Goal: Task Accomplishment & Management: Manage account settings

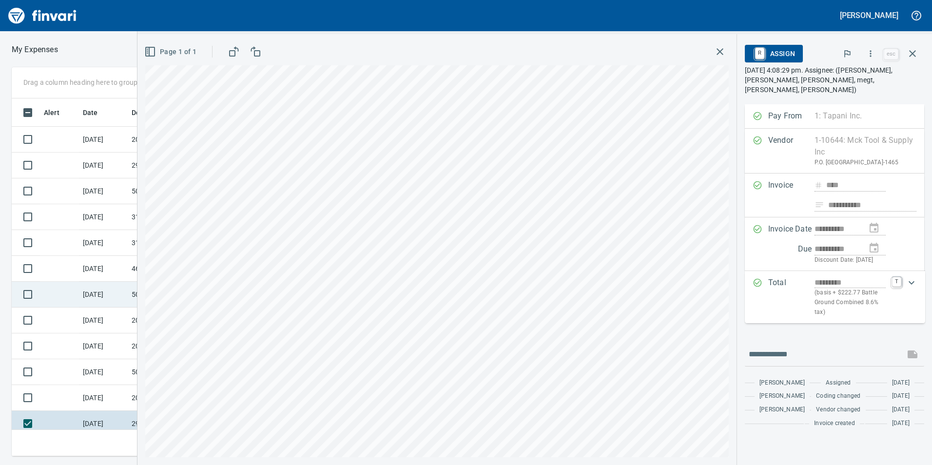
scroll to position [350, 650]
click at [59, 402] on td at bounding box center [59, 398] width 39 height 26
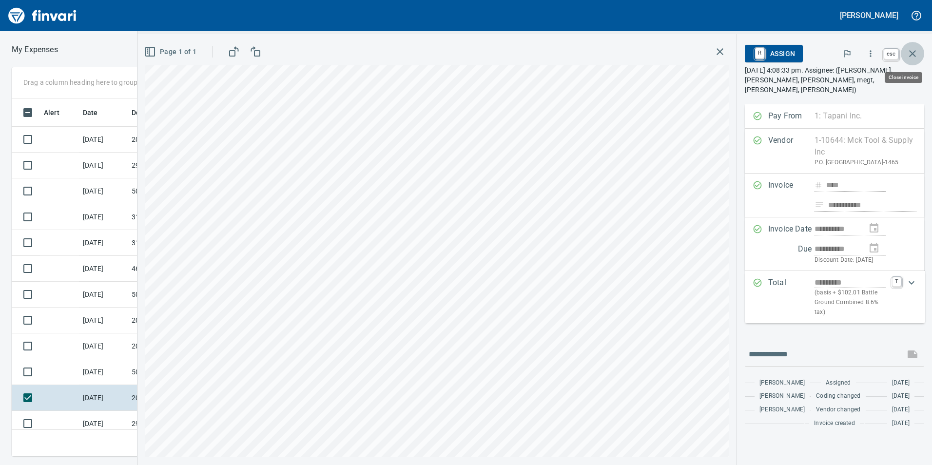
click at [914, 54] on icon "button" at bounding box center [912, 54] width 12 height 12
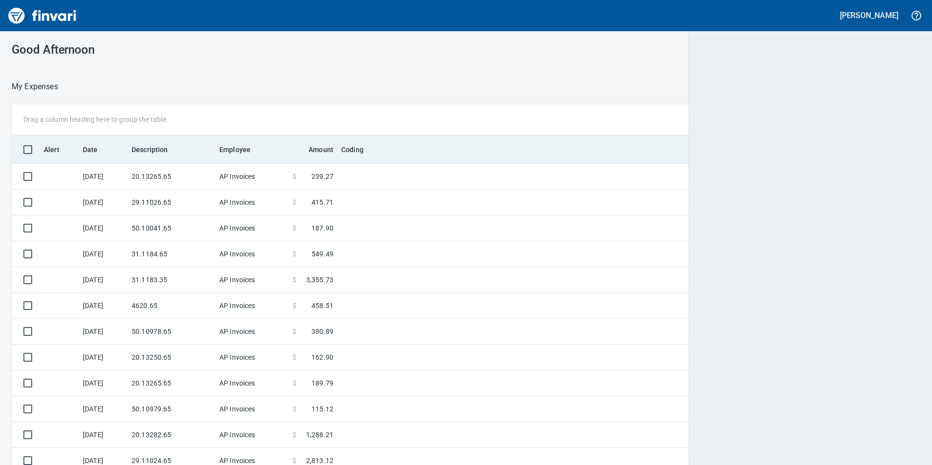
scroll to position [350, 884]
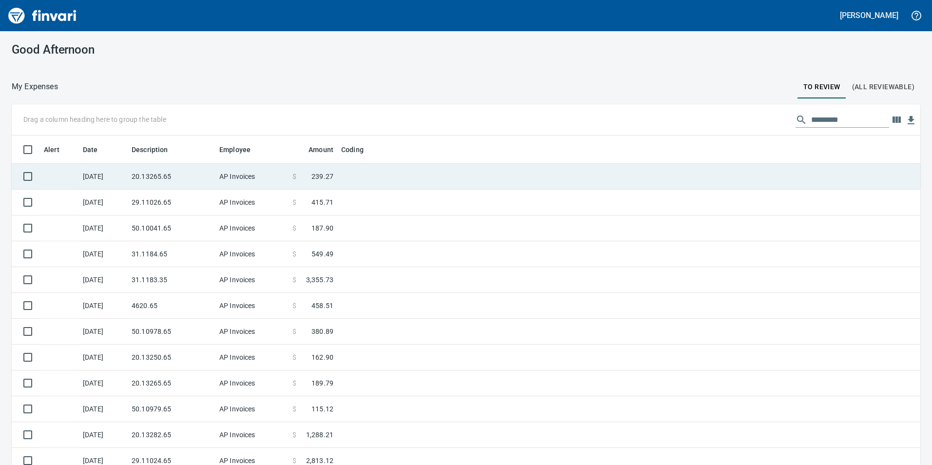
click at [209, 180] on td "20.13265.65" at bounding box center [172, 177] width 88 height 26
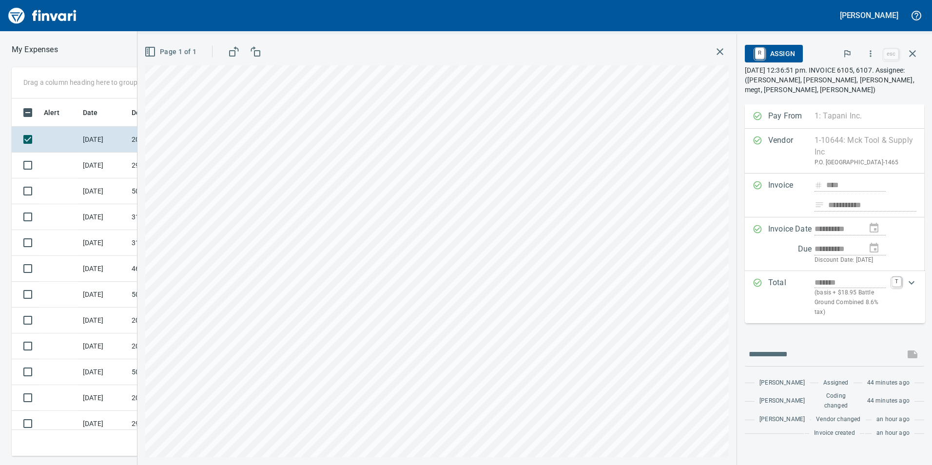
scroll to position [350, 650]
click at [874, 53] on icon "button" at bounding box center [870, 54] width 10 height 10
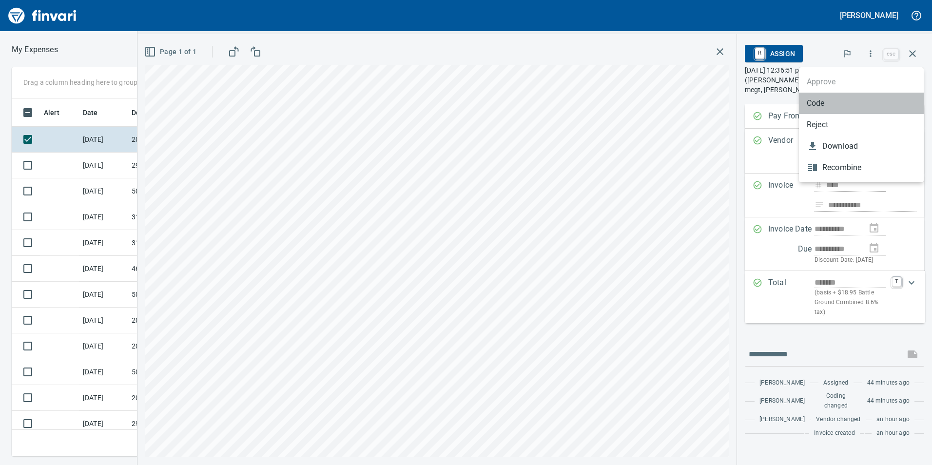
click at [819, 108] on span "Code" at bounding box center [860, 103] width 109 height 12
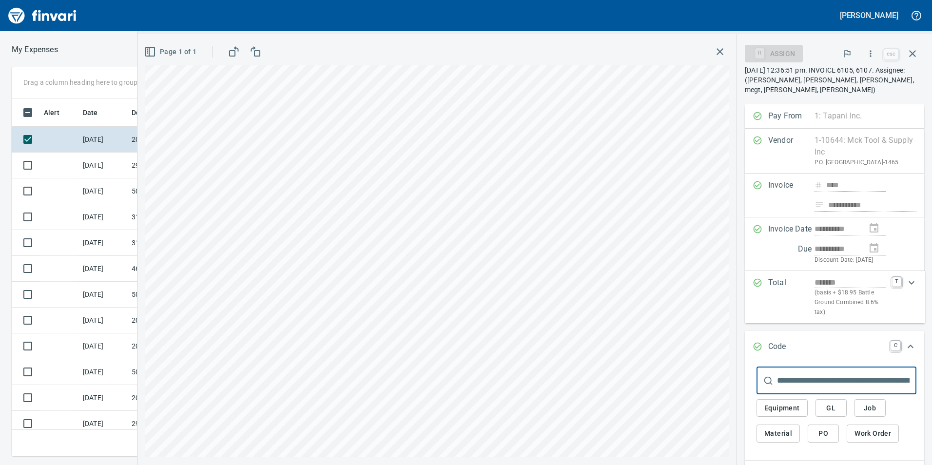
click at [829, 407] on span "GL" at bounding box center [831, 408] width 16 height 12
click at [830, 405] on span "GL" at bounding box center [831, 408] width 16 height 12
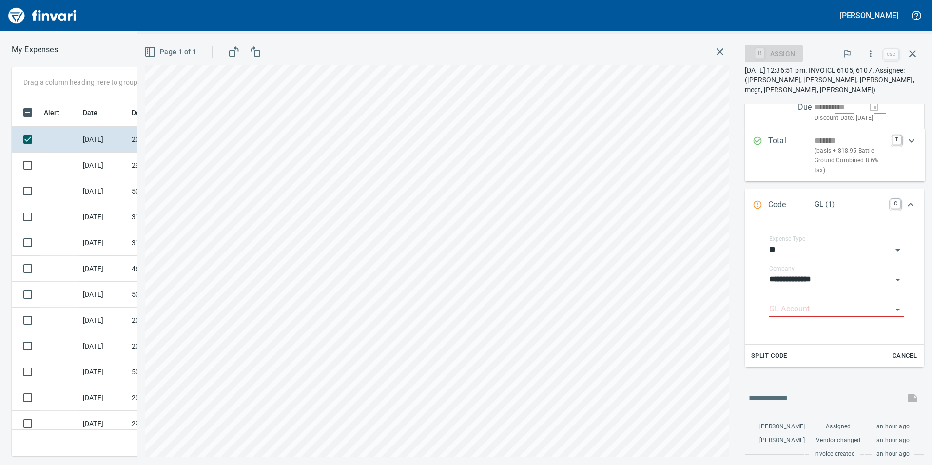
scroll to position [146, 0]
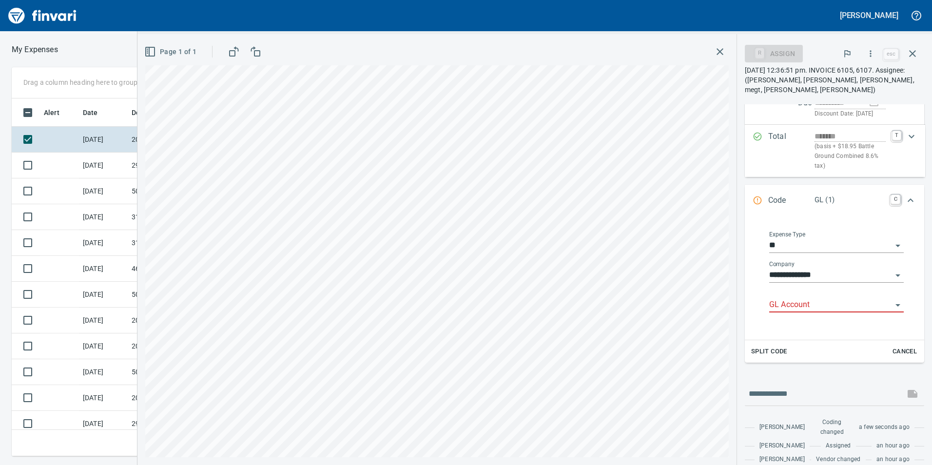
click at [827, 307] on input "GL Account" at bounding box center [830, 305] width 123 height 14
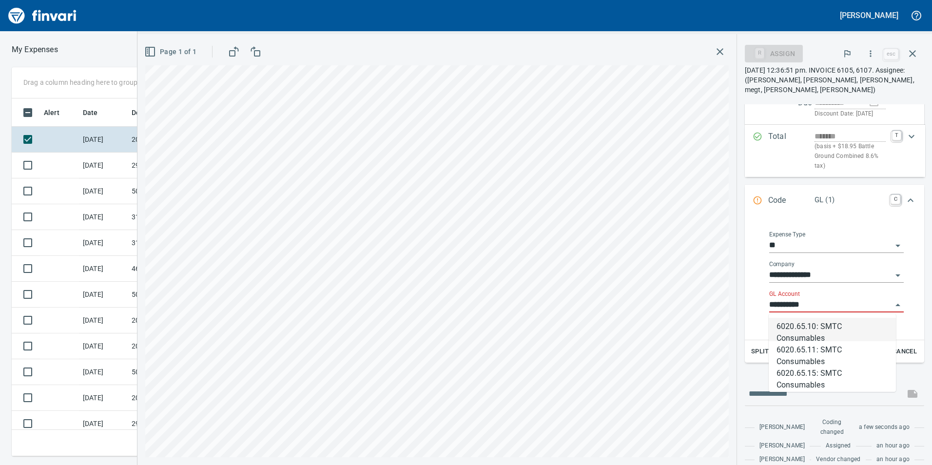
scroll to position [350, 650]
click at [826, 325] on li "6020.65.10: SMTC Consumables" at bounding box center [831, 329] width 127 height 23
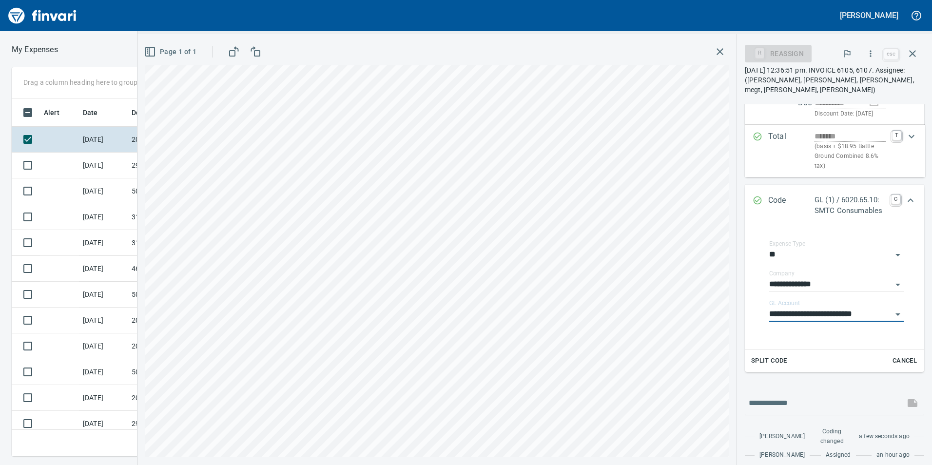
type input "**********"
click at [904, 200] on icon "Expand" at bounding box center [910, 200] width 12 height 12
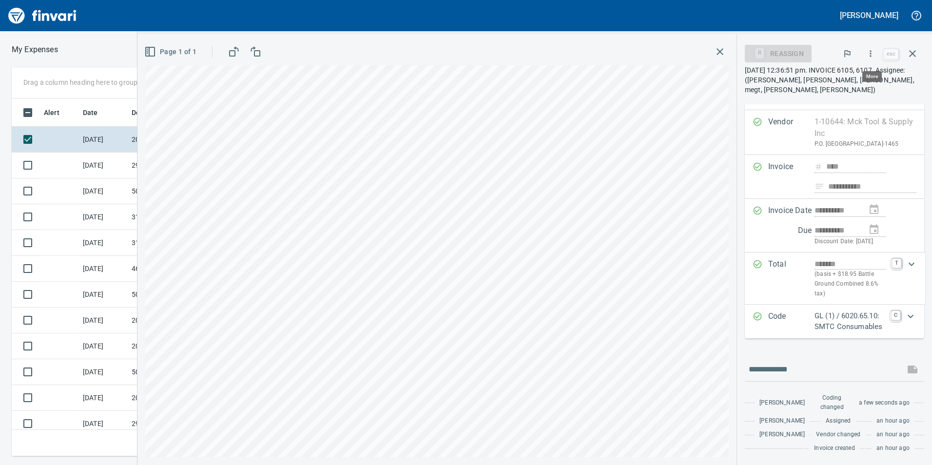
click at [867, 55] on icon "button" at bounding box center [870, 54] width 10 height 10
click at [851, 81] on span "Approve" at bounding box center [860, 82] width 109 height 12
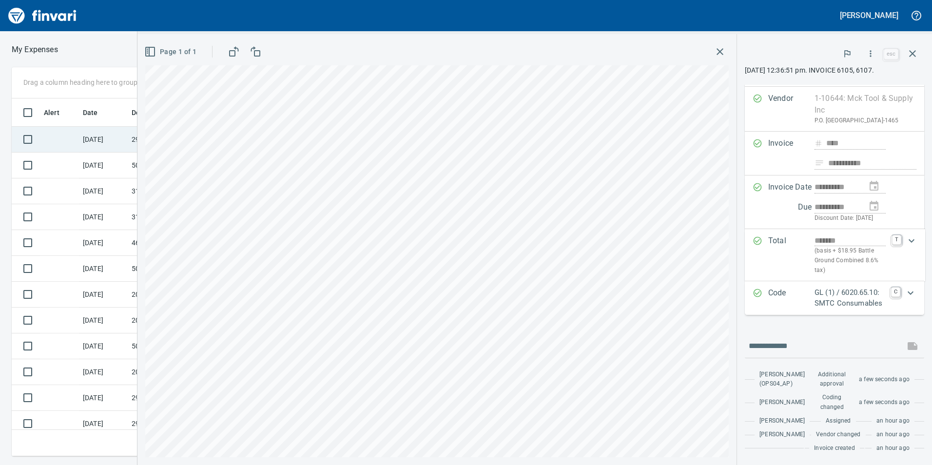
drag, startPoint x: 113, startPoint y: 135, endPoint x: 117, endPoint y: 133, distance: 5.0
click at [115, 134] on td "[DATE]" at bounding box center [103, 140] width 49 height 26
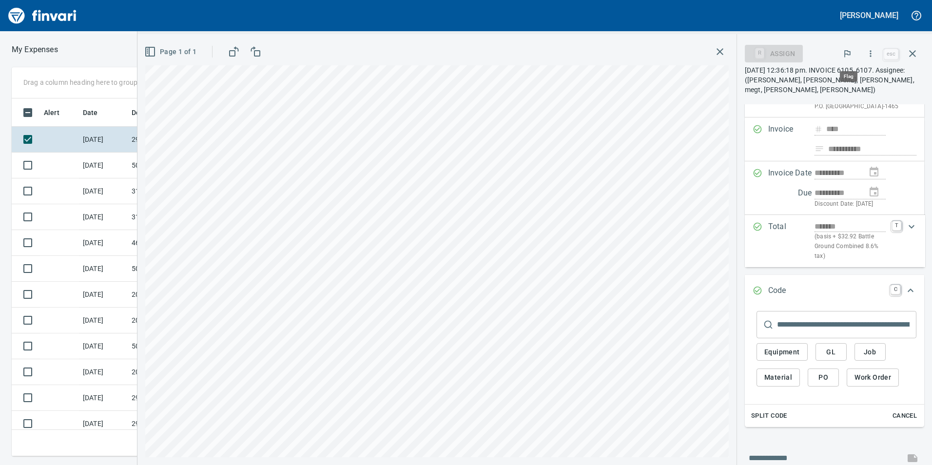
scroll to position [350, 650]
click at [872, 50] on icon "button" at bounding box center [870, 54] width 10 height 10
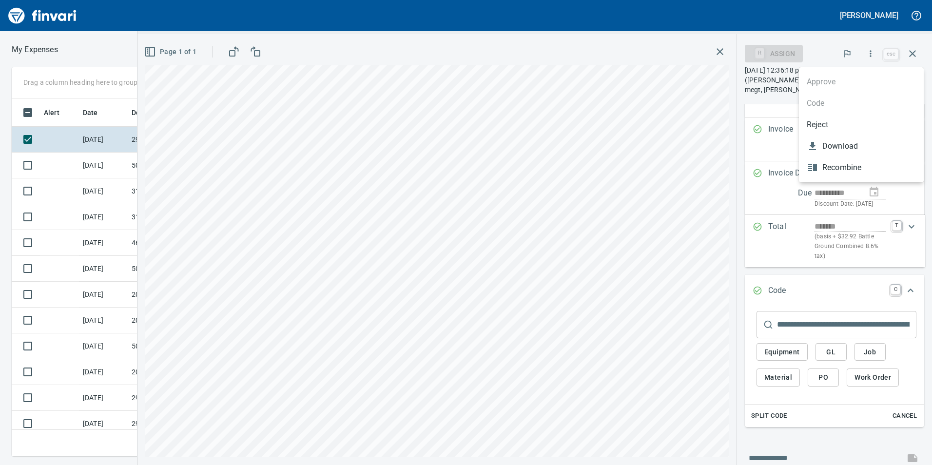
click at [839, 357] on div at bounding box center [466, 232] width 932 height 465
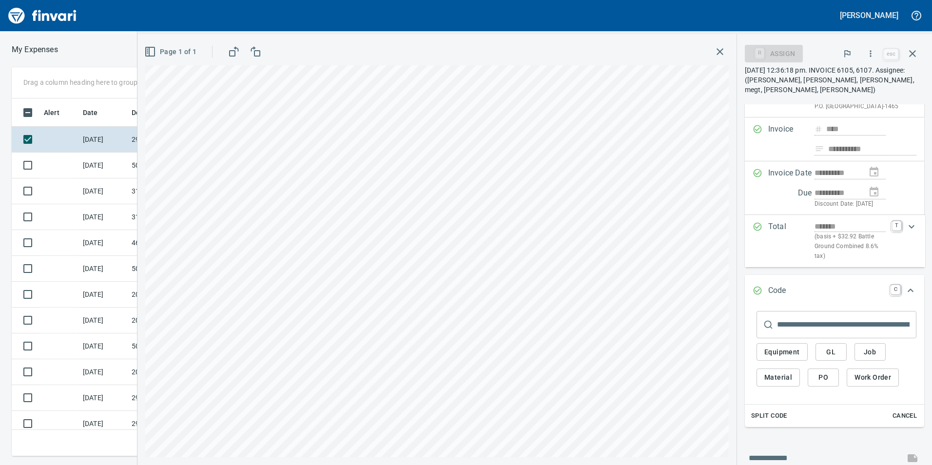
click at [832, 354] on span "GL" at bounding box center [831, 352] width 16 height 12
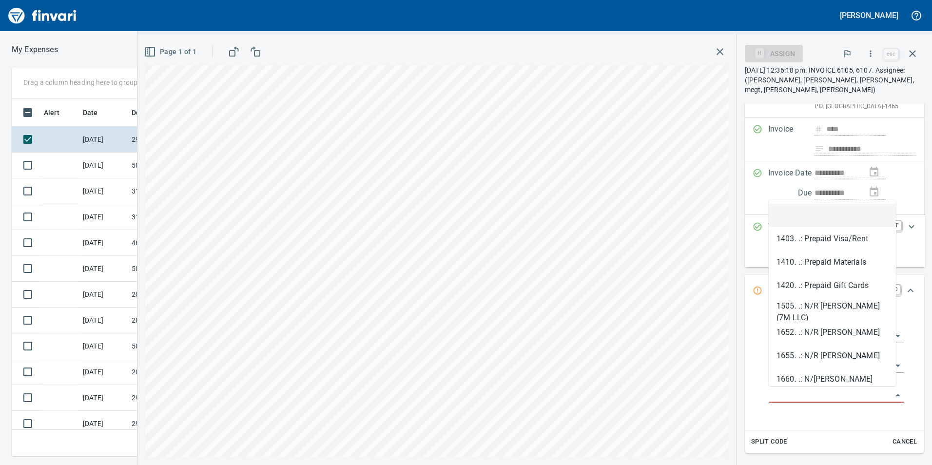
click at [828, 399] on input "GL Account" at bounding box center [830, 395] width 123 height 14
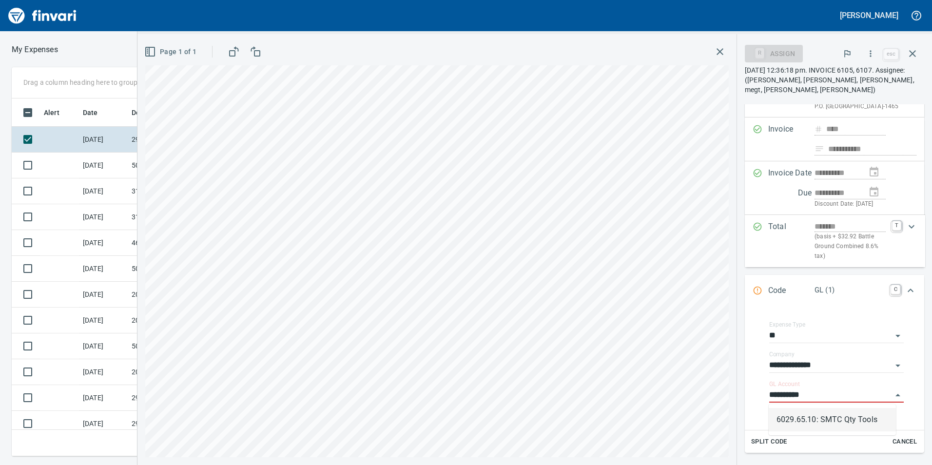
click at [823, 416] on li "6029.65.10: SMTC Qty Tools" at bounding box center [831, 419] width 127 height 23
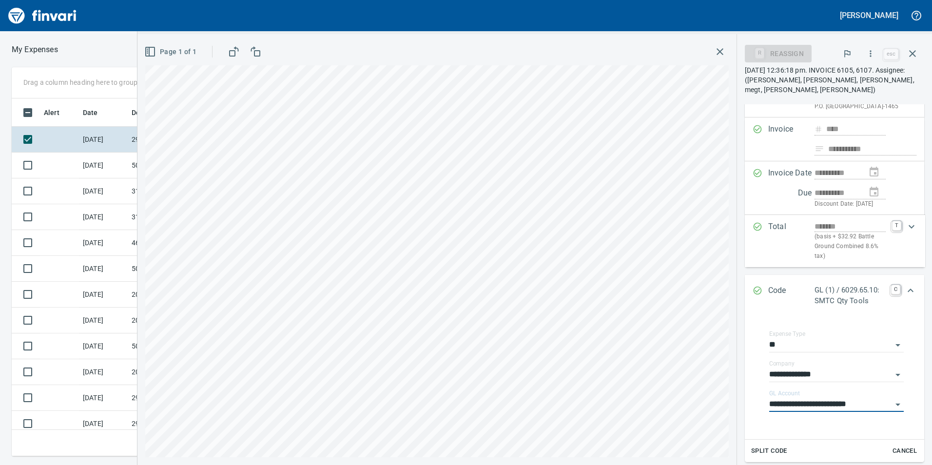
type input "**********"
click at [906, 290] on icon "Expand" at bounding box center [910, 291] width 12 height 12
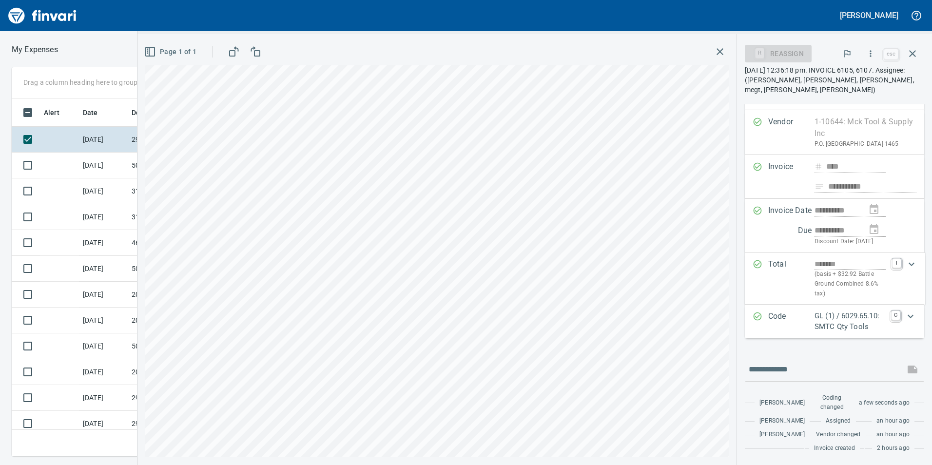
click at [871, 54] on icon "button" at bounding box center [870, 53] width 1 height 6
click at [811, 82] on span "Approve" at bounding box center [860, 82] width 109 height 12
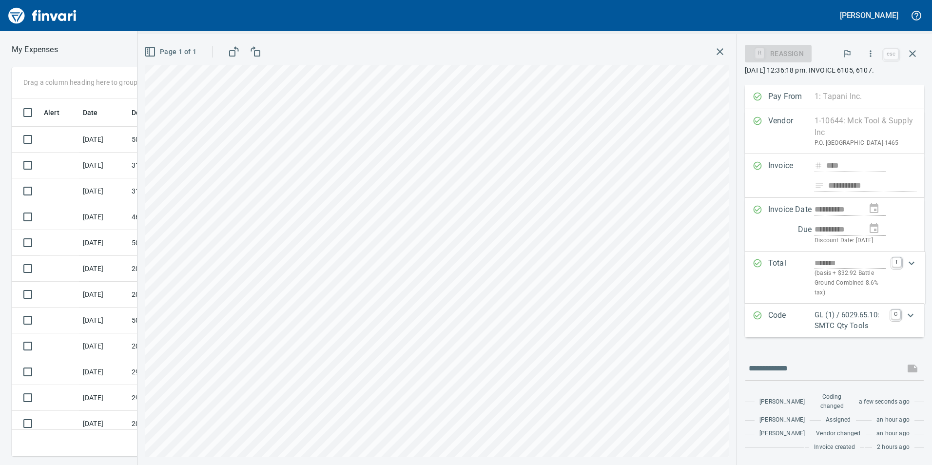
scroll to position [56, 0]
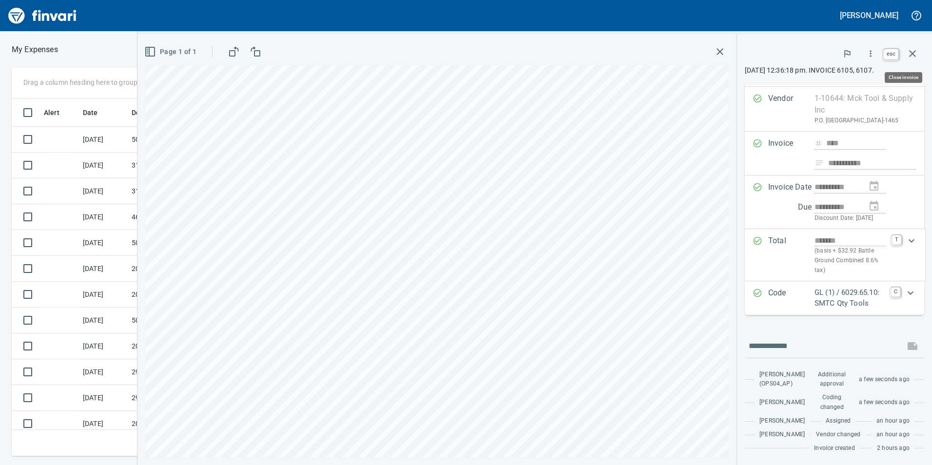
click at [910, 53] on icon "button" at bounding box center [912, 54] width 12 height 12
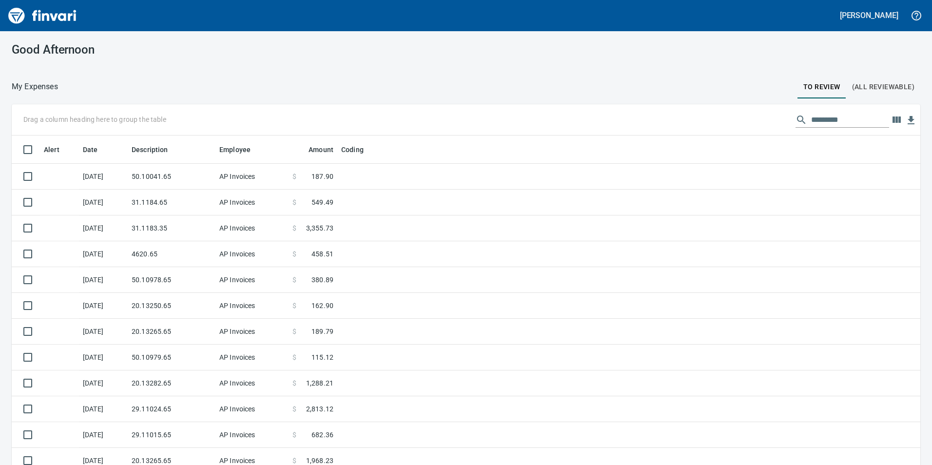
scroll to position [1, 1]
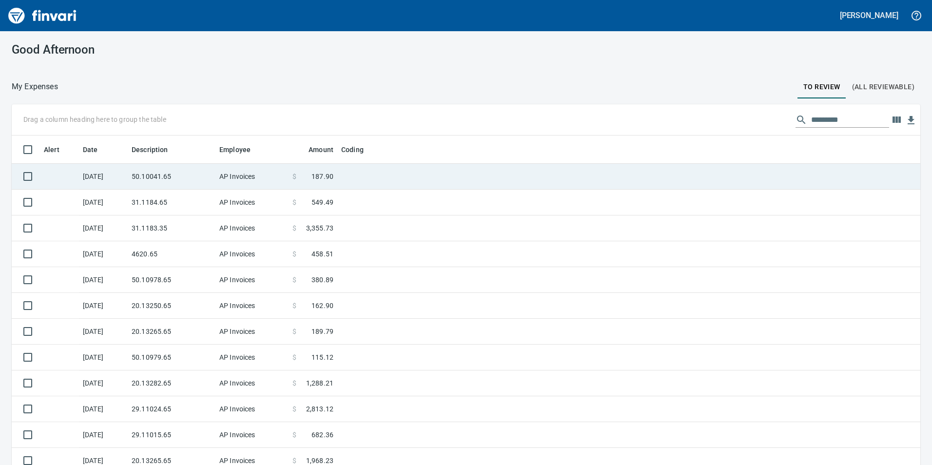
click at [229, 185] on td "AP Invoices" at bounding box center [251, 177] width 73 height 26
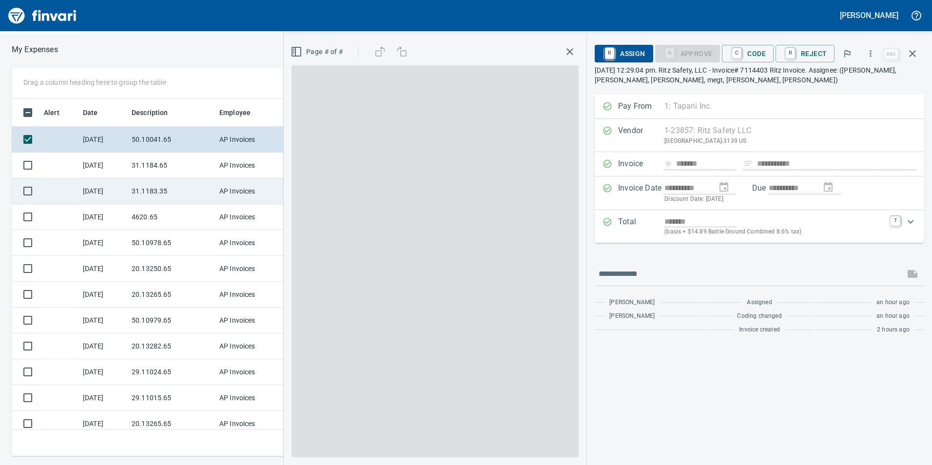
scroll to position [350, 650]
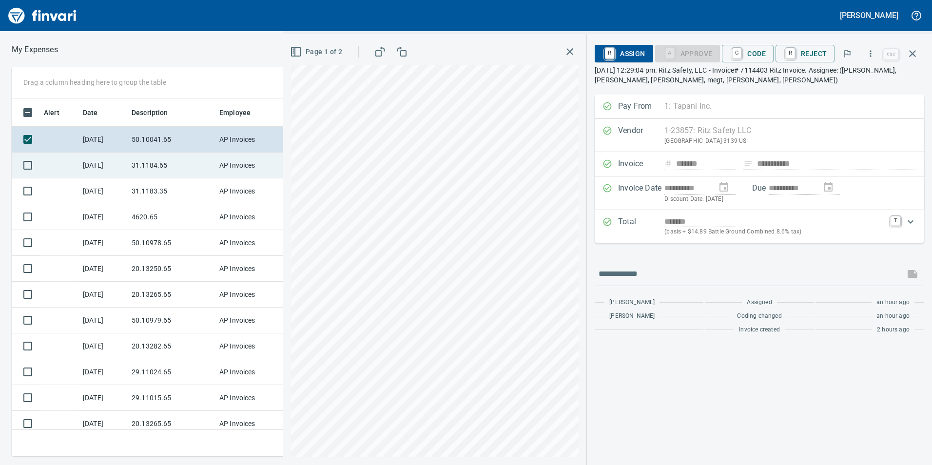
click at [161, 160] on td "31.1184.65" at bounding box center [172, 166] width 88 height 26
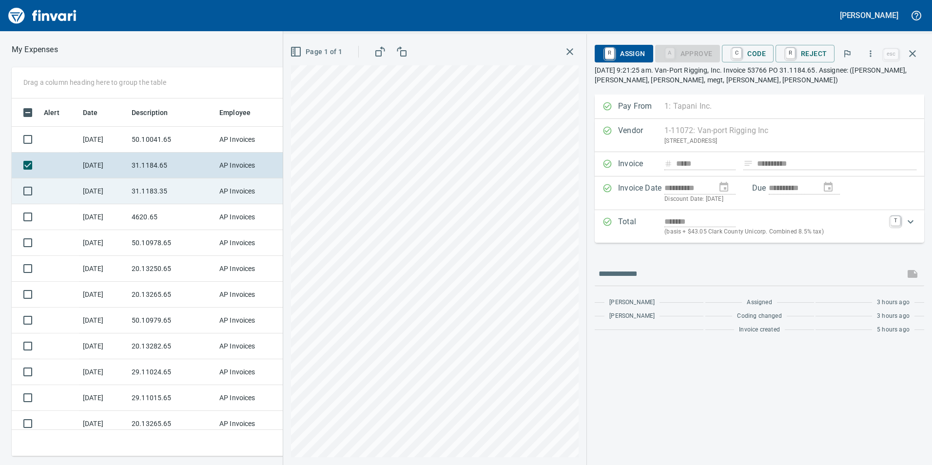
click at [157, 186] on td "31.1183.35" at bounding box center [172, 191] width 88 height 26
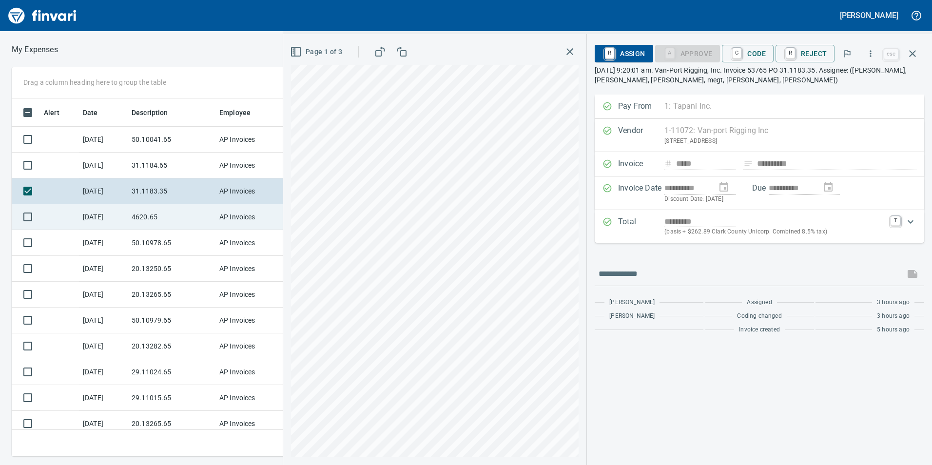
click at [153, 216] on td "4620.65" at bounding box center [172, 217] width 88 height 26
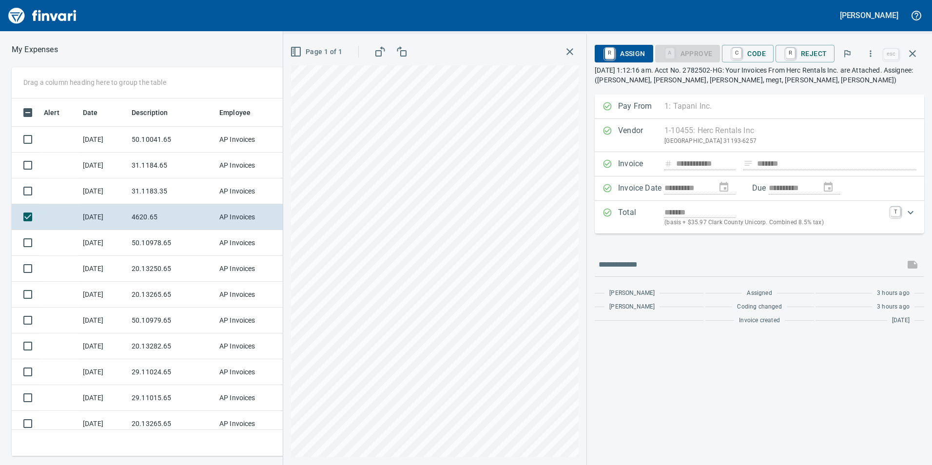
click at [680, 303] on div "**********" at bounding box center [607, 249] width 649 height 431
click at [210, 0] on html "[PERSON_NAME] My Expenses To Review (All Reviewable) Drag a column heading here…" at bounding box center [466, 232] width 932 height 465
click at [540, 464] on html "[PERSON_NAME] My Expenses To Review (All Reviewable) Drag a column heading here…" at bounding box center [466, 232] width 932 height 465
click at [455, 21] on div "[PERSON_NAME] My Expenses To Review (All Reviewable) Drag a column heading here…" at bounding box center [466, 232] width 932 height 465
drag, startPoint x: 766, startPoint y: 53, endPoint x: 764, endPoint y: 71, distance: 18.1
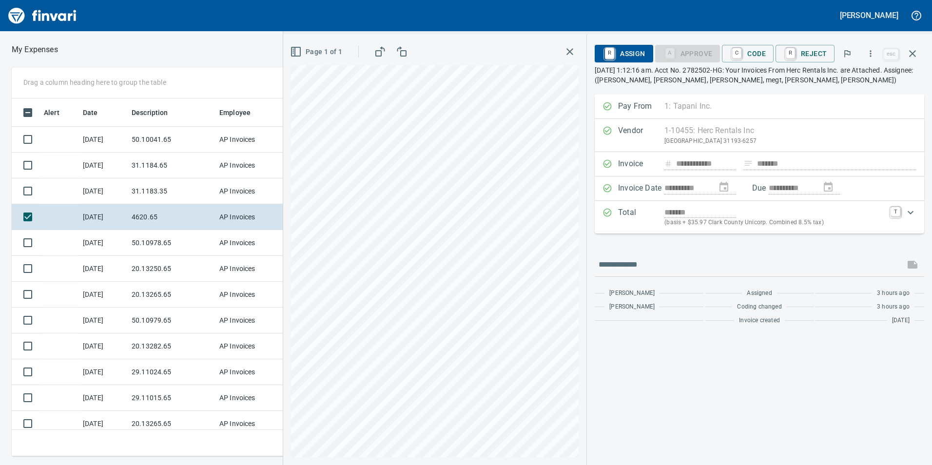
click at [766, 53] on span "C Code" at bounding box center [747, 53] width 36 height 17
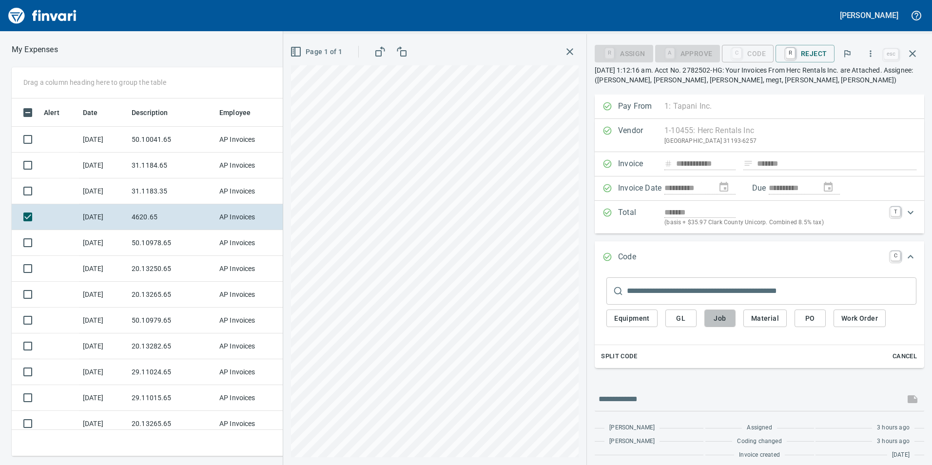
click at [726, 314] on span "Job" at bounding box center [720, 318] width 16 height 12
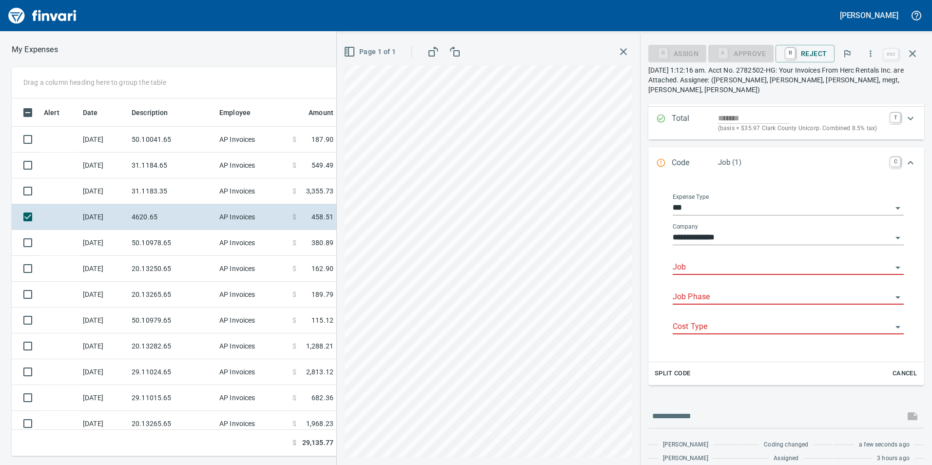
scroll to position [350, 650]
click at [714, 261] on input "Job" at bounding box center [781, 268] width 219 height 14
click at [754, 276] on li "241514.: YVFWC Astoria" at bounding box center [785, 282] width 222 height 23
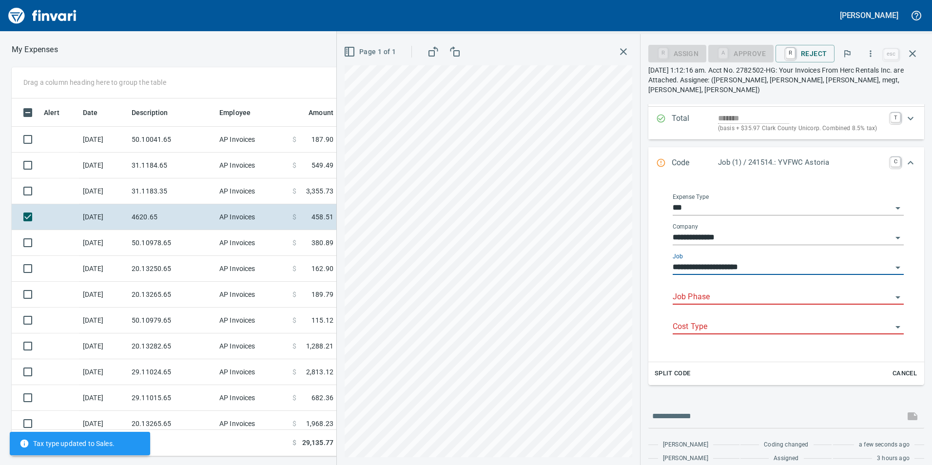
type input "**********"
click at [747, 290] on input "Job Phase" at bounding box center [781, 297] width 219 height 14
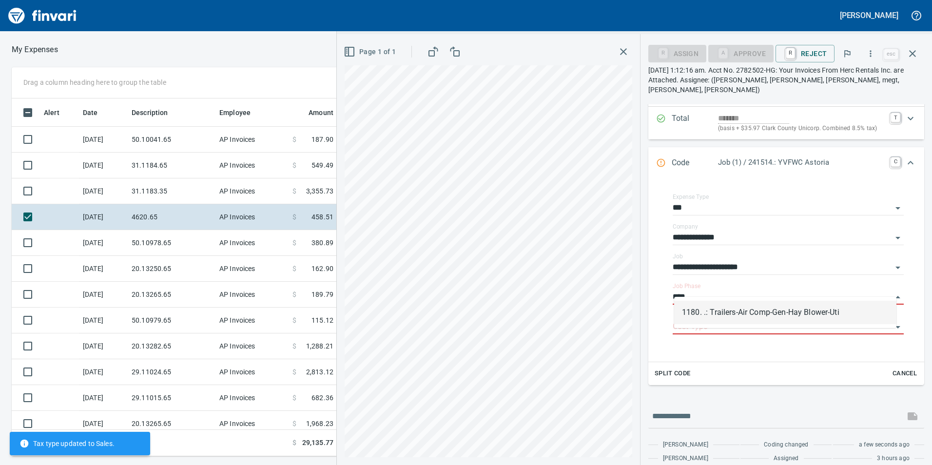
click at [749, 320] on li "1180. .: Trailers-Air Comp-Gen-Hay Blower-Uti" at bounding box center [785, 312] width 222 height 23
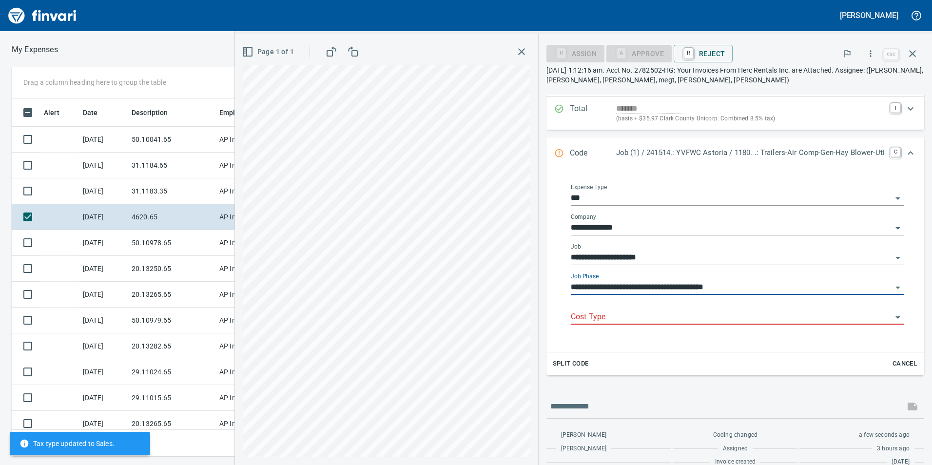
type input "**********"
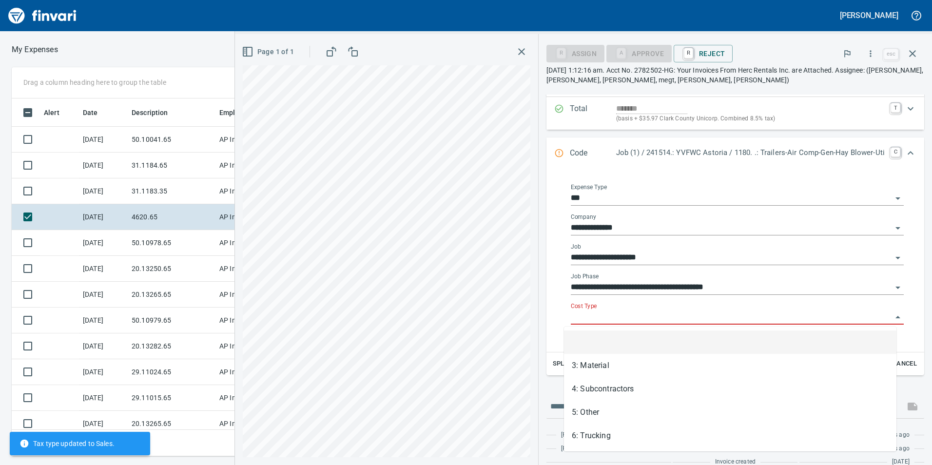
click at [730, 314] on input "Cost Type" at bounding box center [731, 317] width 321 height 14
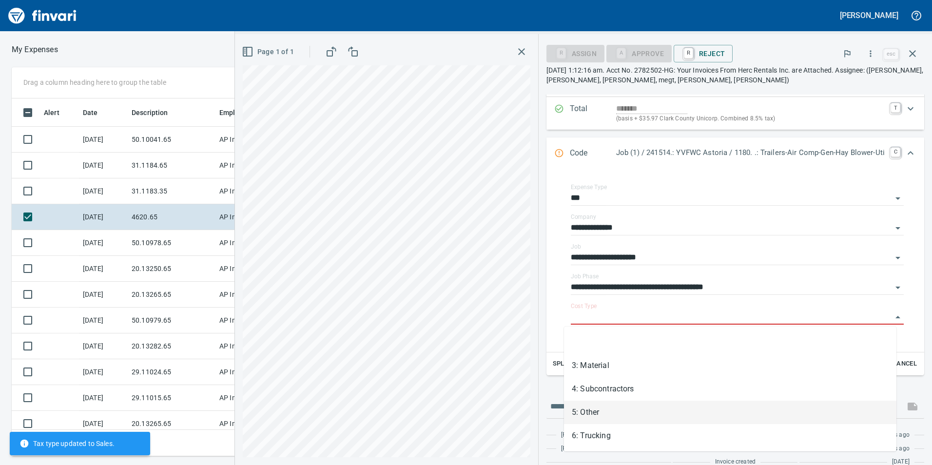
click at [632, 410] on li "5: Other" at bounding box center [730, 412] width 332 height 23
type input "********"
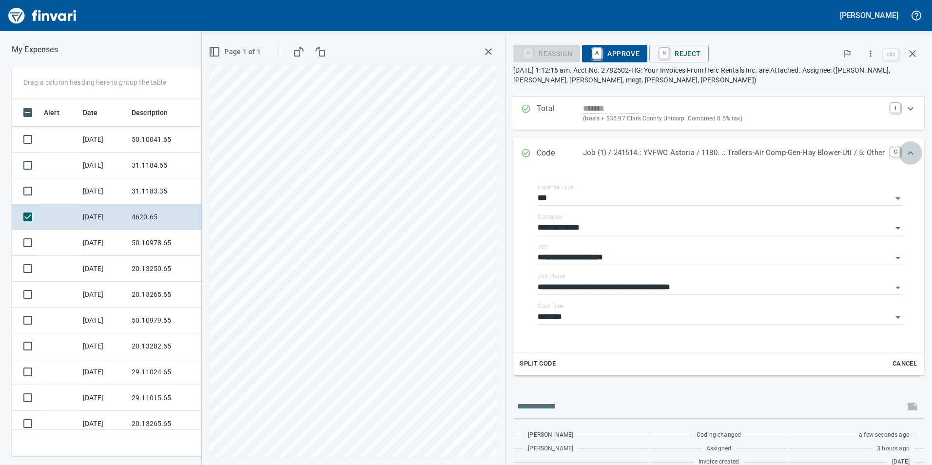
click at [904, 151] on icon "Expand" at bounding box center [910, 153] width 12 height 12
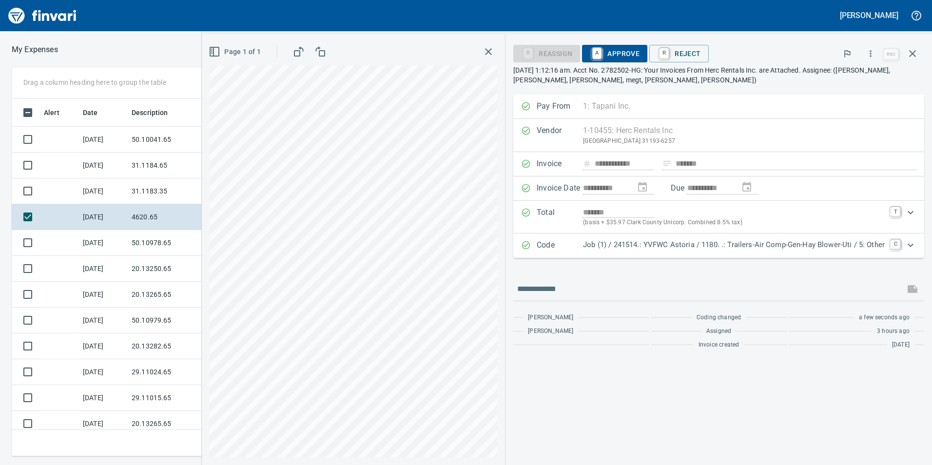
click at [635, 57] on span "A Approve" at bounding box center [615, 53] width 50 height 17
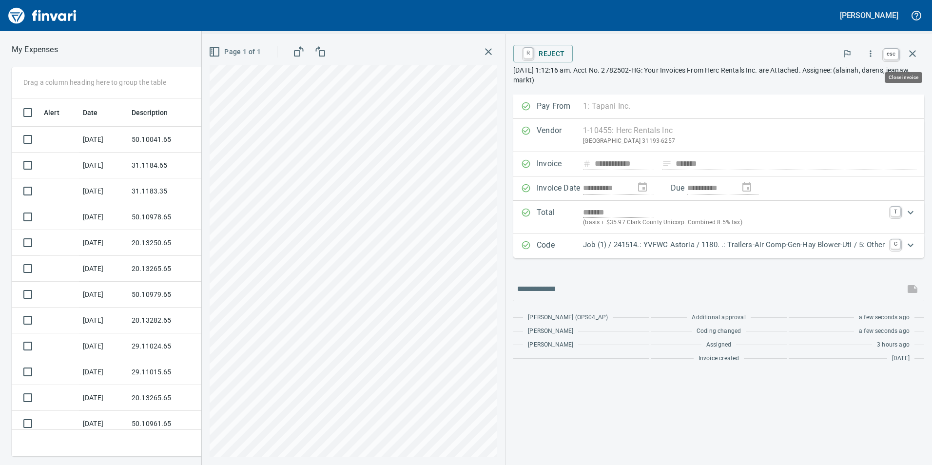
click at [916, 53] on icon "button" at bounding box center [912, 54] width 12 height 12
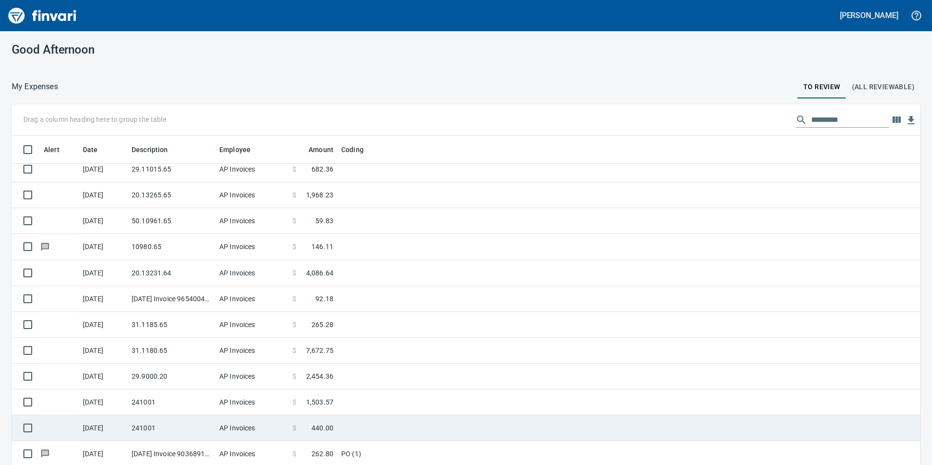
scroll to position [28, 0]
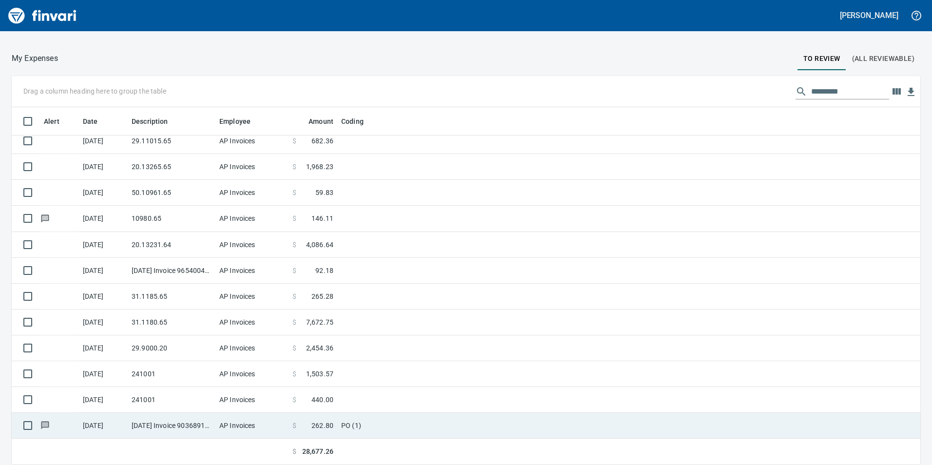
click at [190, 425] on td "[DATE] Invoice 90368916 from Topcon Solutions Inc (1-30481)" at bounding box center [172, 426] width 88 height 26
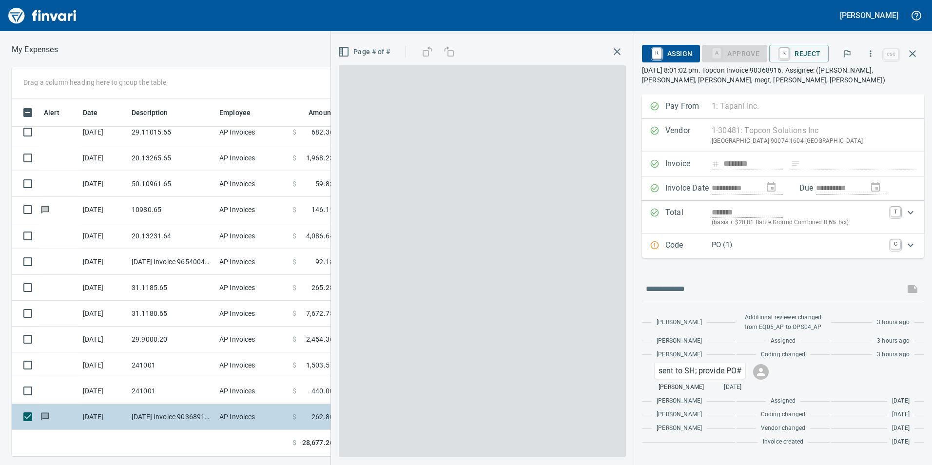
scroll to position [350, 650]
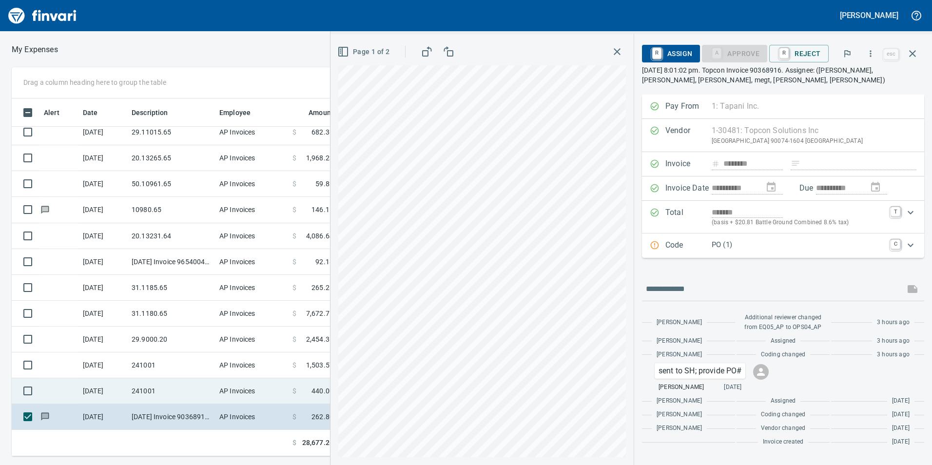
click at [168, 387] on td "241001" at bounding box center [172, 391] width 88 height 26
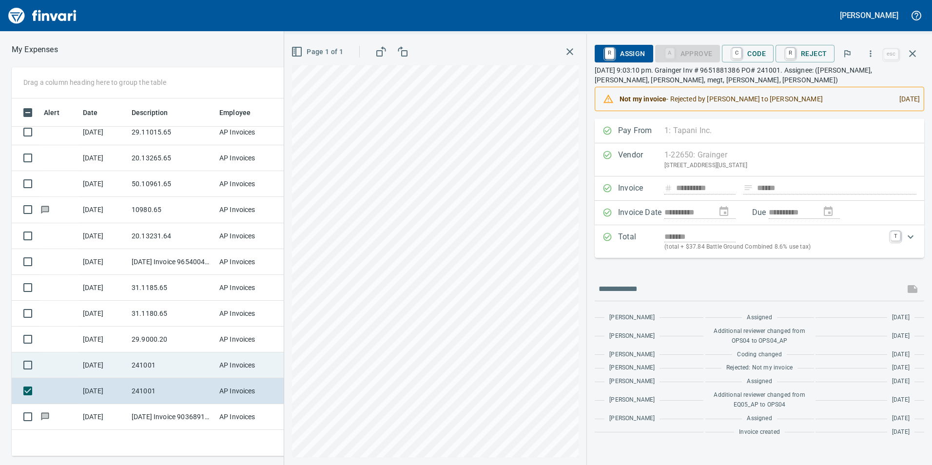
click at [163, 370] on td "241001" at bounding box center [172, 365] width 88 height 26
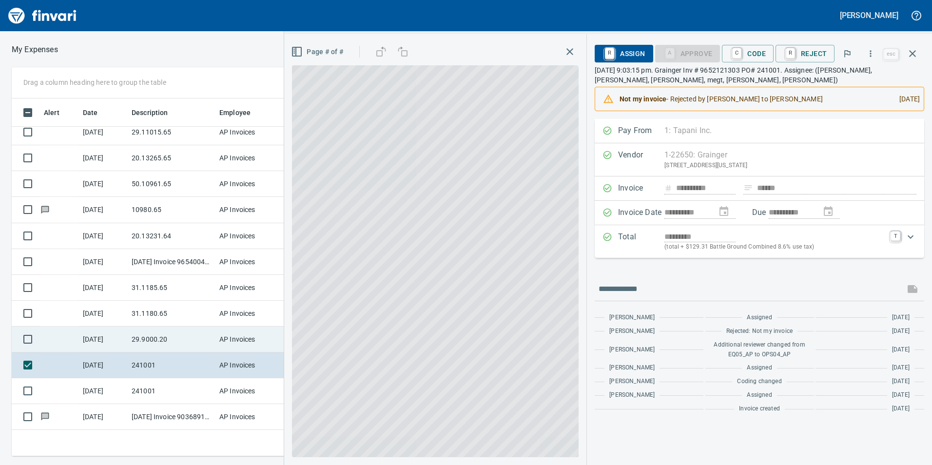
click at [161, 334] on td "29.9000.20" at bounding box center [172, 339] width 88 height 26
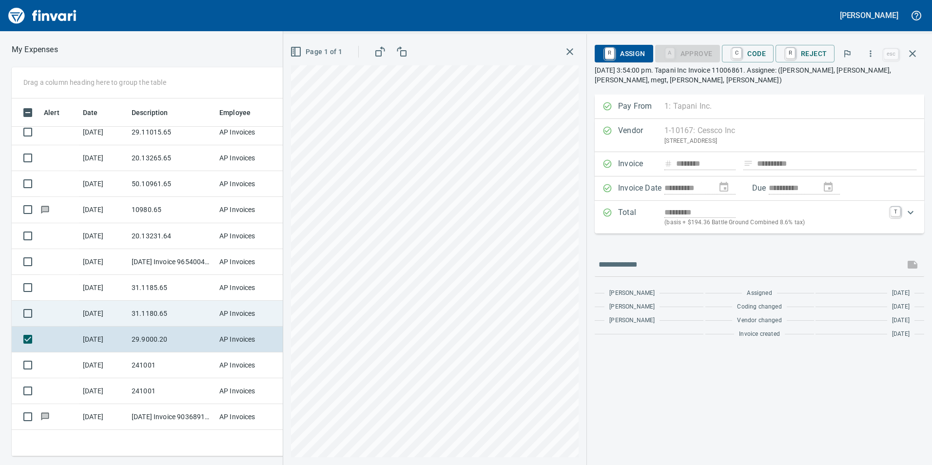
click at [168, 310] on td "31.1180.65" at bounding box center [172, 314] width 88 height 26
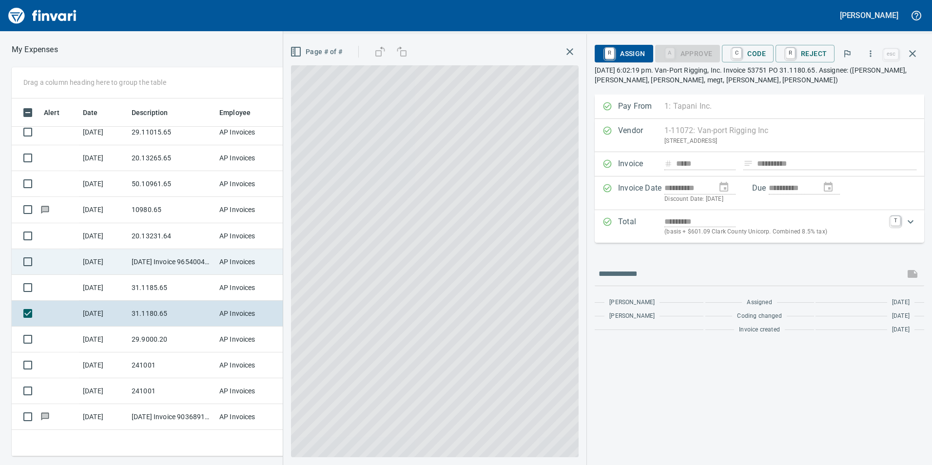
click at [164, 290] on td "31.1185.65" at bounding box center [172, 288] width 88 height 26
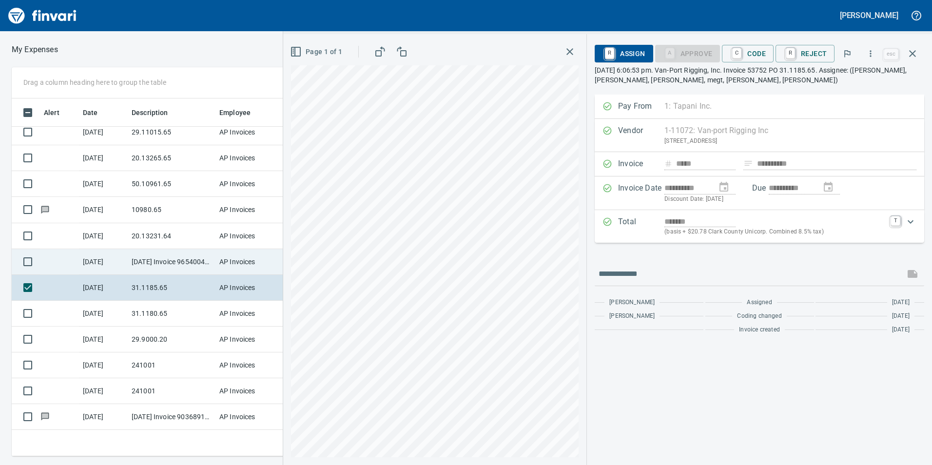
click at [171, 260] on td "[DATE] Invoice 9654004713 from Grainger (1-22650)" at bounding box center [172, 262] width 88 height 26
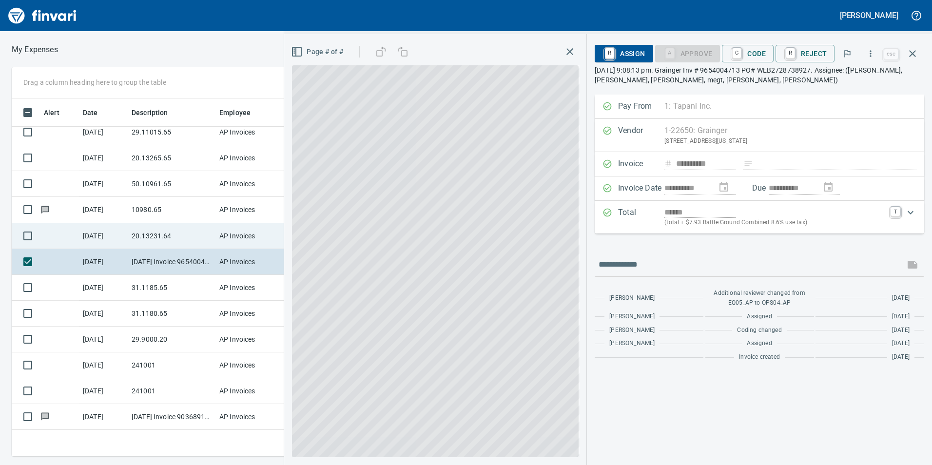
click at [164, 244] on td "20.13231.64" at bounding box center [172, 236] width 88 height 26
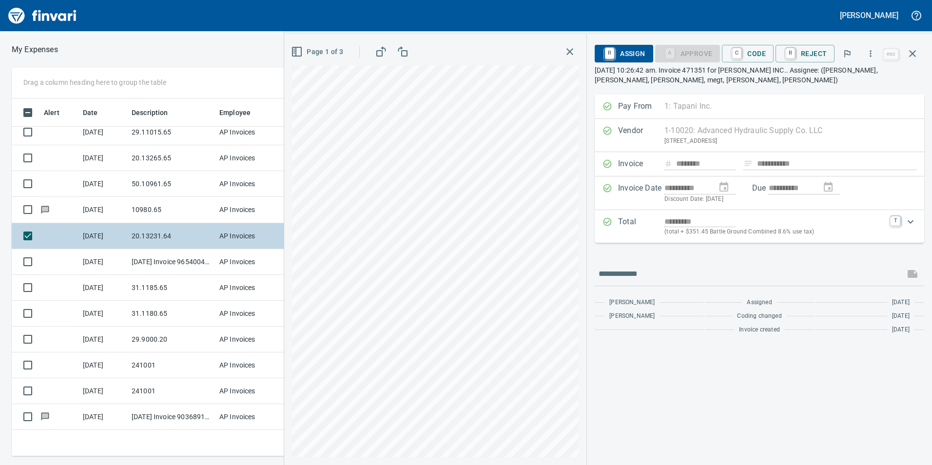
scroll to position [191, 0]
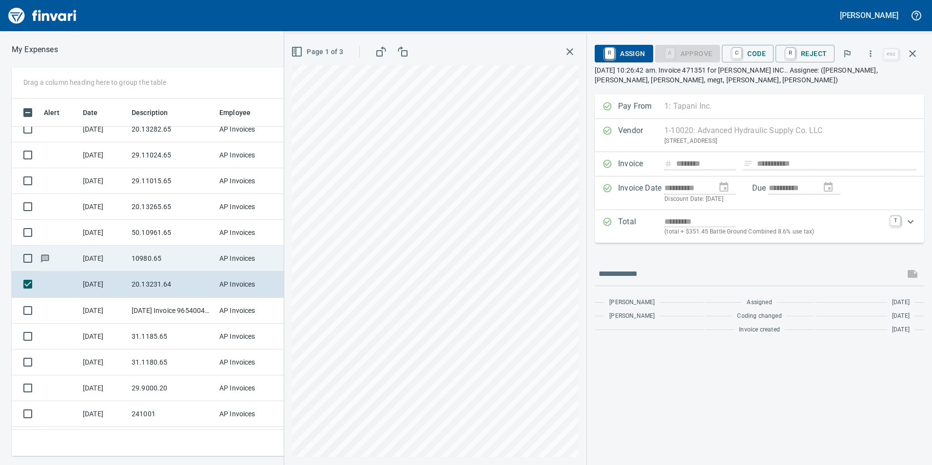
click at [164, 252] on td "10980.65" at bounding box center [172, 259] width 88 height 26
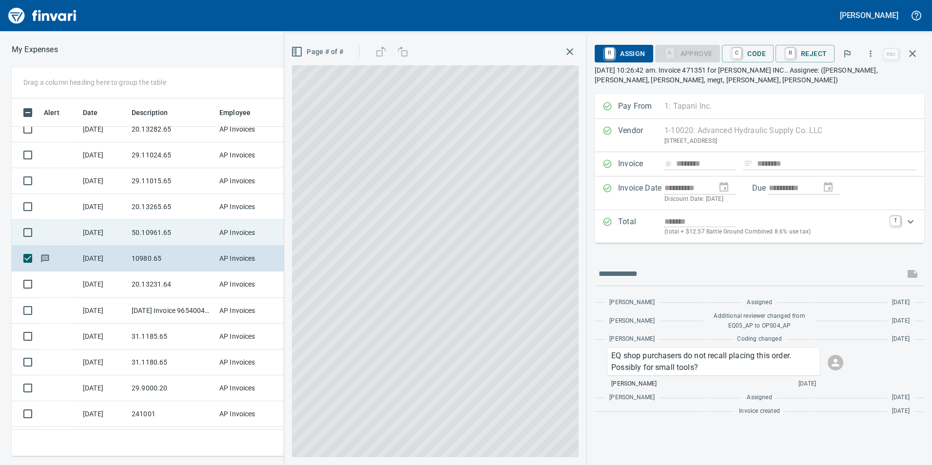
click at [166, 234] on td "50.10961.65" at bounding box center [172, 233] width 88 height 26
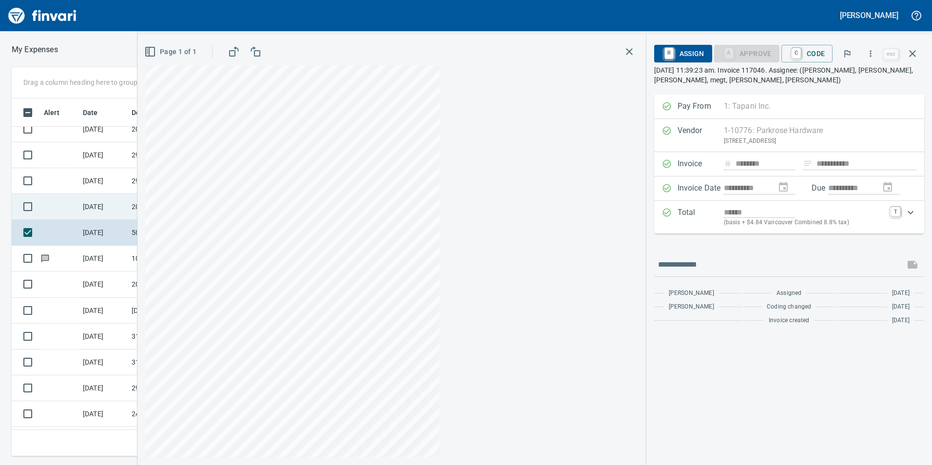
click at [157, 205] on td "20.13265.65" at bounding box center [172, 207] width 88 height 26
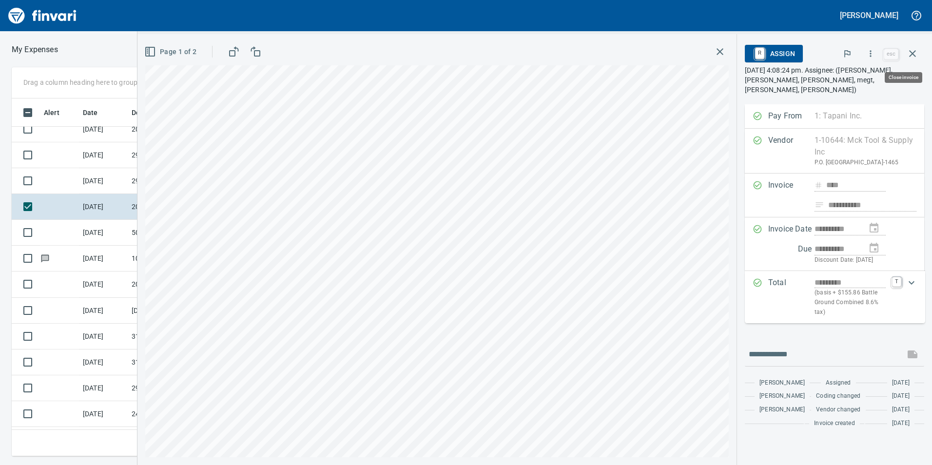
scroll to position [350, 650]
click at [876, 56] on button "button" at bounding box center [870, 53] width 21 height 21
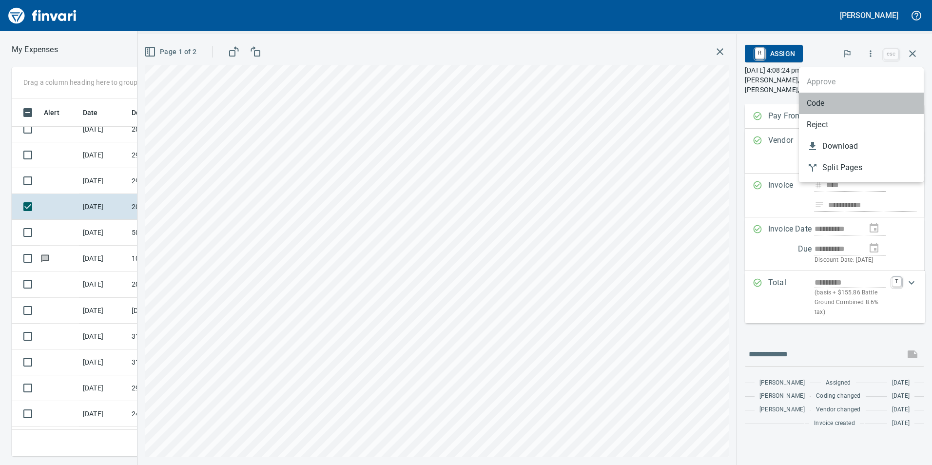
click at [850, 101] on span "Code" at bounding box center [860, 103] width 109 height 12
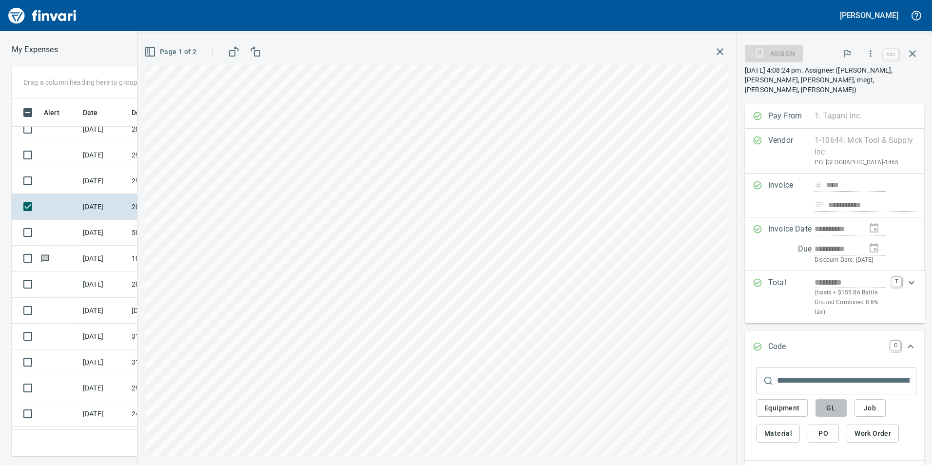
click at [836, 408] on span "GL" at bounding box center [831, 408] width 16 height 12
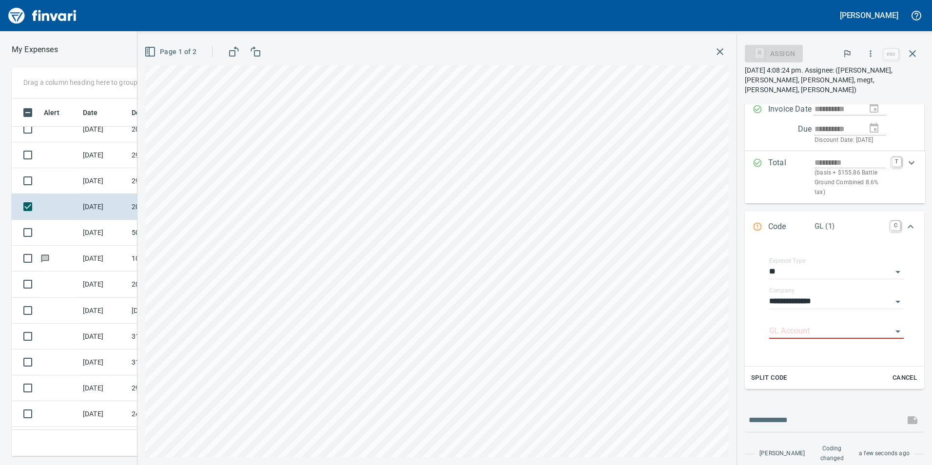
scroll to position [146, 0]
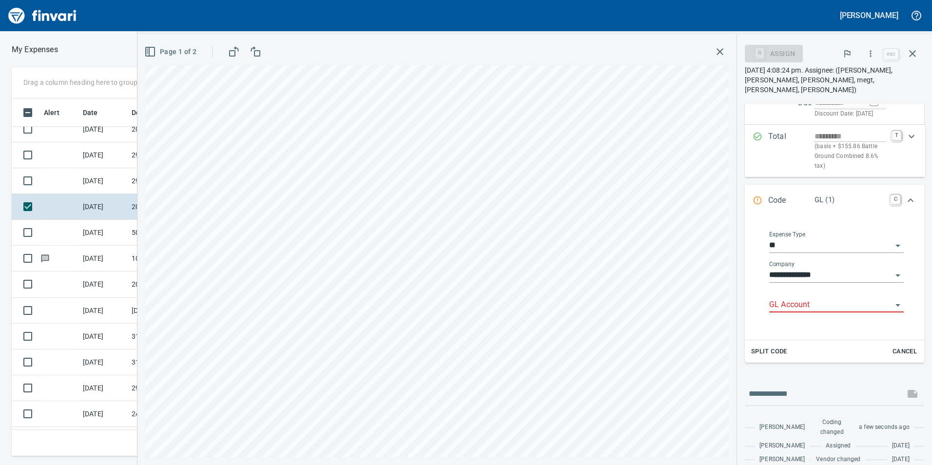
click at [819, 303] on input "GL Account" at bounding box center [830, 305] width 123 height 14
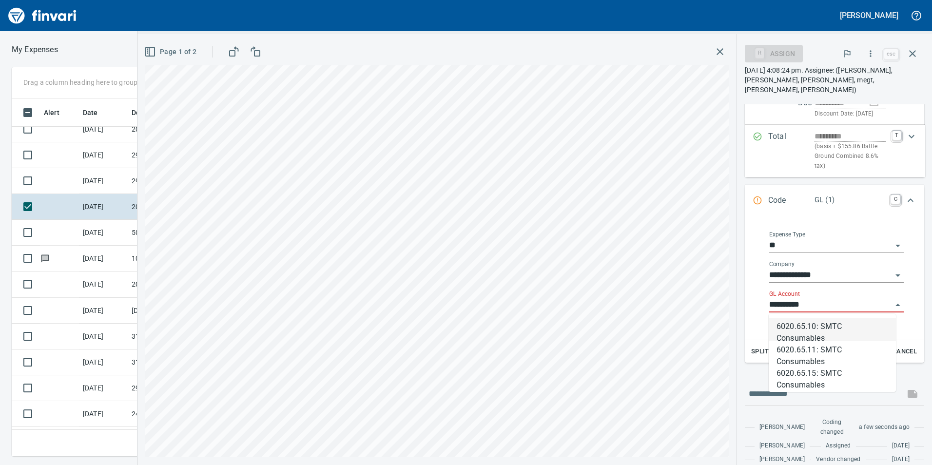
scroll to position [350, 650]
click at [818, 330] on li "6020.65.10: SMTC Consumables" at bounding box center [831, 329] width 127 height 23
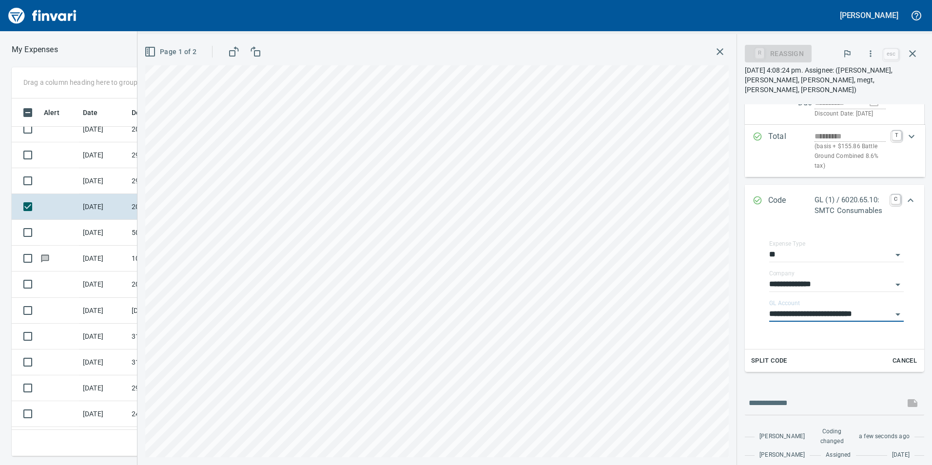
type input "**********"
click at [904, 201] on icon "Expand" at bounding box center [910, 200] width 12 height 12
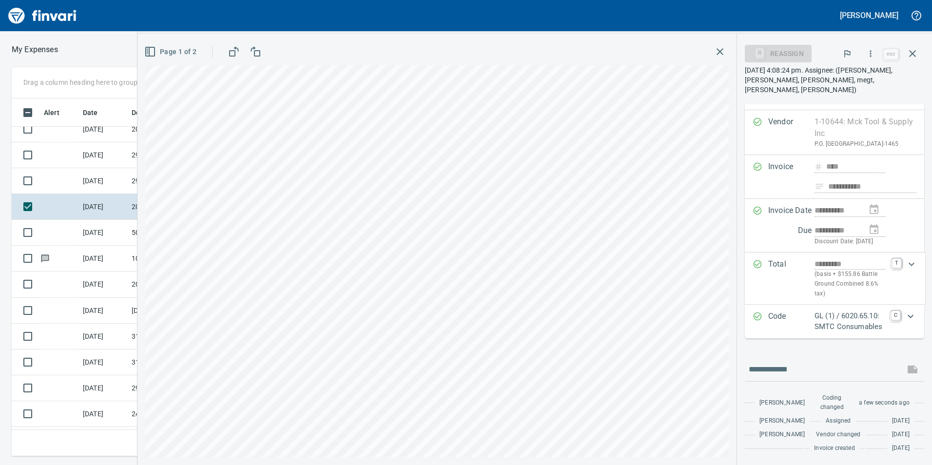
click at [867, 55] on icon "button" at bounding box center [870, 54] width 10 height 10
click at [850, 83] on span "Approve" at bounding box center [860, 82] width 109 height 12
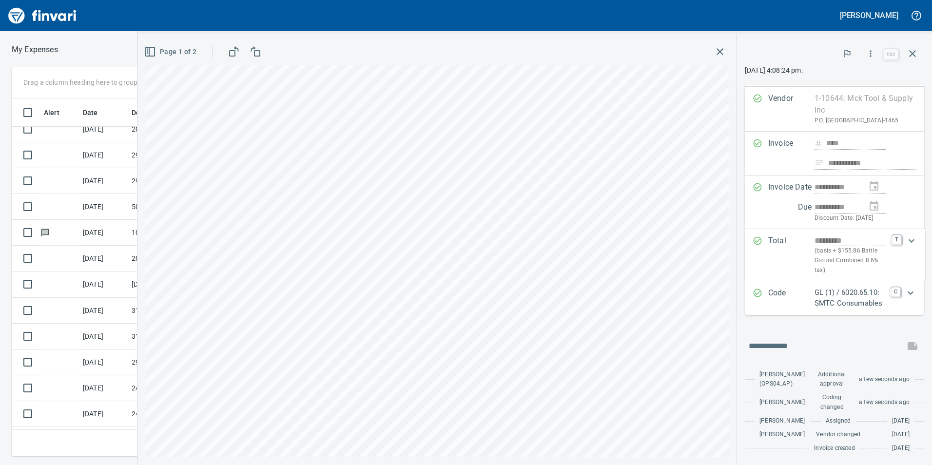
scroll to position [56, 0]
click at [913, 55] on icon "button" at bounding box center [912, 54] width 12 height 12
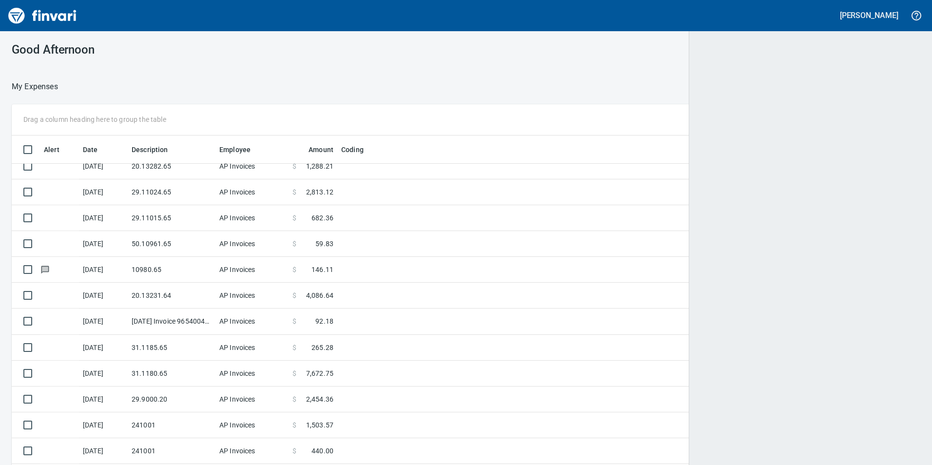
scroll to position [350, 885]
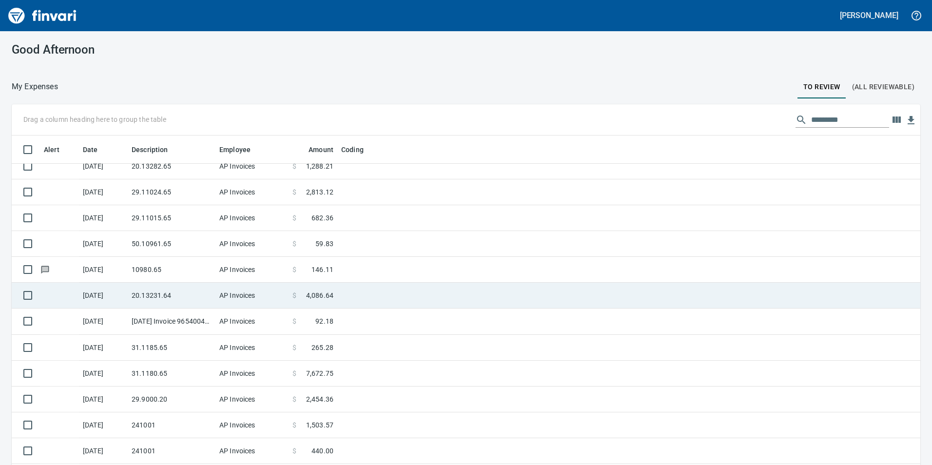
click at [171, 298] on td "20.13231.64" at bounding box center [172, 296] width 88 height 26
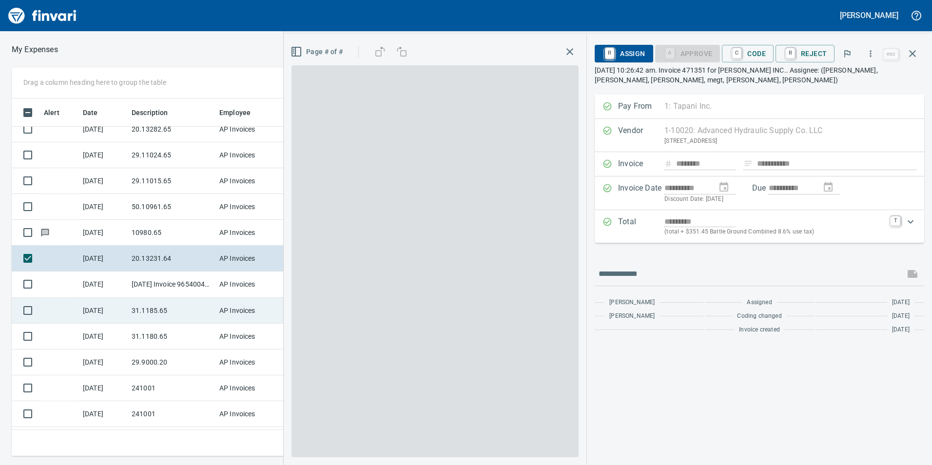
scroll to position [350, 650]
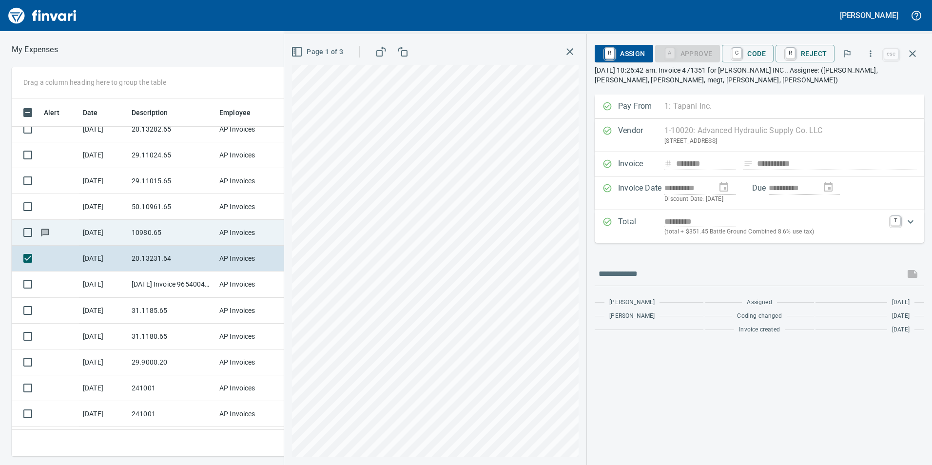
click at [146, 234] on td "10980.65" at bounding box center [172, 233] width 88 height 26
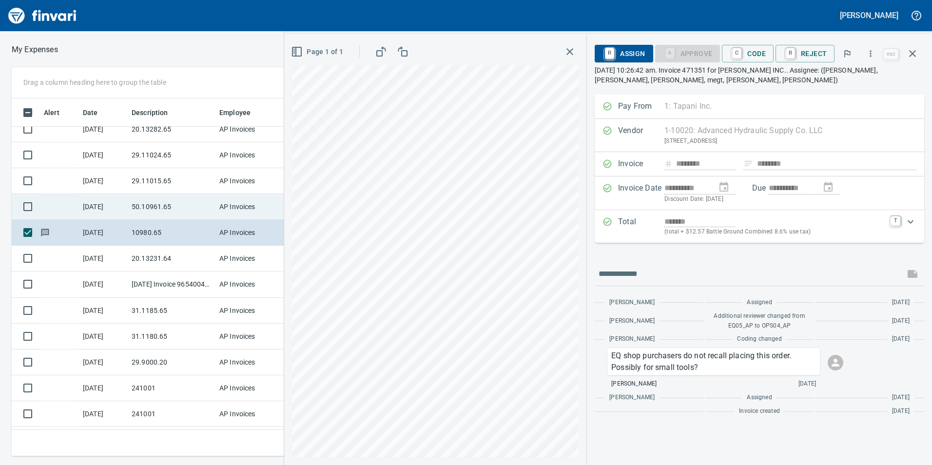
click at [144, 204] on td "50.10961.65" at bounding box center [172, 207] width 88 height 26
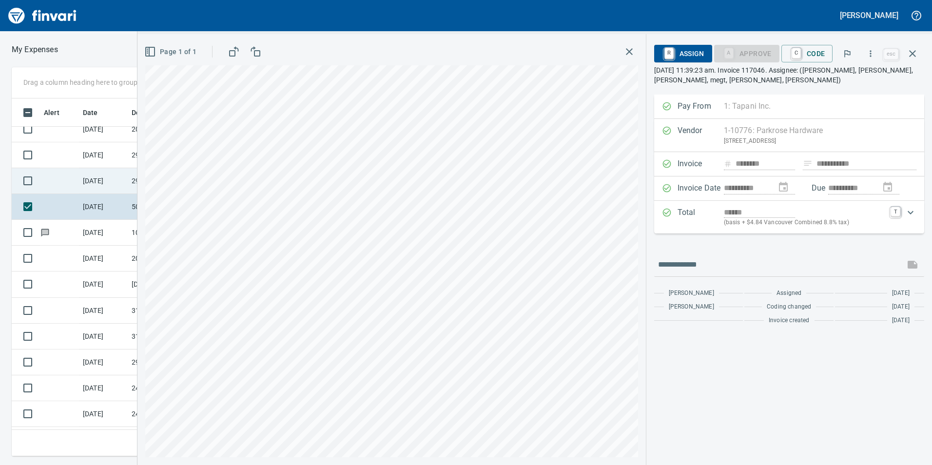
click at [118, 183] on td "[DATE]" at bounding box center [103, 181] width 49 height 26
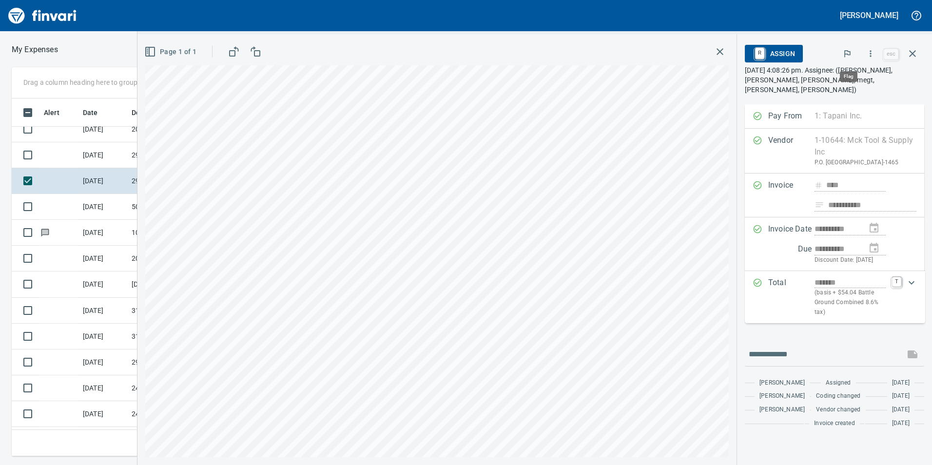
scroll to position [350, 650]
click at [874, 51] on icon "button" at bounding box center [870, 54] width 10 height 10
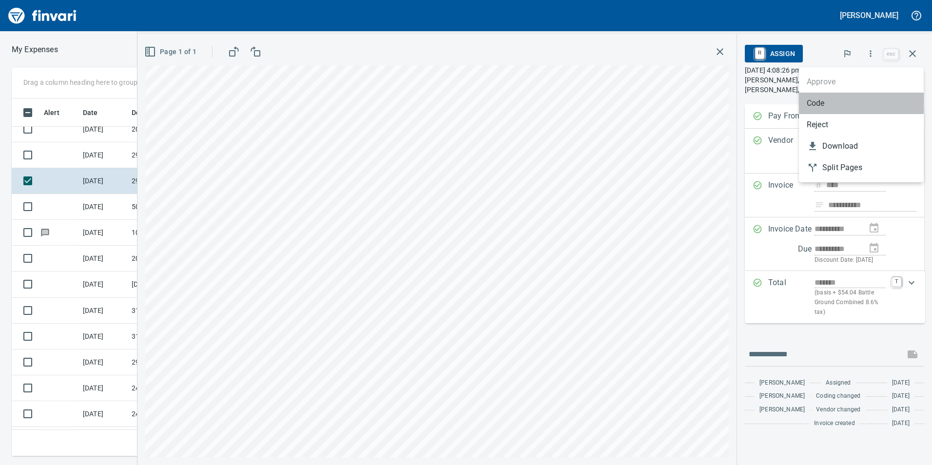
click at [843, 107] on span "Code" at bounding box center [860, 103] width 109 height 12
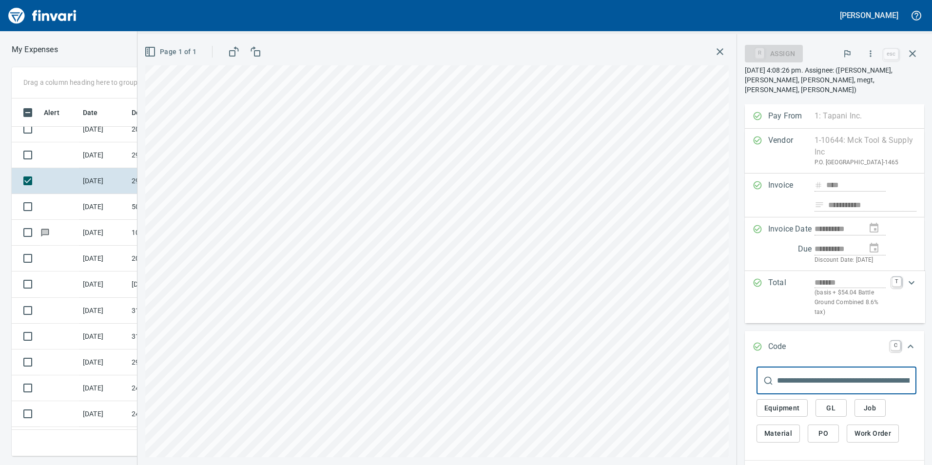
click at [833, 404] on span "GL" at bounding box center [831, 408] width 16 height 12
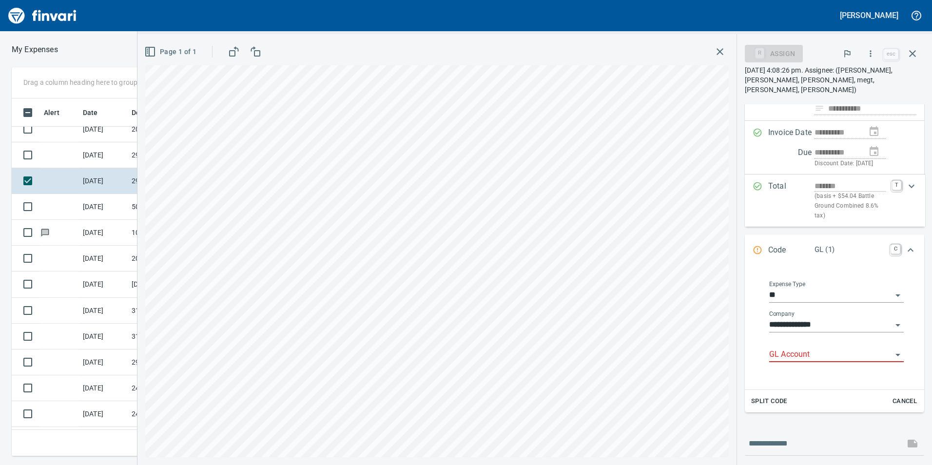
scroll to position [97, 0]
click at [804, 357] on input "GL Account" at bounding box center [830, 354] width 123 height 14
click at [827, 382] on li "6029.65.10: SMTC Qty Tools" at bounding box center [831, 377] width 127 height 23
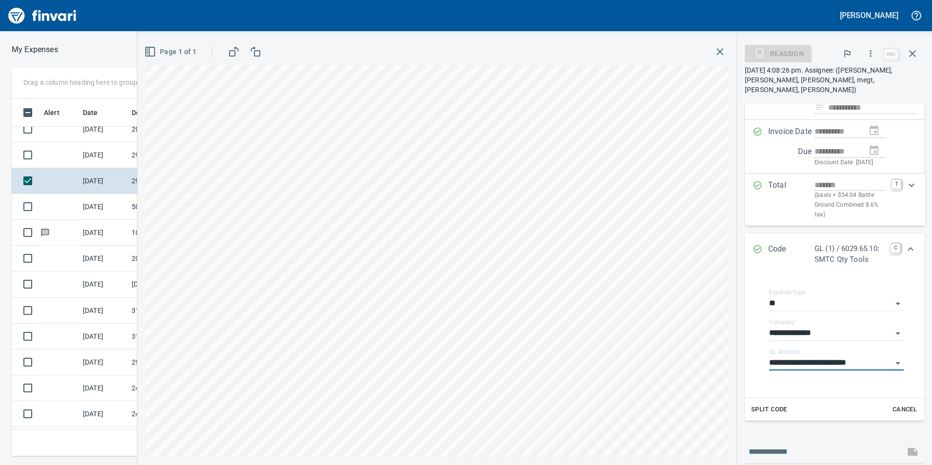
type input "**********"
click at [904, 247] on icon "Expand" at bounding box center [910, 249] width 12 height 12
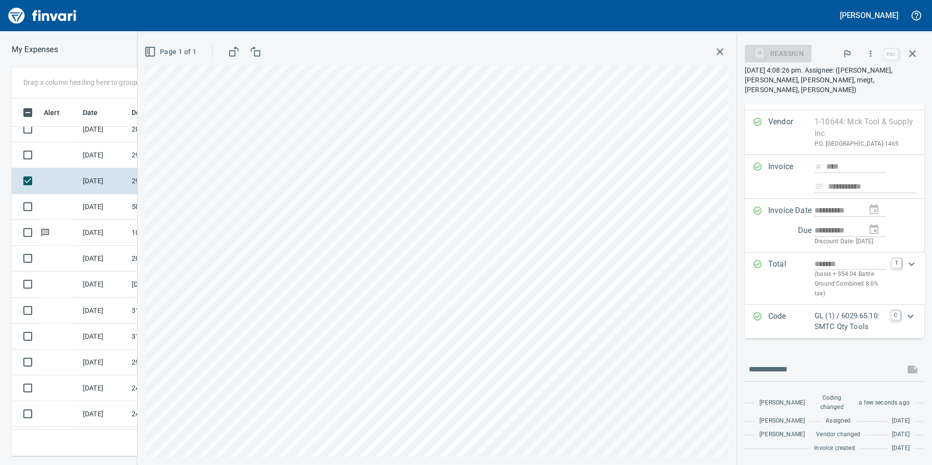
click at [870, 57] on icon "button" at bounding box center [870, 54] width 10 height 10
click at [828, 78] on span "Approve" at bounding box center [860, 82] width 109 height 12
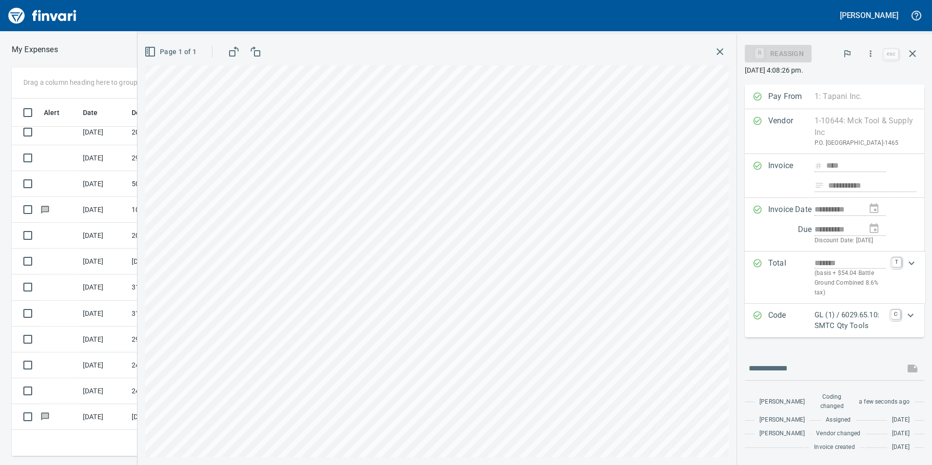
scroll to position [56, 0]
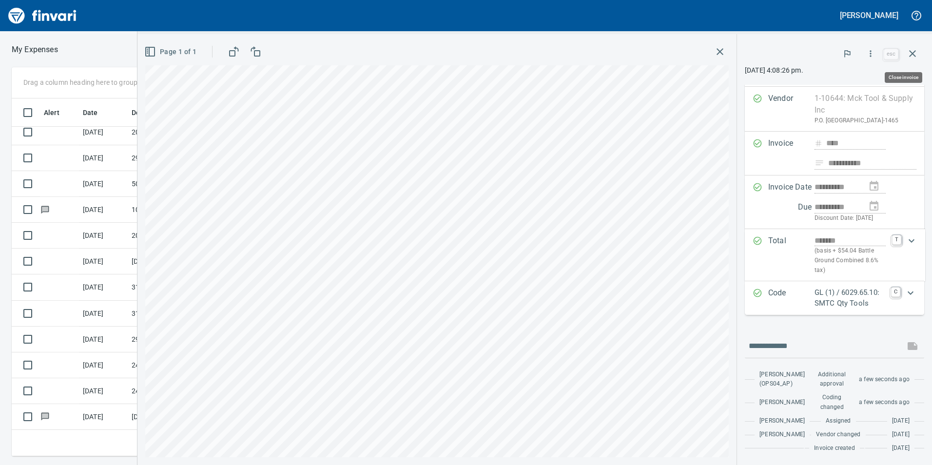
click at [915, 57] on icon "button" at bounding box center [912, 54] width 12 height 12
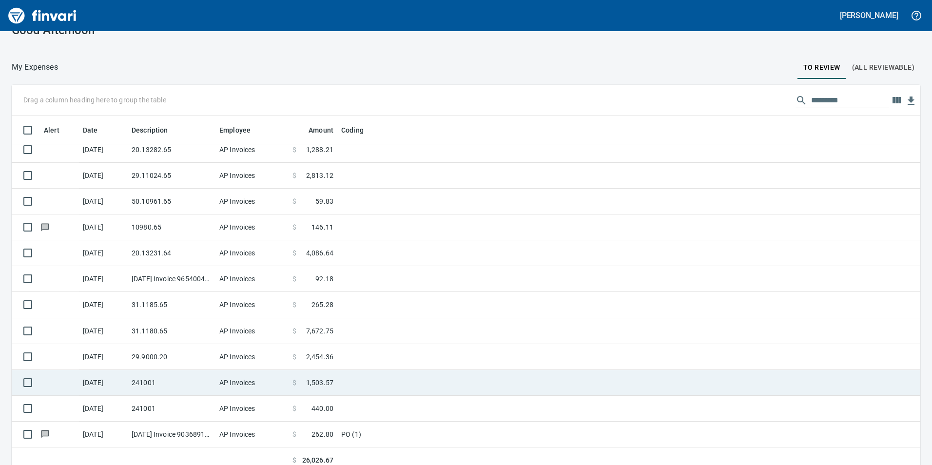
scroll to position [28, 0]
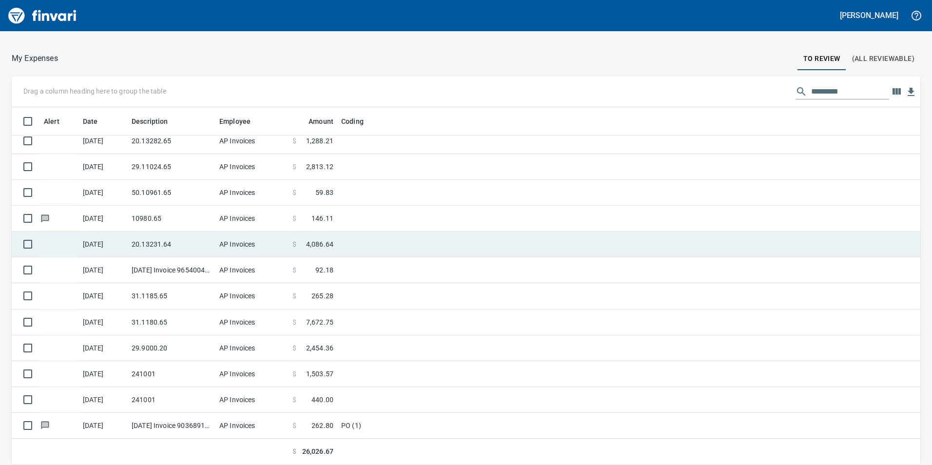
click at [207, 232] on td "20.13231.64" at bounding box center [172, 244] width 88 height 26
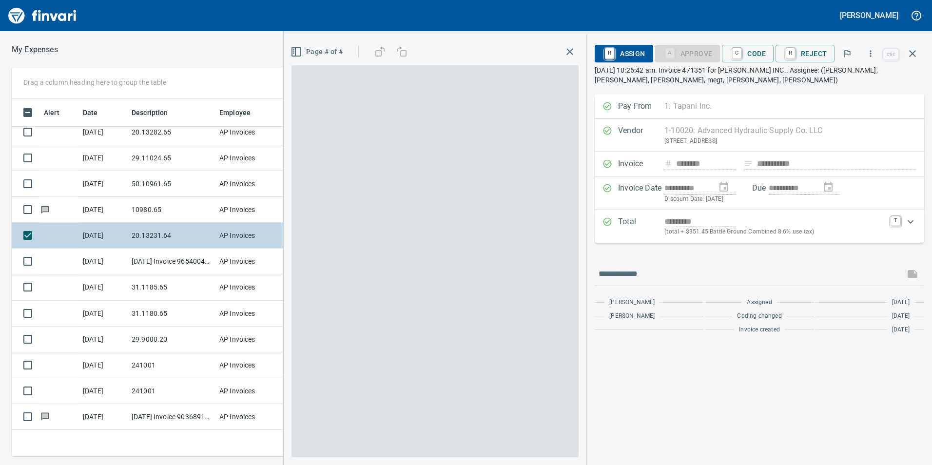
scroll to position [350, 650]
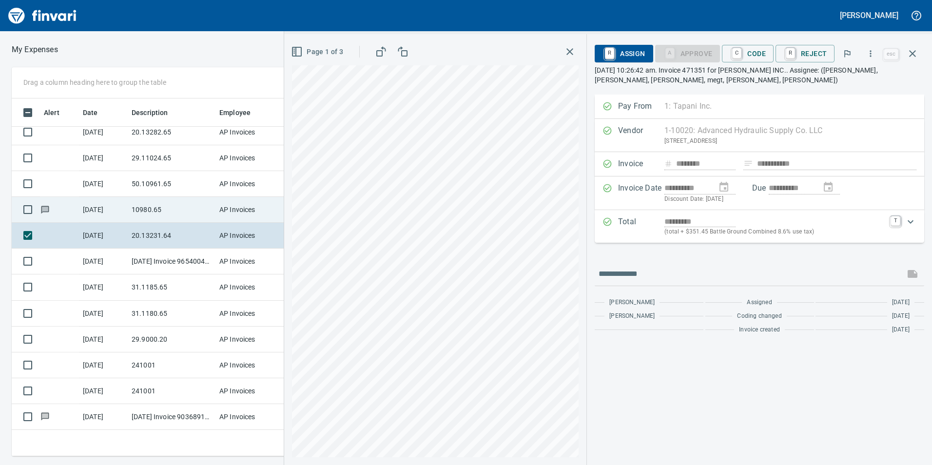
click at [152, 206] on td "10980.65" at bounding box center [172, 210] width 88 height 26
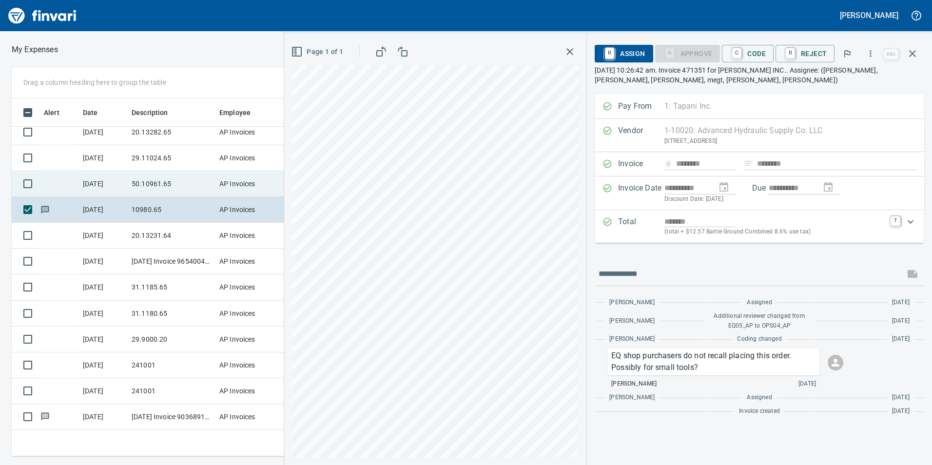
click at [154, 182] on td "50.10961.65" at bounding box center [172, 184] width 88 height 26
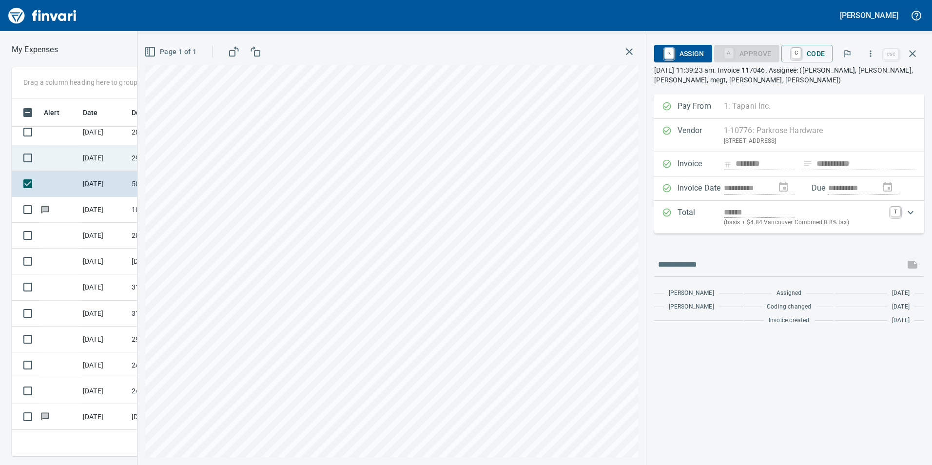
click at [119, 156] on td "[DATE]" at bounding box center [103, 158] width 49 height 26
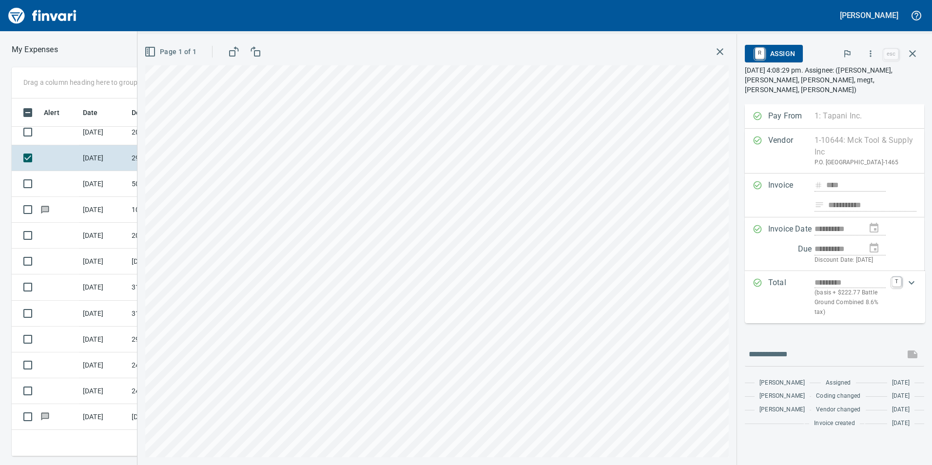
scroll to position [350, 650]
click at [872, 60] on button "button" at bounding box center [870, 53] width 21 height 21
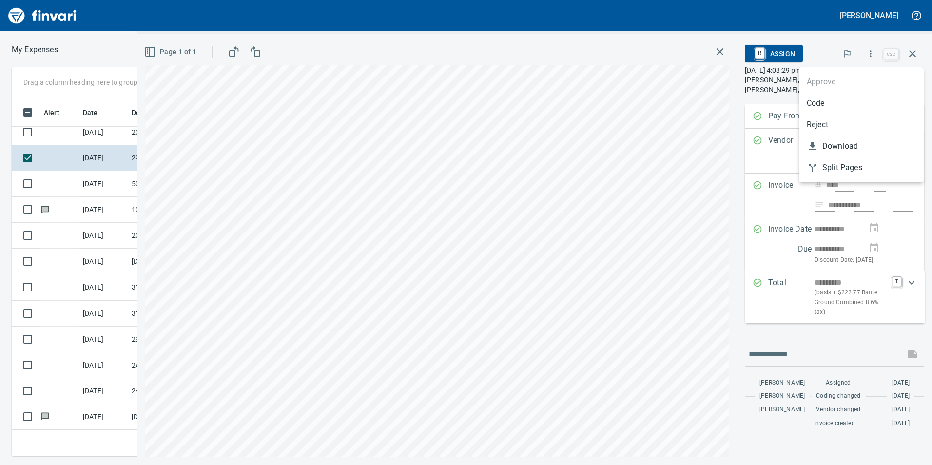
click at [831, 110] on li "Code" at bounding box center [861, 103] width 125 height 21
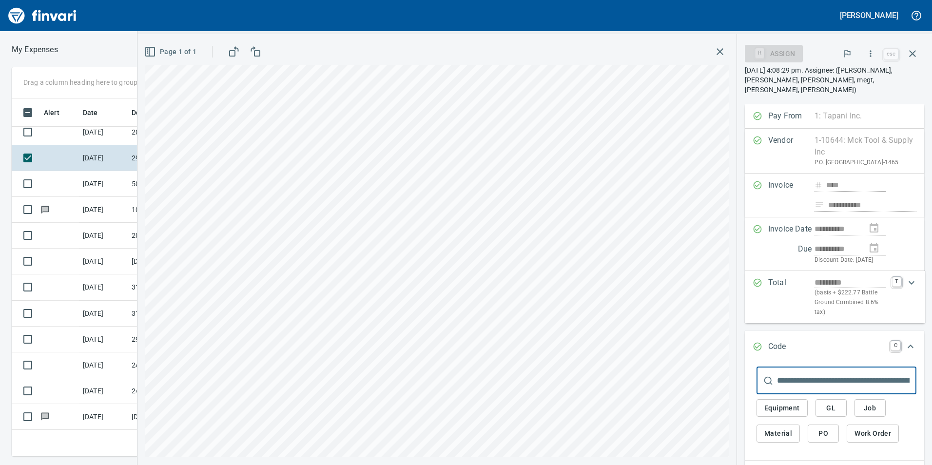
click at [835, 408] on span "GL" at bounding box center [831, 408] width 16 height 12
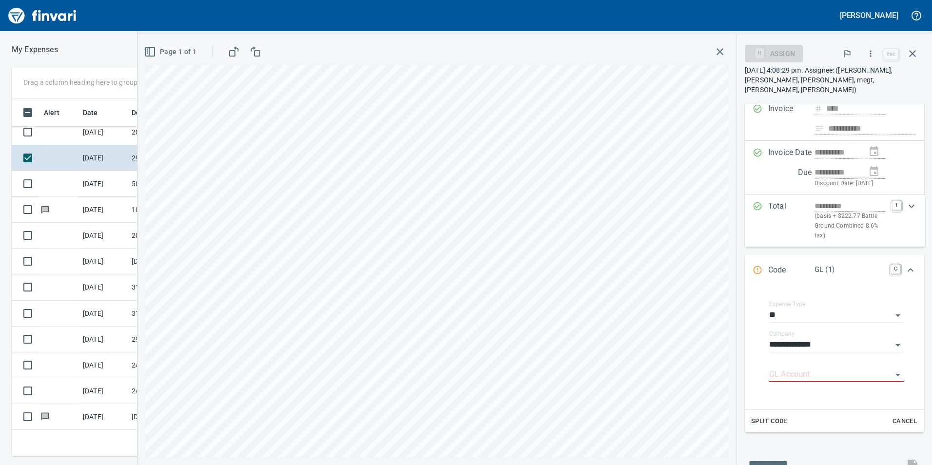
scroll to position [174, 0]
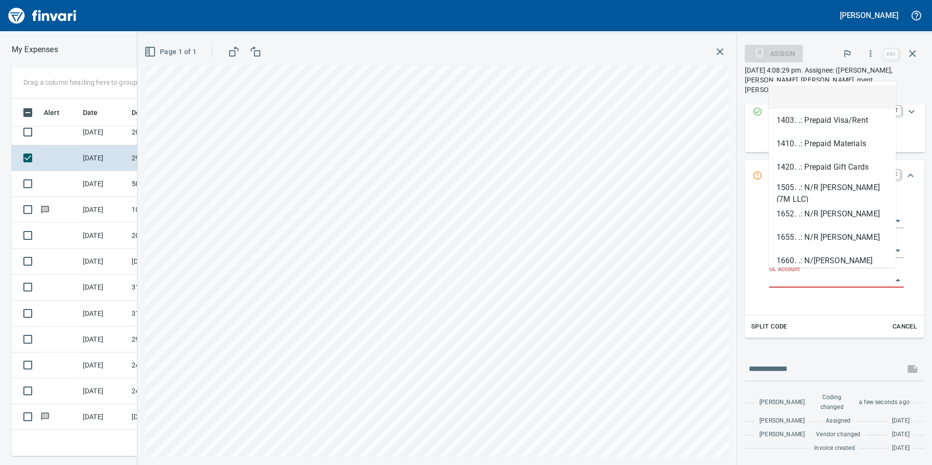
click at [825, 273] on input "GL Account" at bounding box center [830, 280] width 123 height 14
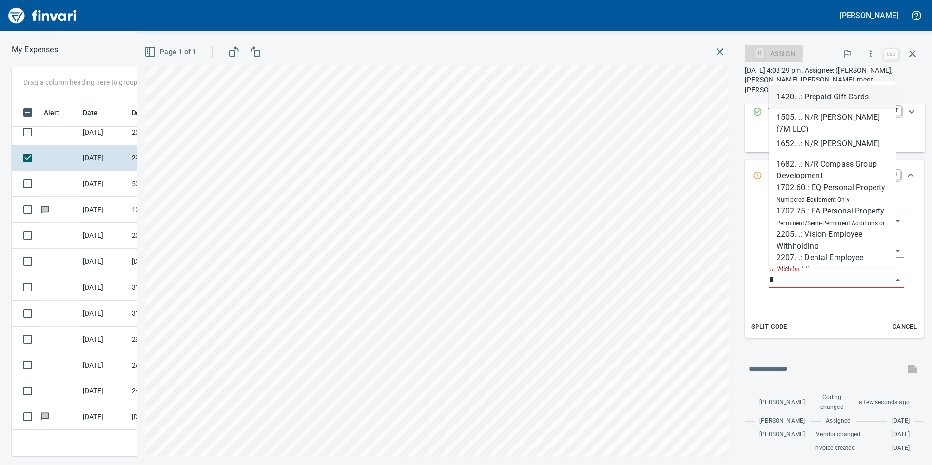
type input "*"
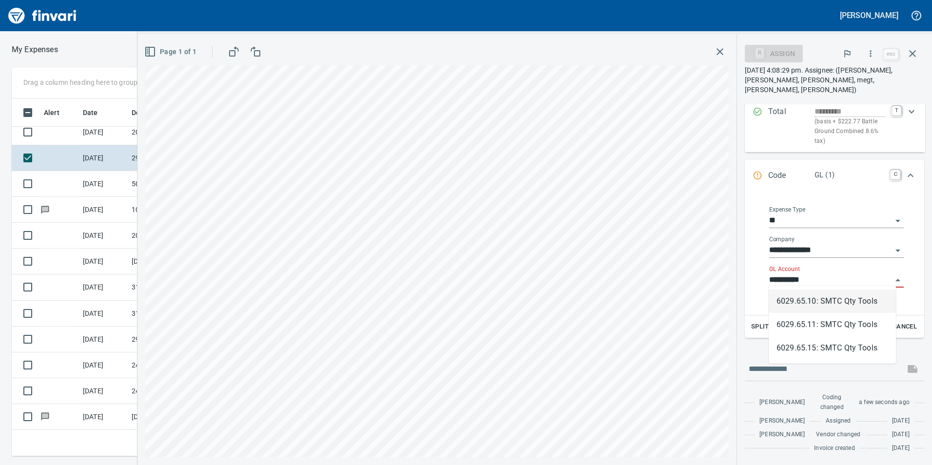
scroll to position [350, 650]
click at [844, 301] on li "6029.65.10: SMTC Qty Tools" at bounding box center [831, 300] width 127 height 23
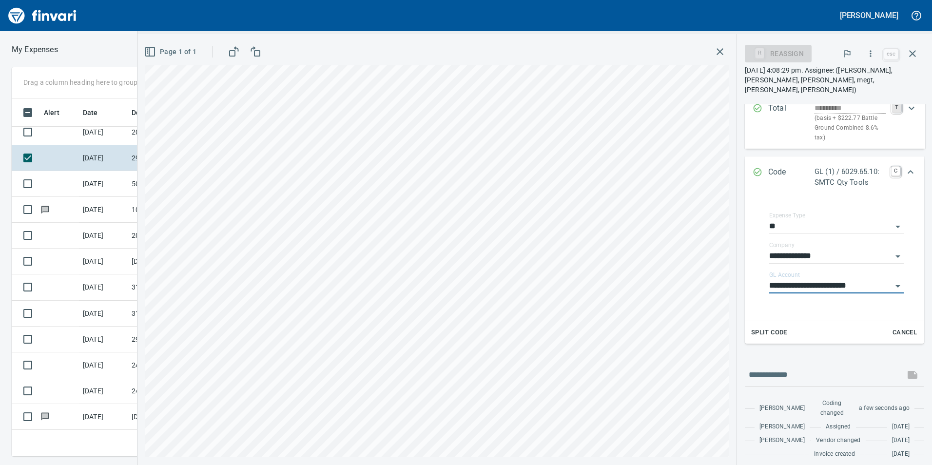
type input "**********"
click at [904, 172] on icon "Expand" at bounding box center [910, 172] width 12 height 12
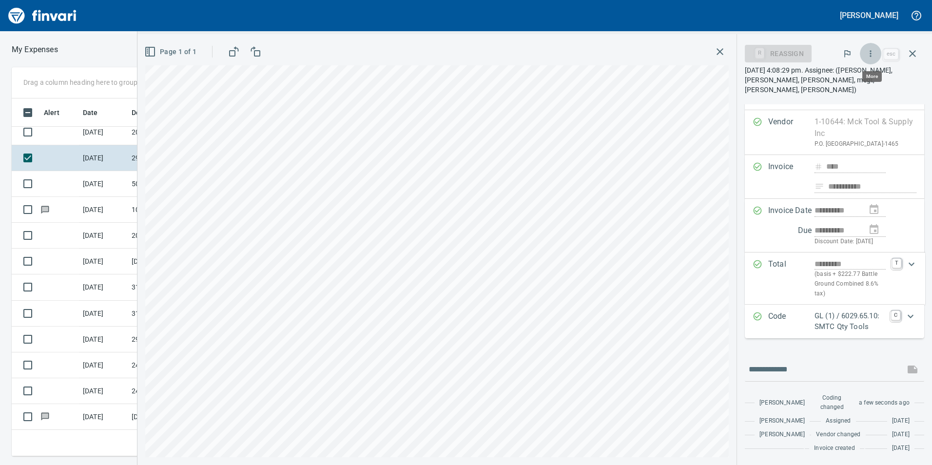
click at [877, 54] on button "button" at bounding box center [870, 53] width 21 height 21
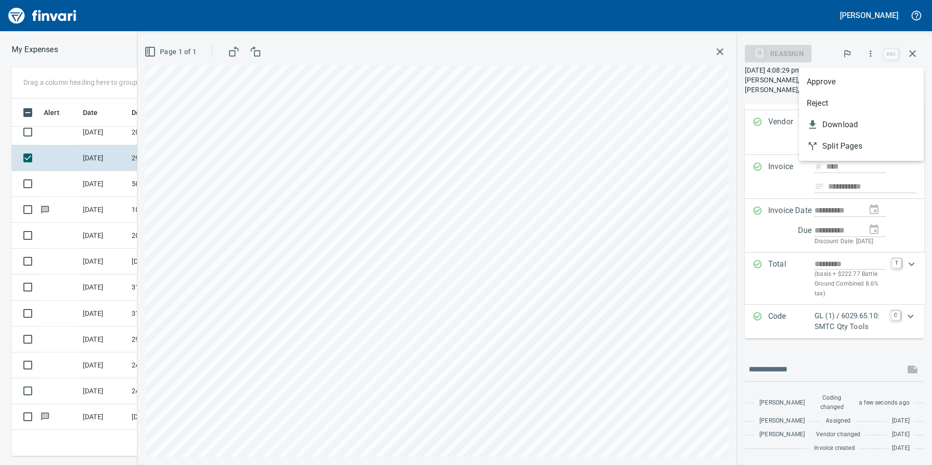
click at [834, 85] on span "Approve" at bounding box center [860, 82] width 109 height 12
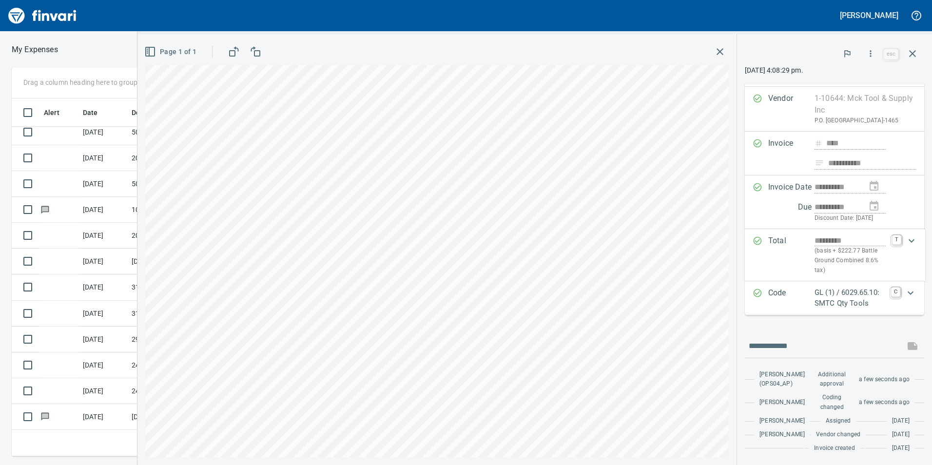
scroll to position [56, 0]
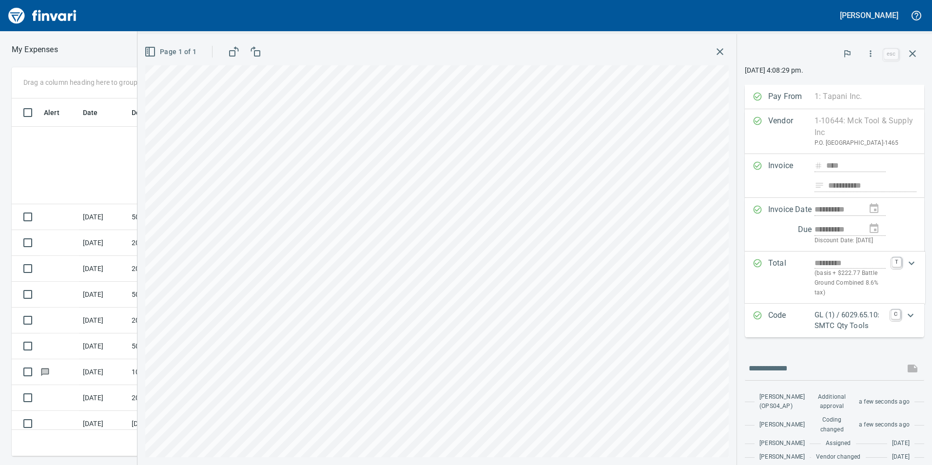
scroll to position [56, 0]
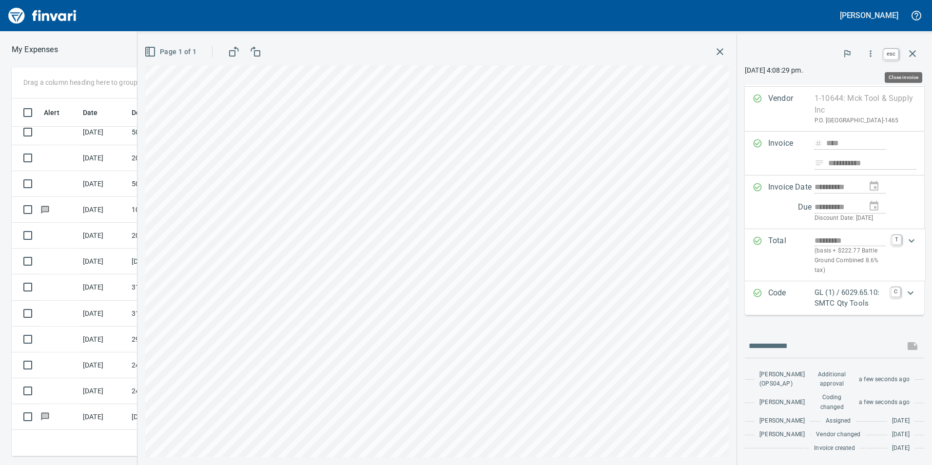
click at [914, 56] on icon "button" at bounding box center [912, 53] width 7 height 7
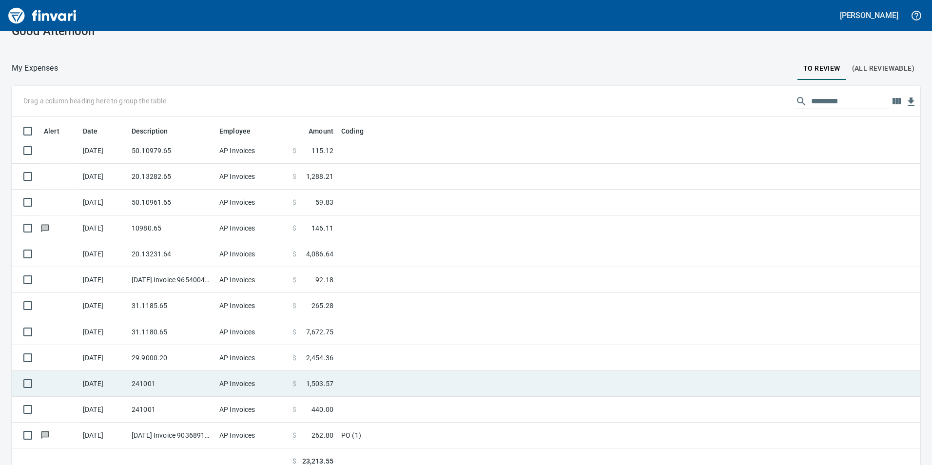
scroll to position [28, 0]
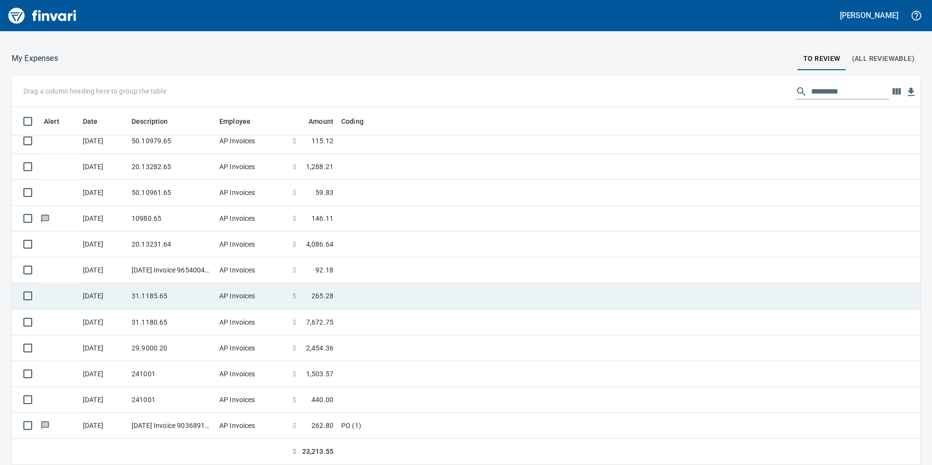
click at [166, 306] on td "31.1185.65" at bounding box center [172, 296] width 88 height 26
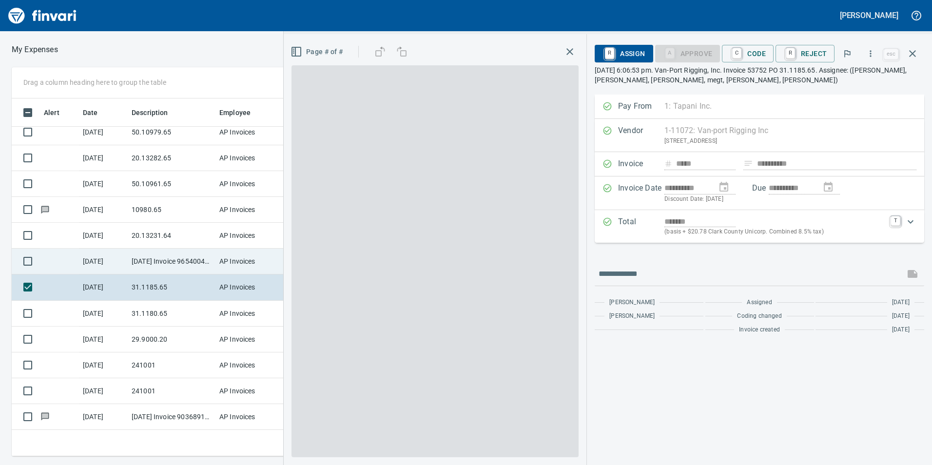
scroll to position [350, 650]
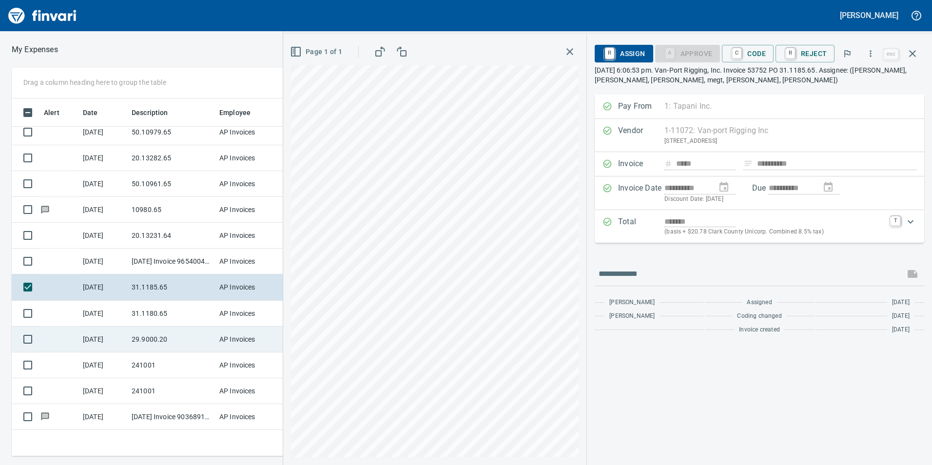
click at [158, 331] on td "29.9000.20" at bounding box center [172, 339] width 88 height 26
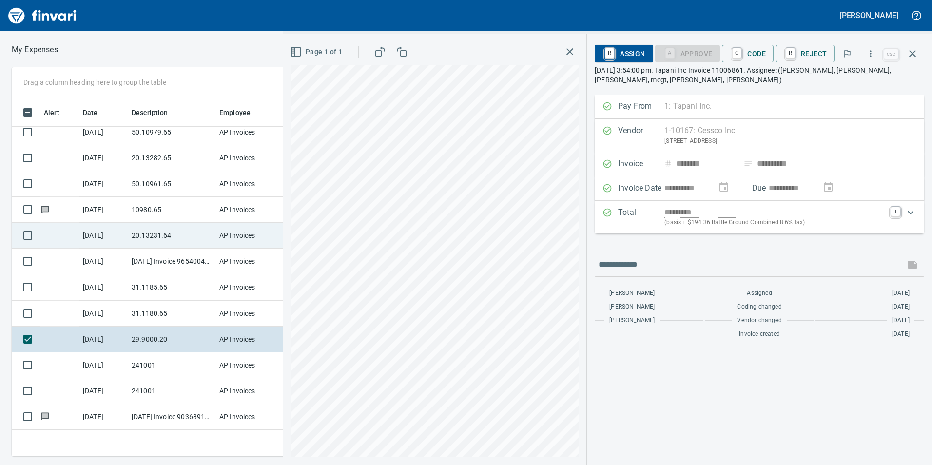
click at [138, 231] on td "20.13231.64" at bounding box center [172, 236] width 88 height 26
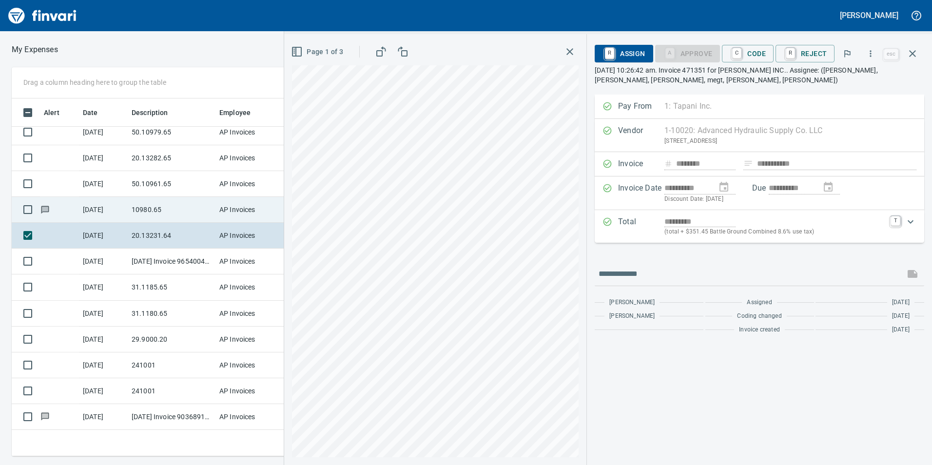
click at [142, 212] on td "10980.65" at bounding box center [172, 210] width 88 height 26
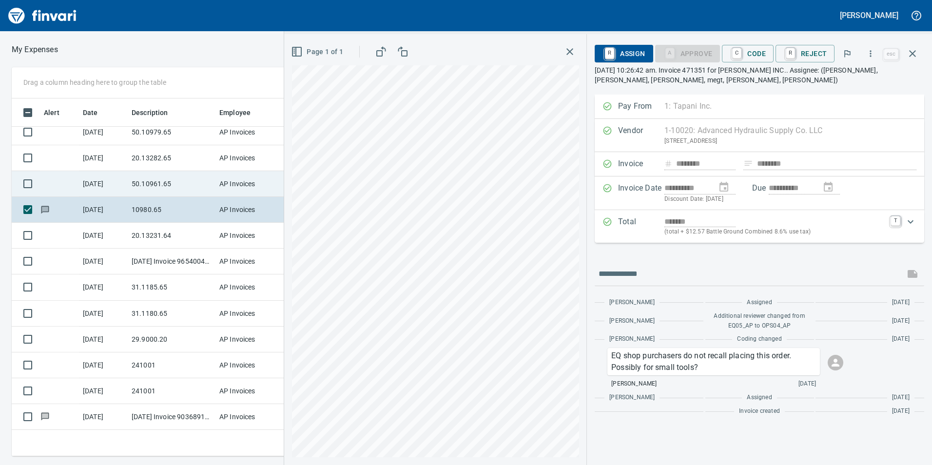
click at [156, 180] on td "50.10961.65" at bounding box center [172, 184] width 88 height 26
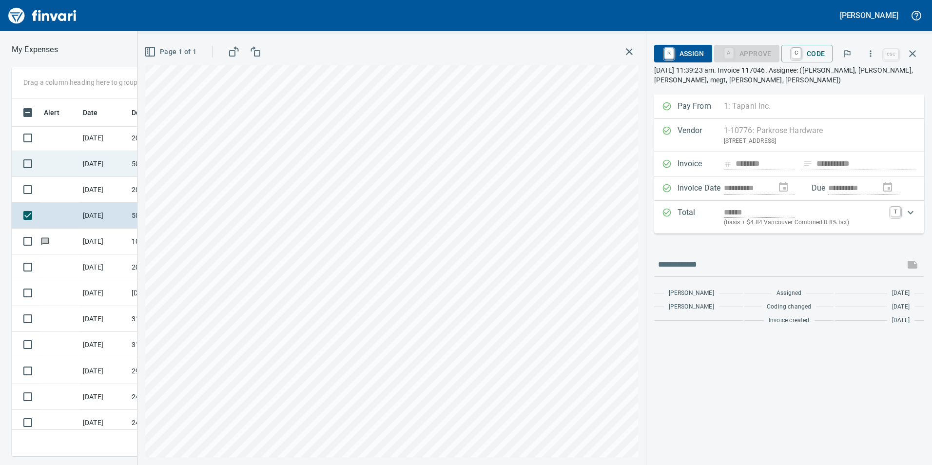
scroll to position [114, 0]
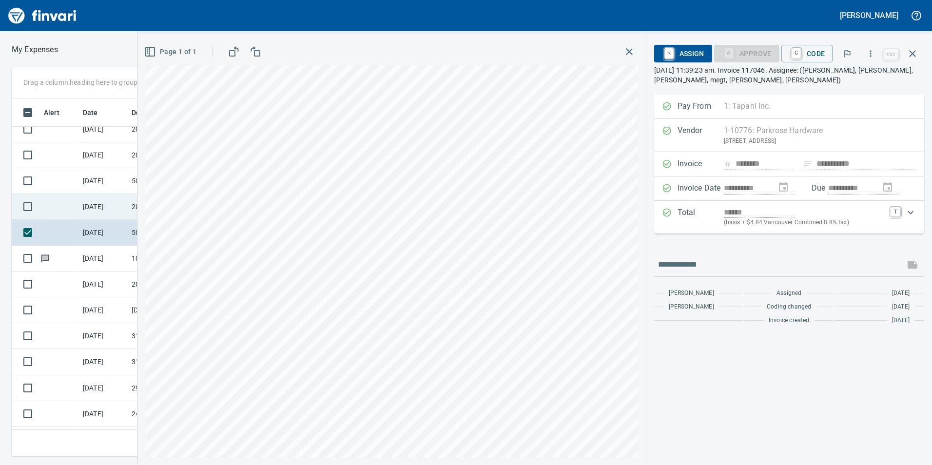
click at [113, 203] on td "[DATE]" at bounding box center [103, 207] width 49 height 26
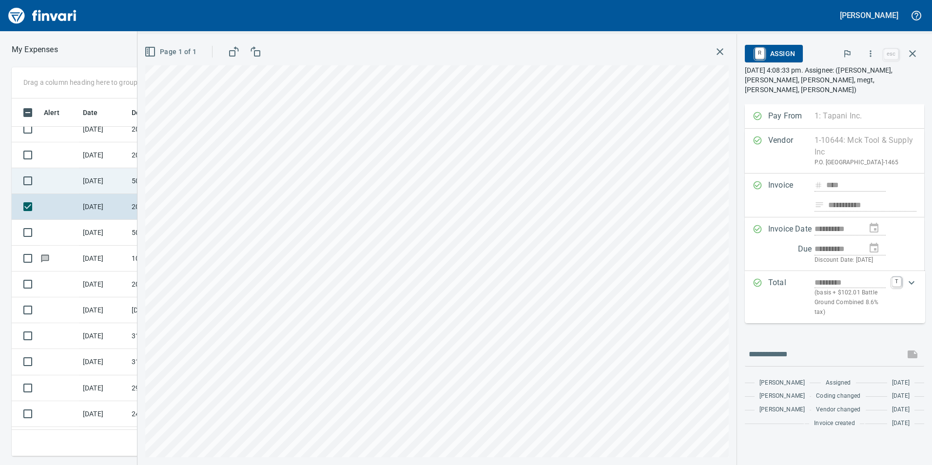
click at [80, 181] on td "[DATE]" at bounding box center [103, 181] width 49 height 26
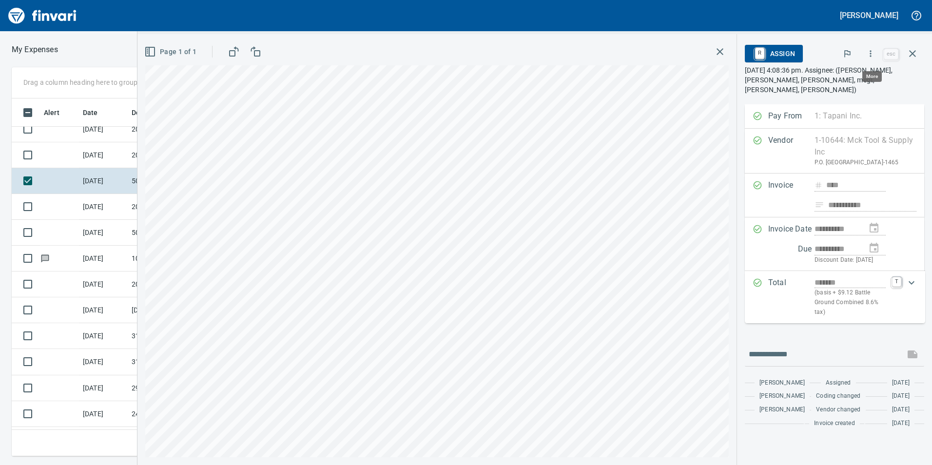
scroll to position [350, 650]
click at [872, 55] on icon "button" at bounding box center [870, 54] width 10 height 10
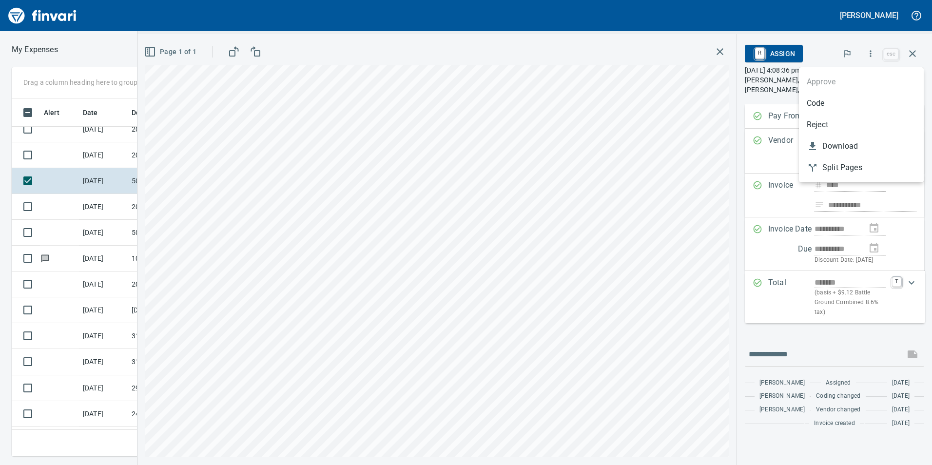
click at [837, 109] on li "Code" at bounding box center [861, 103] width 125 height 21
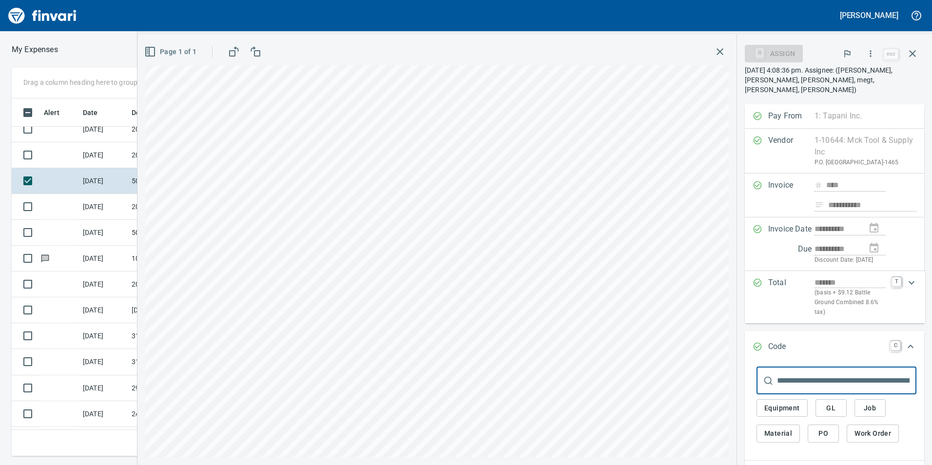
click at [834, 412] on span "GL" at bounding box center [831, 408] width 16 height 12
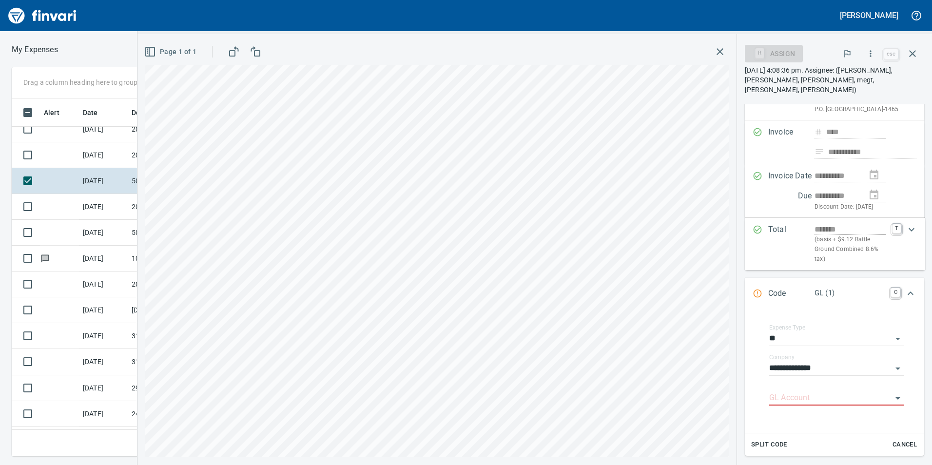
scroll to position [174, 0]
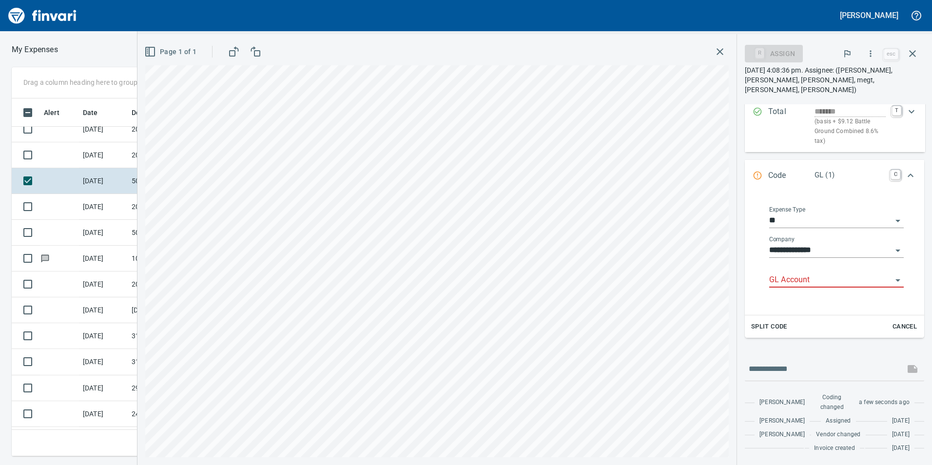
click at [803, 274] on input "GL Account" at bounding box center [830, 280] width 123 height 14
click at [830, 301] on li "6050.65.10: SMTC Repair" at bounding box center [831, 300] width 127 height 23
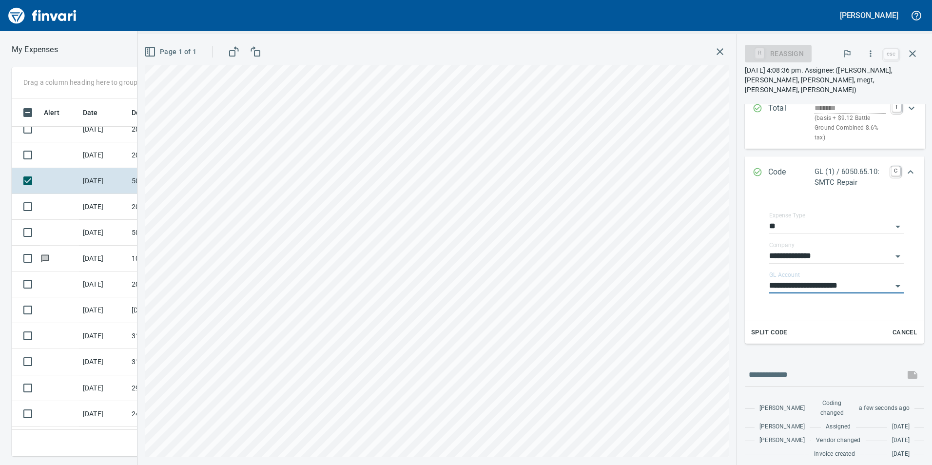
type input "**********"
click at [904, 172] on icon "Expand" at bounding box center [910, 172] width 12 height 12
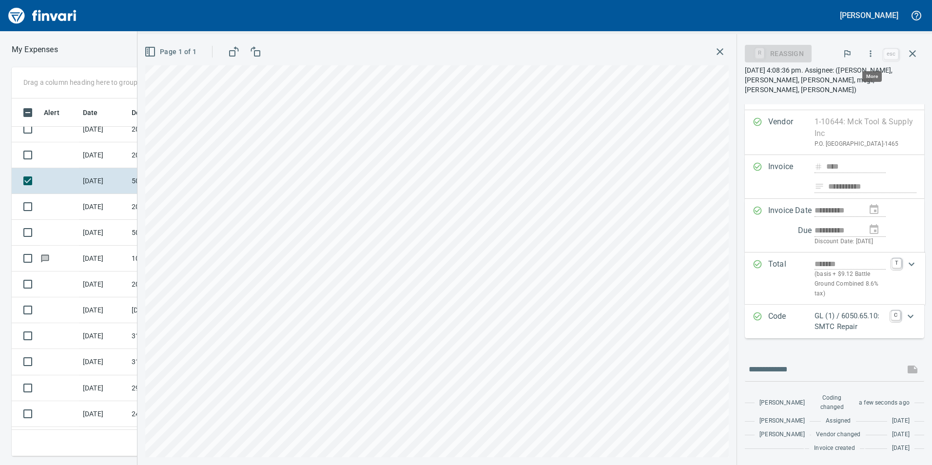
click at [870, 51] on icon "button" at bounding box center [870, 54] width 10 height 10
click at [840, 88] on li "Approve" at bounding box center [861, 81] width 125 height 21
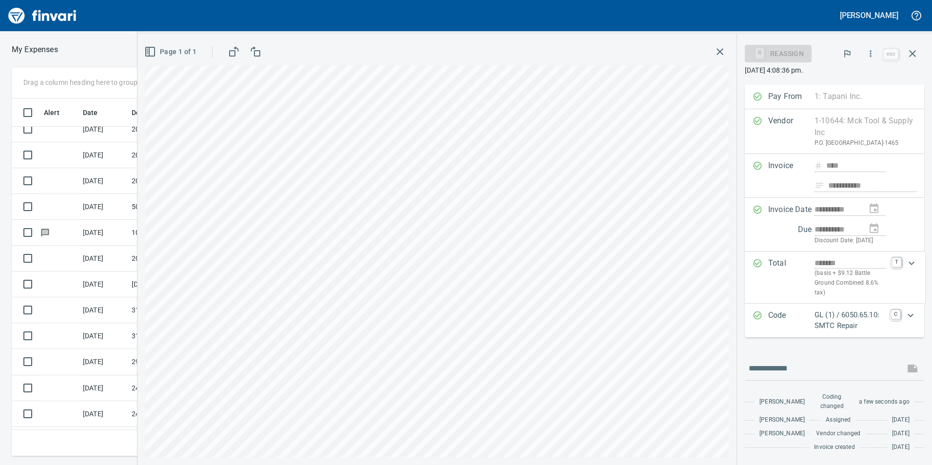
scroll to position [56, 0]
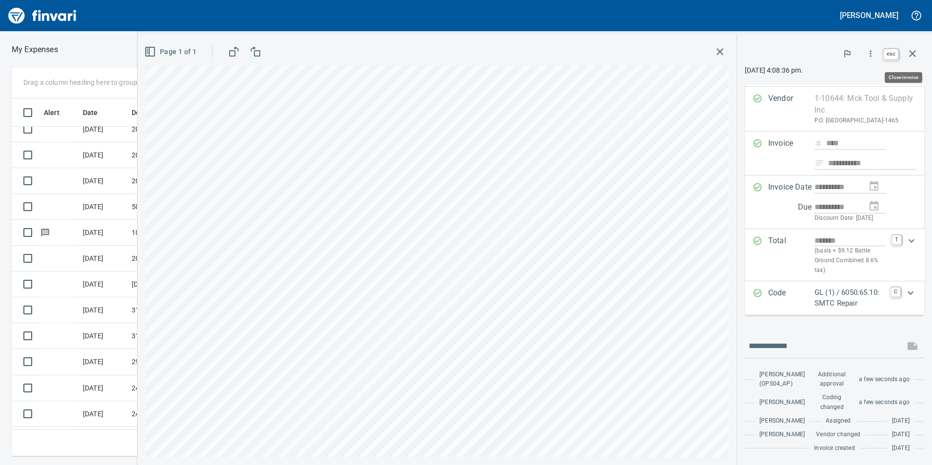
click at [914, 58] on icon "button" at bounding box center [912, 54] width 12 height 12
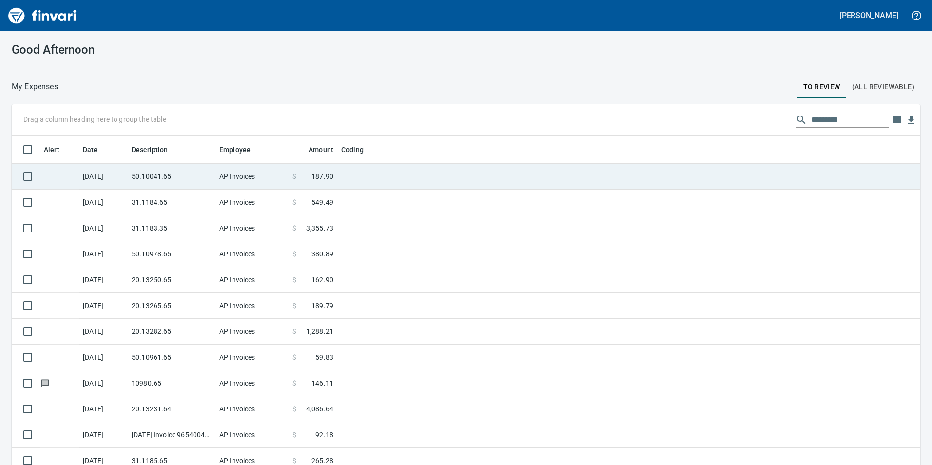
click at [167, 177] on td "50.10041.65" at bounding box center [172, 177] width 88 height 26
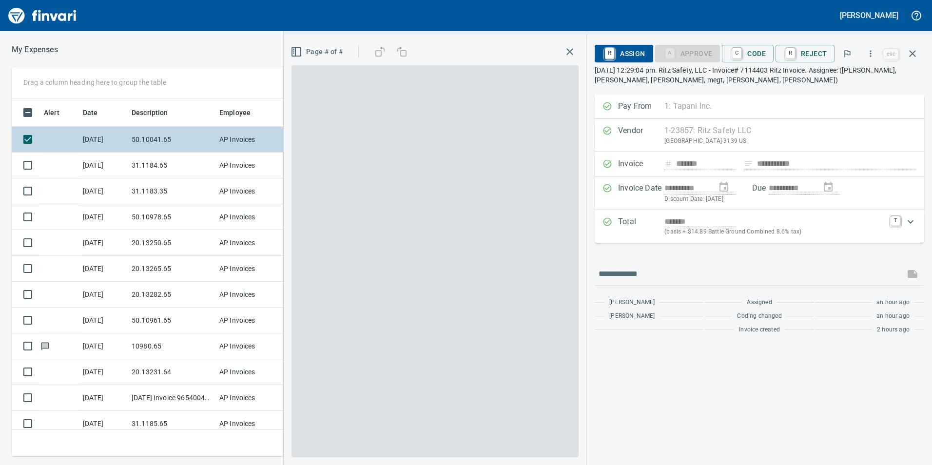
scroll to position [350, 650]
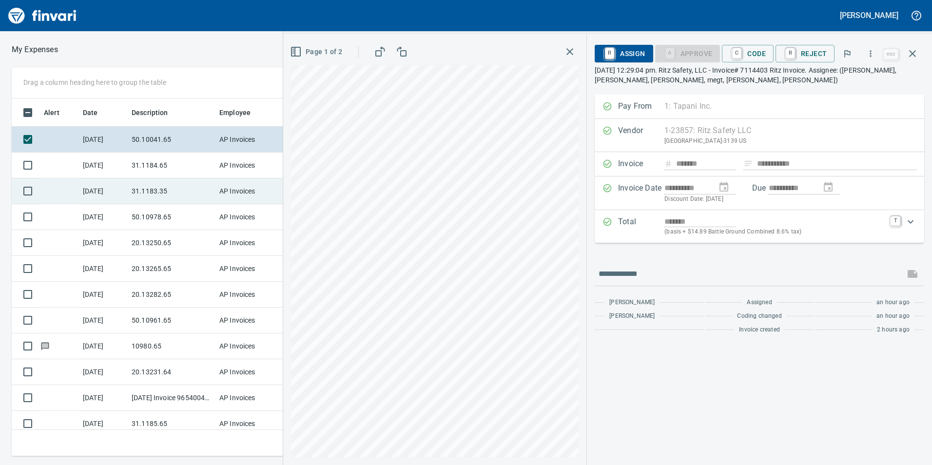
click at [150, 185] on td "31.1183.35" at bounding box center [172, 191] width 88 height 26
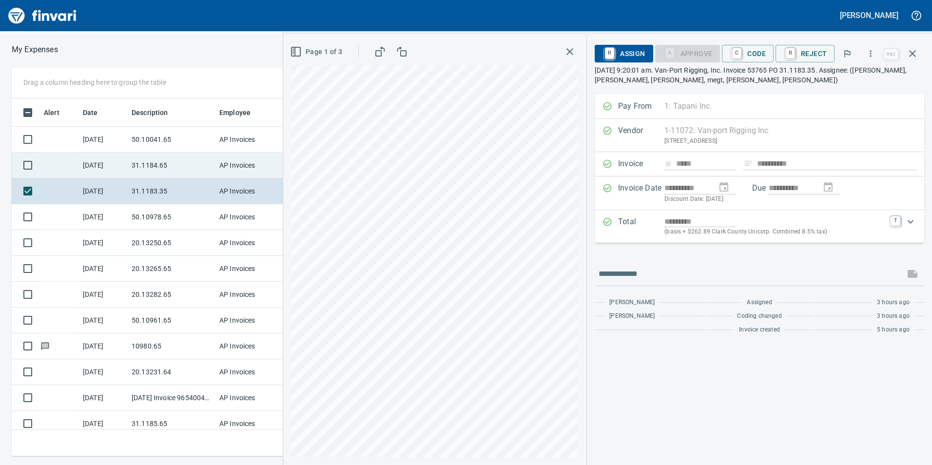
click at [144, 168] on td "31.1184.65" at bounding box center [172, 166] width 88 height 26
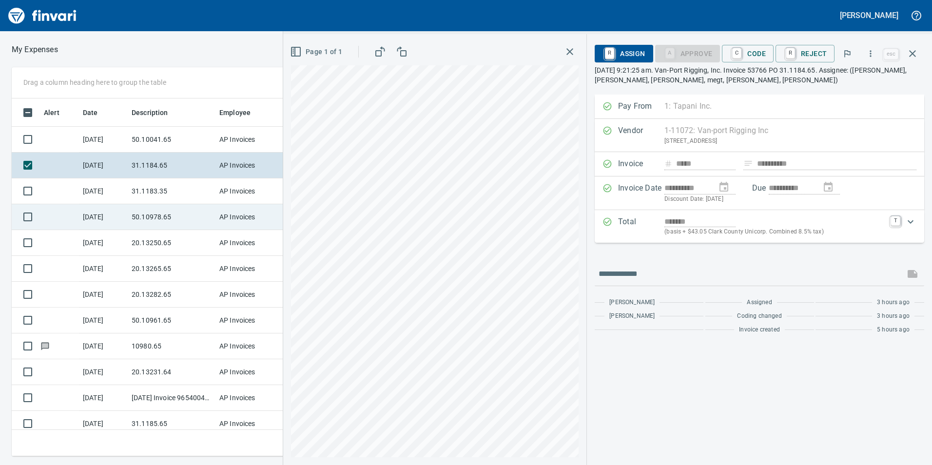
click at [154, 209] on td "50.10978.65" at bounding box center [172, 217] width 88 height 26
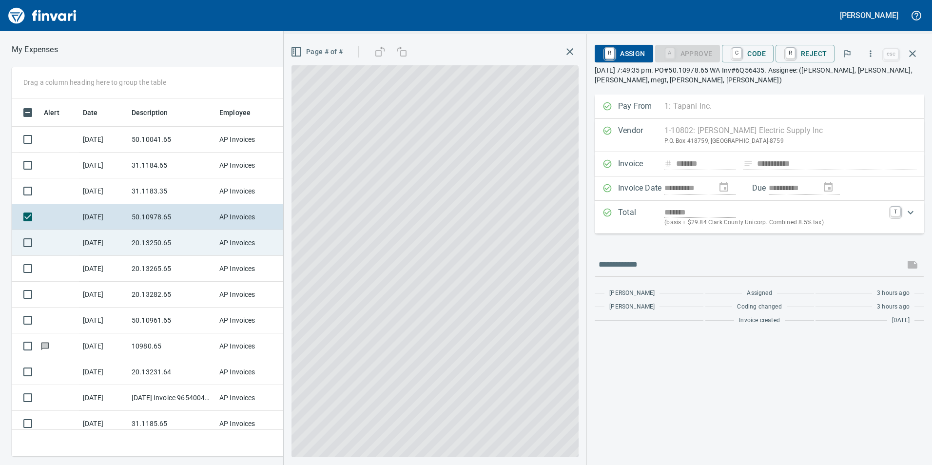
click at [151, 239] on td "20.13250.65" at bounding box center [172, 243] width 88 height 26
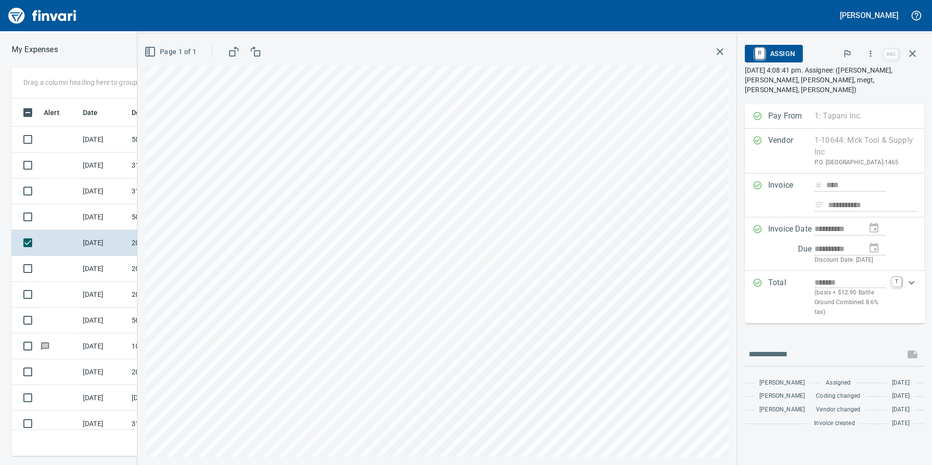
scroll to position [350, 650]
click at [868, 55] on icon "button" at bounding box center [870, 54] width 10 height 10
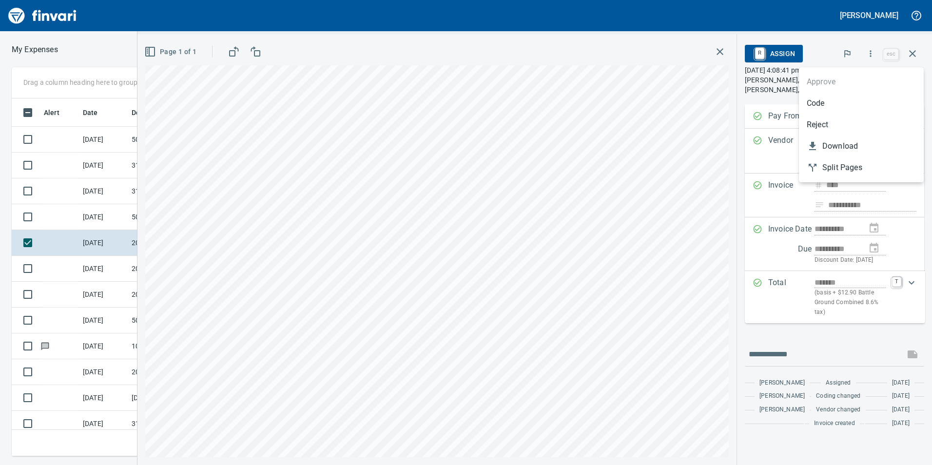
click at [819, 107] on span "Code" at bounding box center [860, 103] width 109 height 12
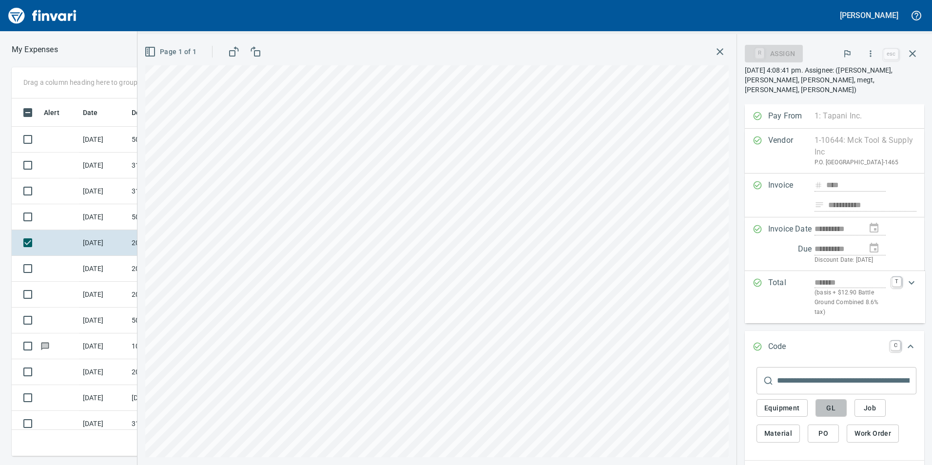
click at [830, 407] on span "GL" at bounding box center [831, 408] width 16 height 12
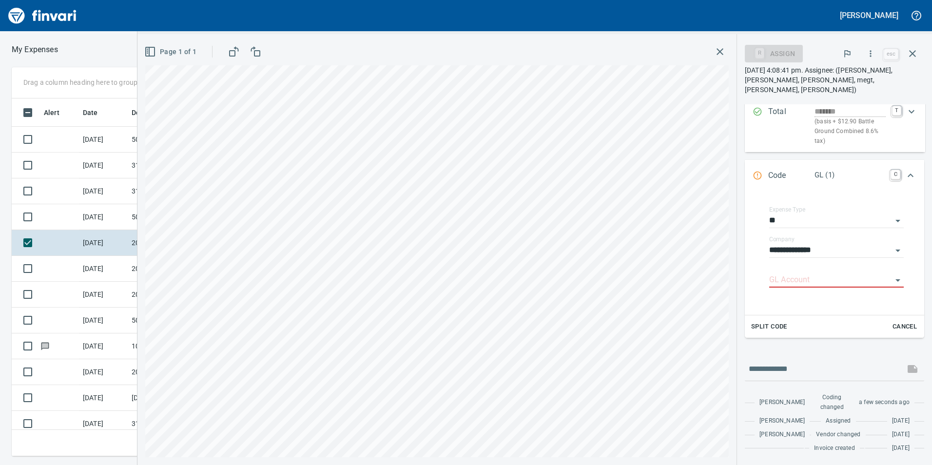
scroll to position [195, 0]
click at [818, 273] on input "GL Account" at bounding box center [830, 280] width 123 height 14
click at [836, 275] on li "6020.65.10: SMTC Consumables" at bounding box center [831, 280] width 127 height 23
type input "**********"
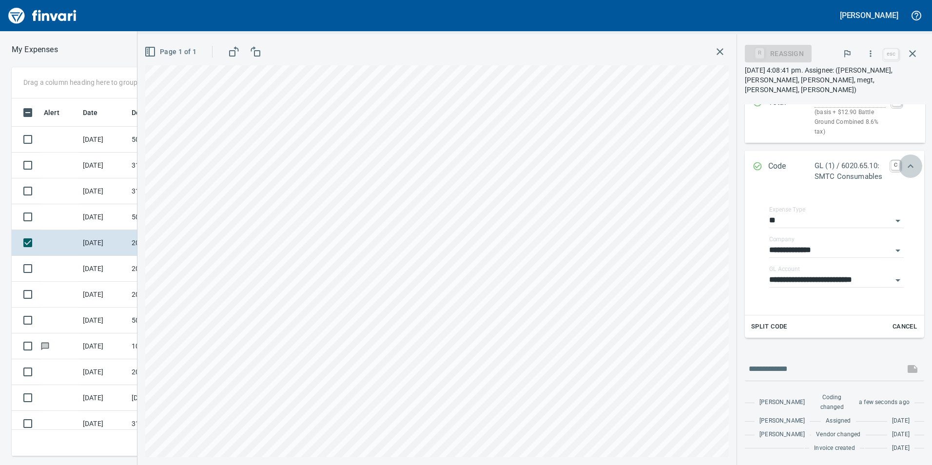
click at [904, 160] on icon "Expand" at bounding box center [910, 166] width 12 height 12
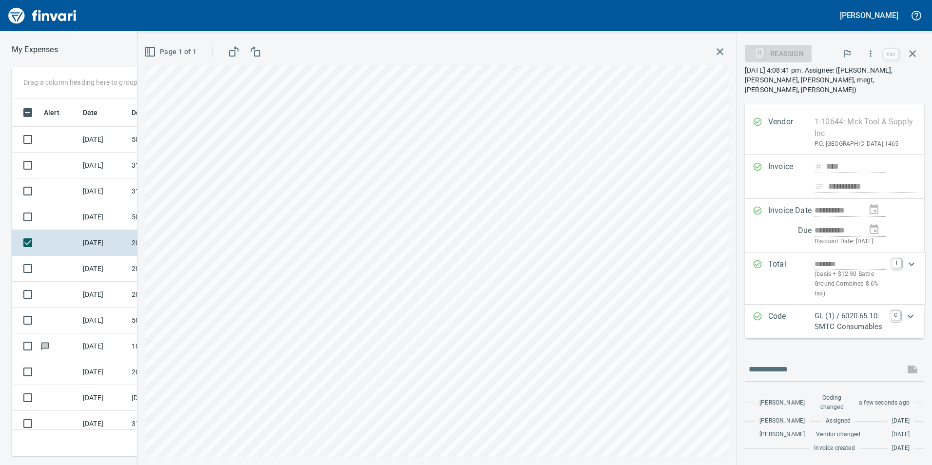
drag, startPoint x: 890, startPoint y: 68, endPoint x: 839, endPoint y: 298, distance: 235.6
click at [839, 310] on p "GL (1) / 6020.65.10: SMTC Consumables" at bounding box center [849, 321] width 71 height 22
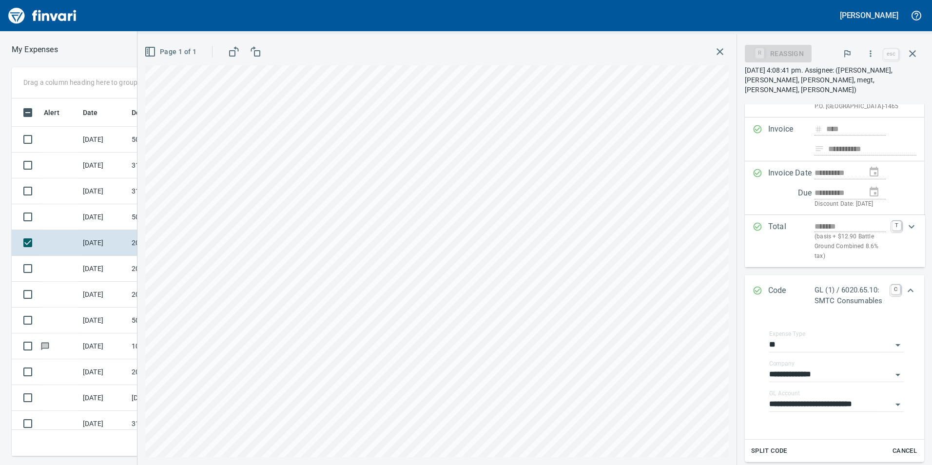
click at [850, 298] on p "GL (1) / 6020.65.10: SMTC Consumables" at bounding box center [849, 296] width 71 height 22
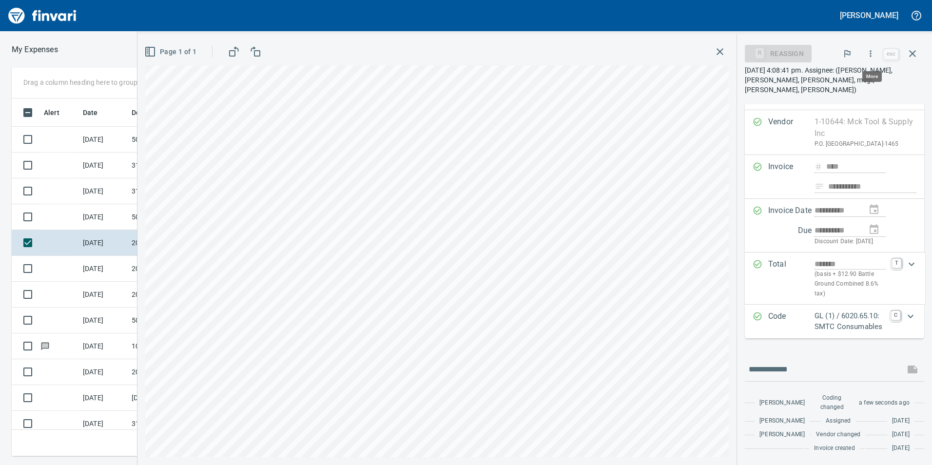
click at [866, 46] on button "button" at bounding box center [870, 53] width 21 height 21
click at [858, 85] on span "Approve" at bounding box center [860, 82] width 109 height 12
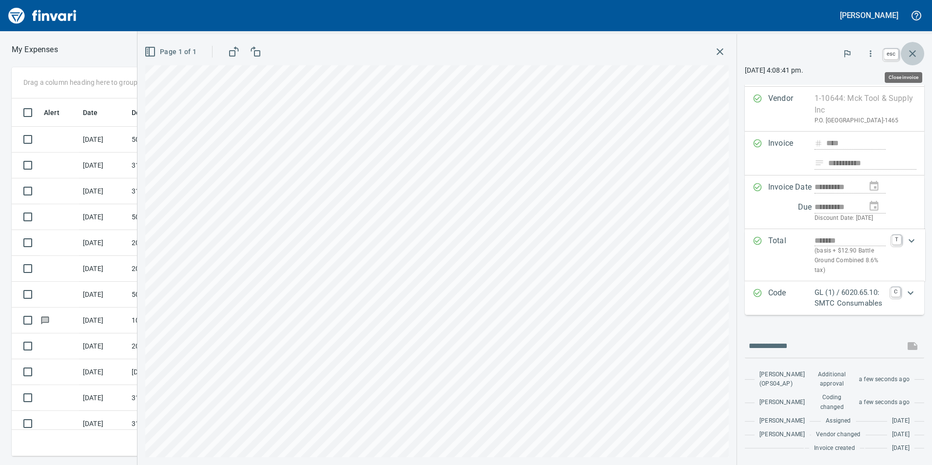
click at [911, 55] on icon "button" at bounding box center [912, 53] width 7 height 7
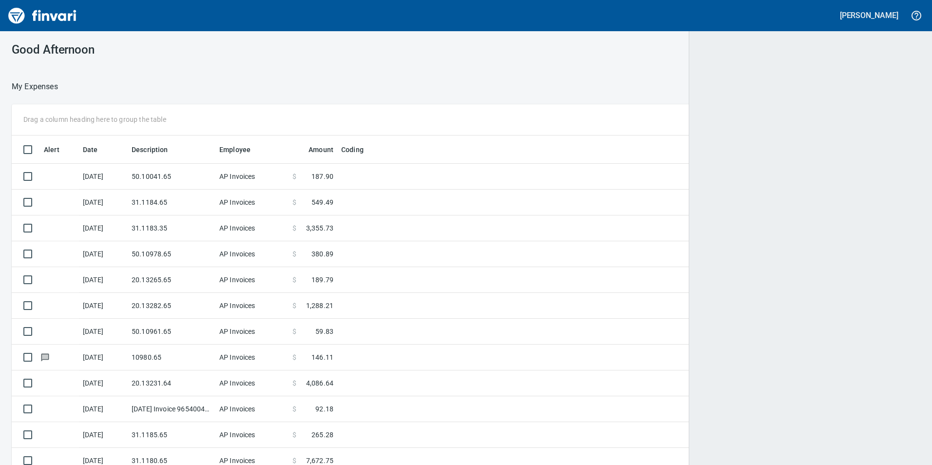
scroll to position [350, 885]
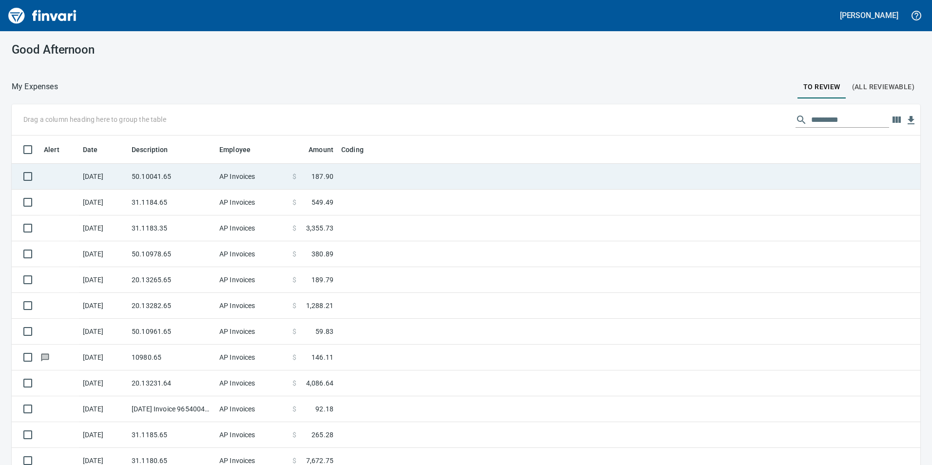
click at [189, 172] on td "50.10041.65" at bounding box center [172, 177] width 88 height 26
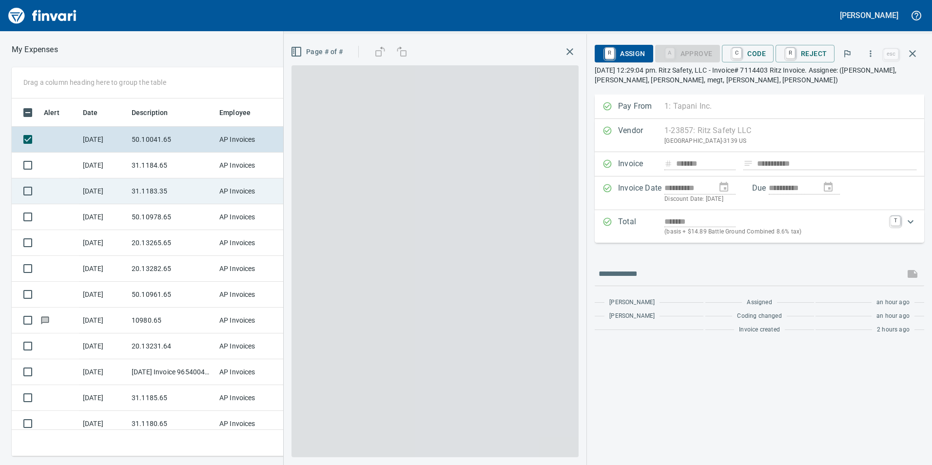
scroll to position [350, 650]
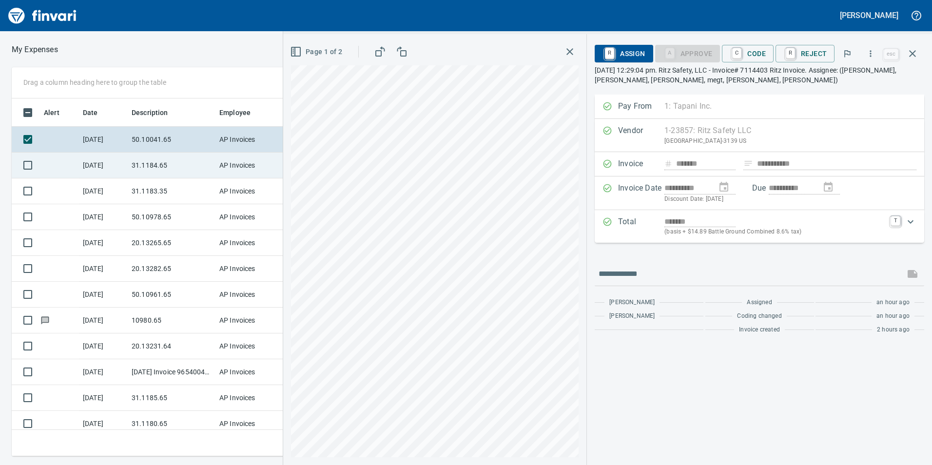
click at [152, 165] on td "31.1184.65" at bounding box center [172, 166] width 88 height 26
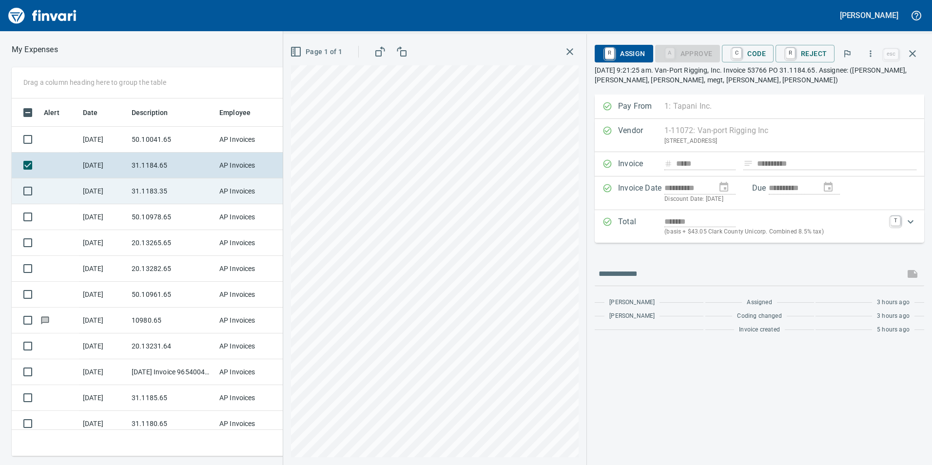
click at [148, 189] on td "31.1183.35" at bounding box center [172, 191] width 88 height 26
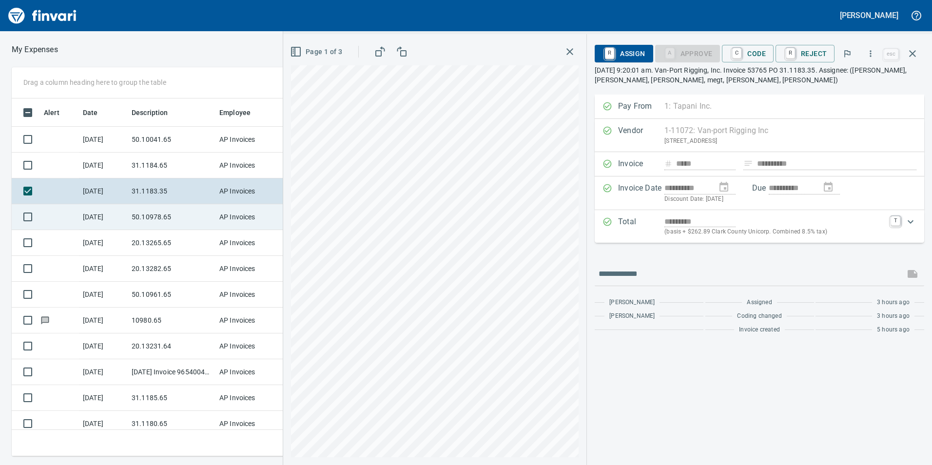
click at [145, 216] on td "50.10978.65" at bounding box center [172, 217] width 88 height 26
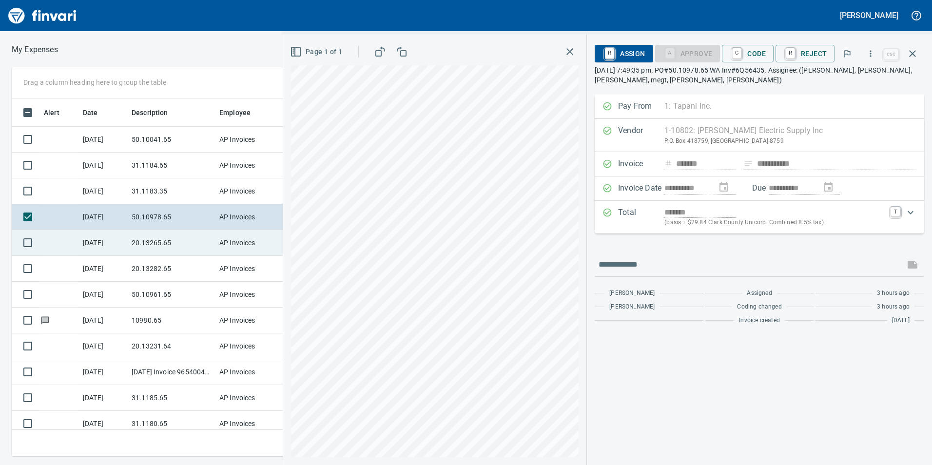
click at [147, 248] on td "20.13265.65" at bounding box center [172, 243] width 88 height 26
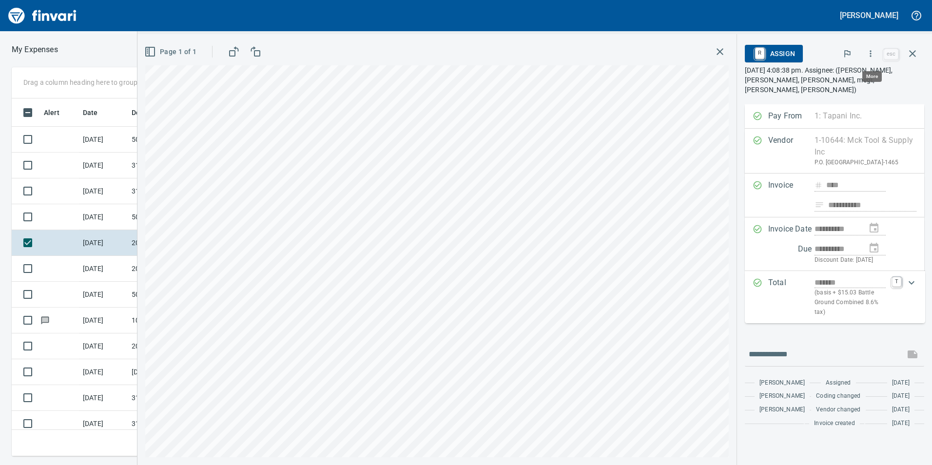
scroll to position [350, 650]
click at [868, 53] on icon "button" at bounding box center [870, 54] width 10 height 10
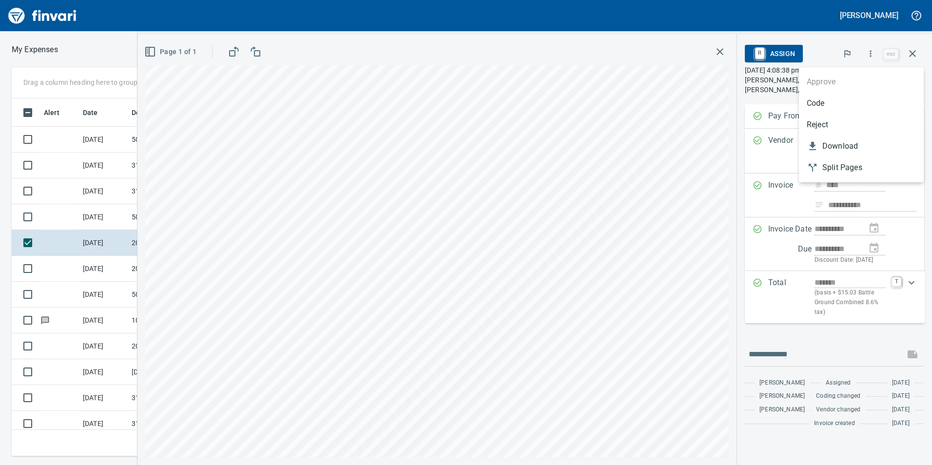
click at [835, 100] on span "Code" at bounding box center [860, 103] width 109 height 12
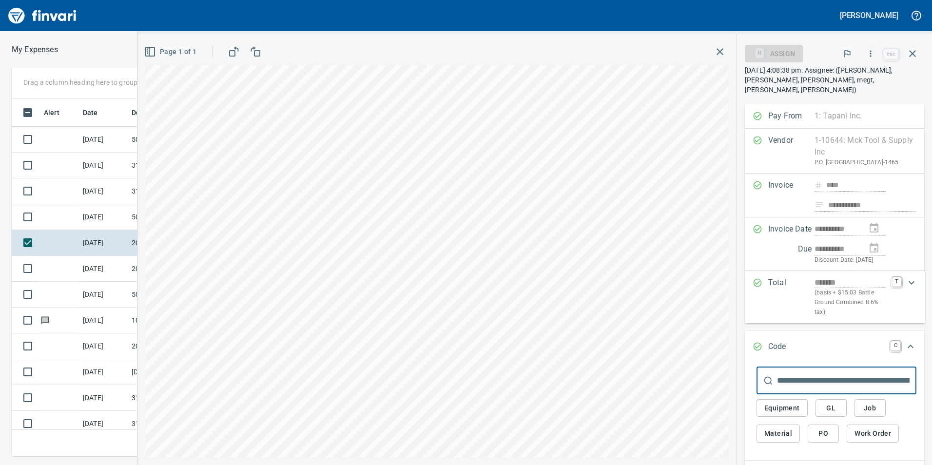
click at [842, 408] on button "GL" at bounding box center [830, 408] width 31 height 18
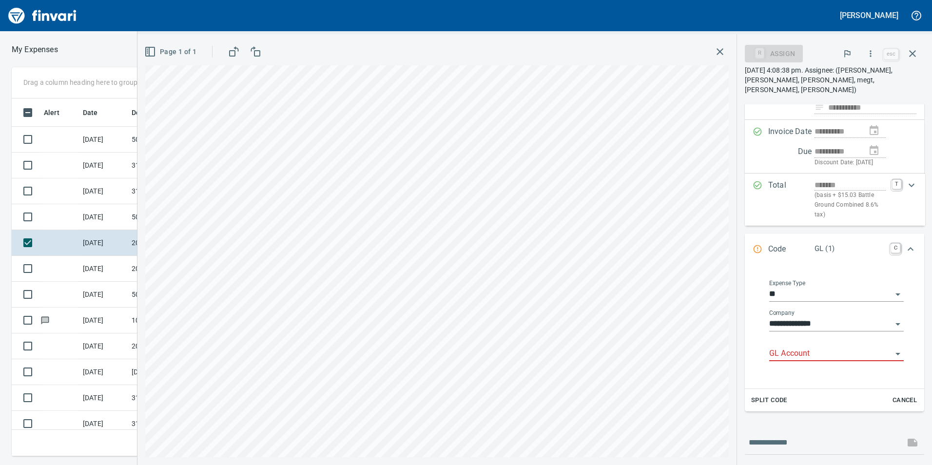
click at [798, 347] on input "GL Account" at bounding box center [830, 354] width 123 height 14
click at [797, 390] on div "6020.65.10: SMTC Consumables" at bounding box center [831, 378] width 127 height 31
click at [846, 385] on li "6020.65.10: SMTC Consumables" at bounding box center [831, 377] width 127 height 23
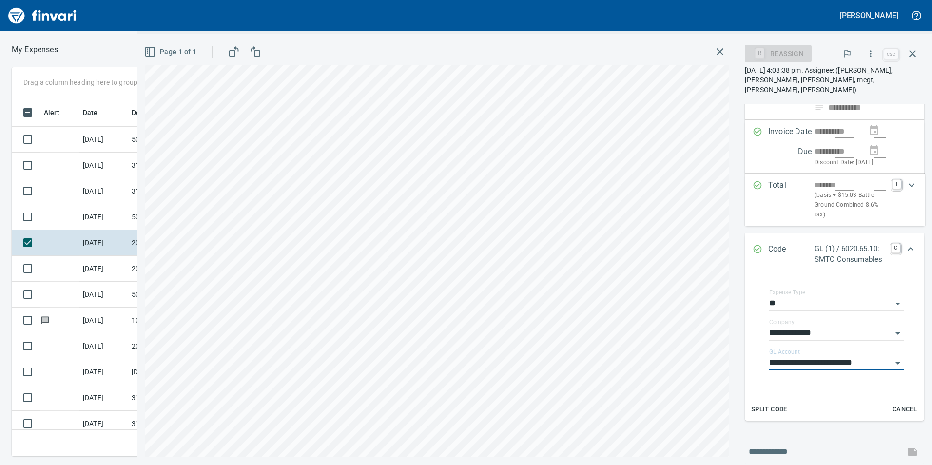
type input "**********"
click at [911, 253] on div "Expand" at bounding box center [910, 248] width 23 height 23
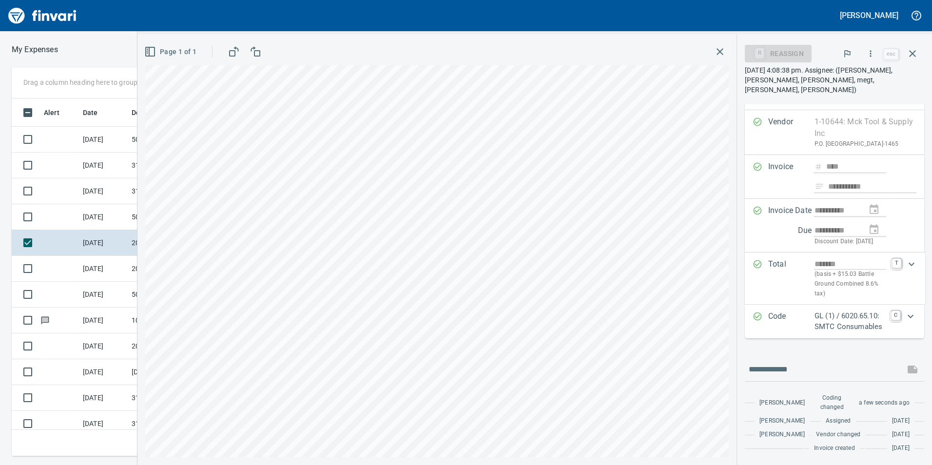
click at [878, 55] on button "button" at bounding box center [870, 53] width 21 height 21
click at [858, 81] on span "Approve" at bounding box center [860, 82] width 109 height 12
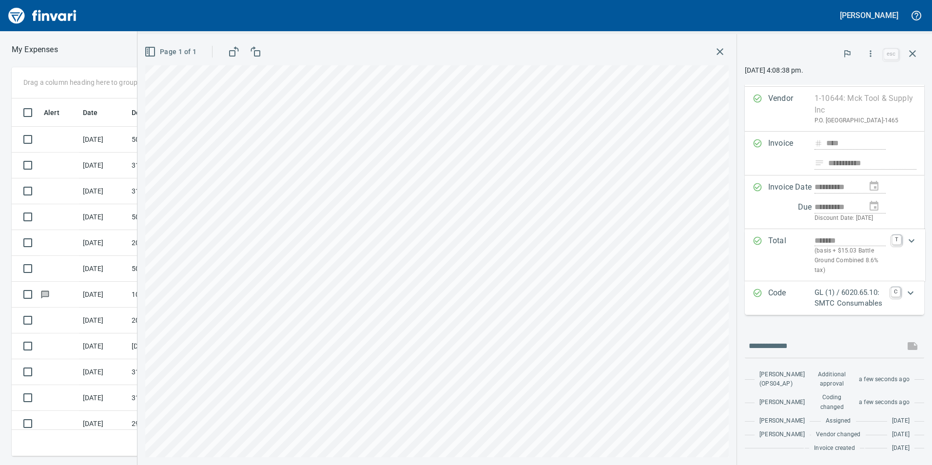
scroll to position [56, 0]
click at [916, 48] on icon "button" at bounding box center [912, 54] width 12 height 12
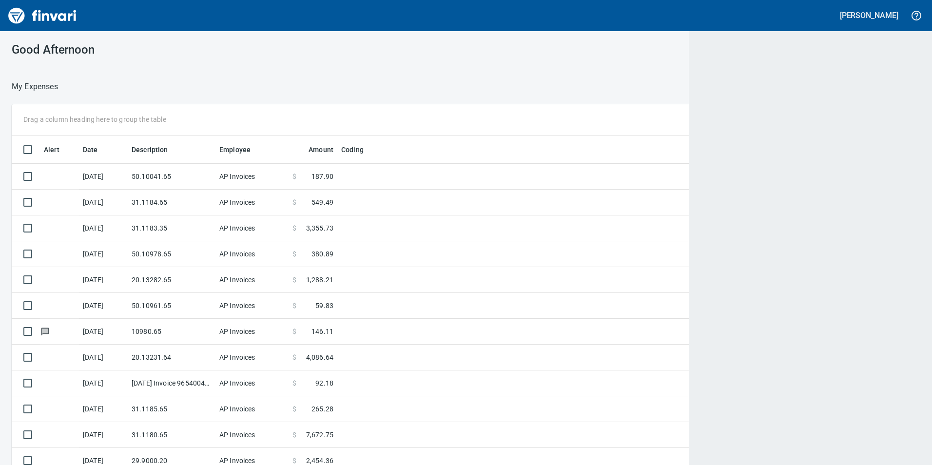
scroll to position [350, 885]
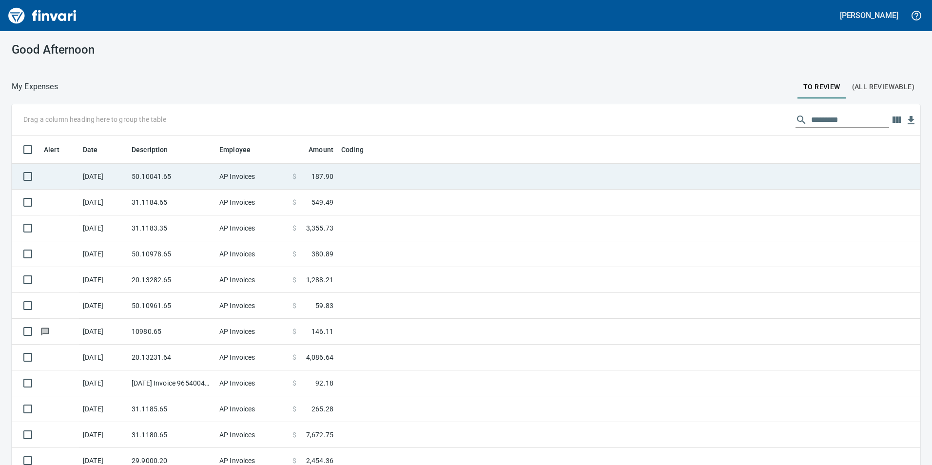
click at [172, 183] on td "50.10041.65" at bounding box center [172, 177] width 88 height 26
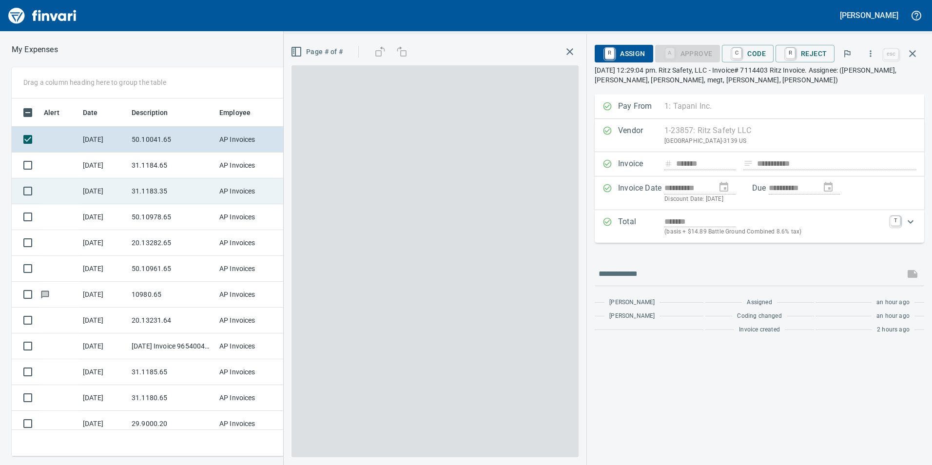
scroll to position [350, 650]
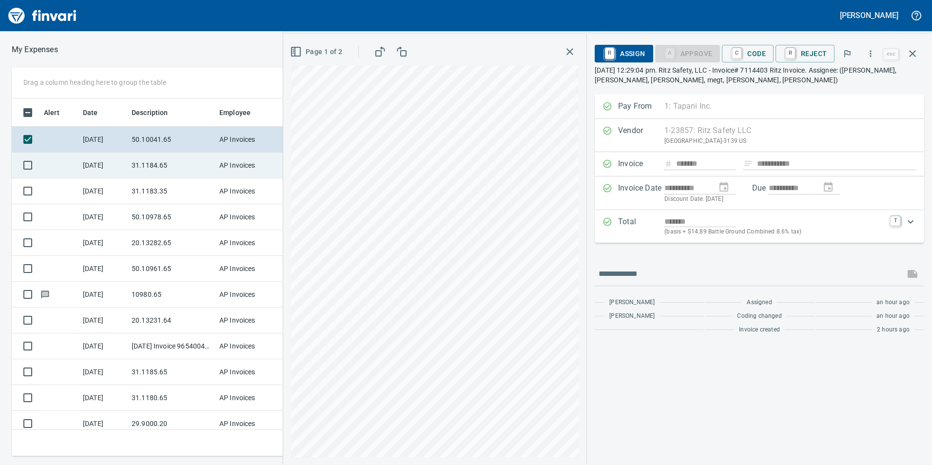
click at [143, 176] on td "31.1184.65" at bounding box center [172, 166] width 88 height 26
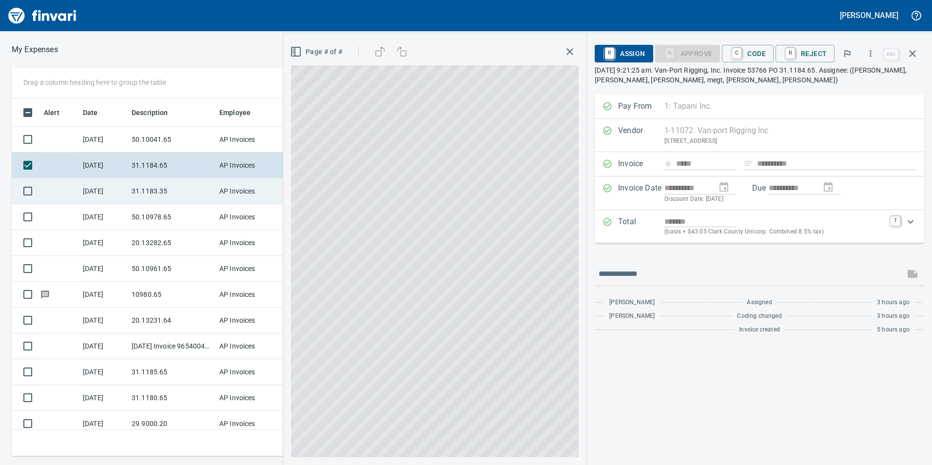
click at [141, 189] on td "31.1183.35" at bounding box center [172, 191] width 88 height 26
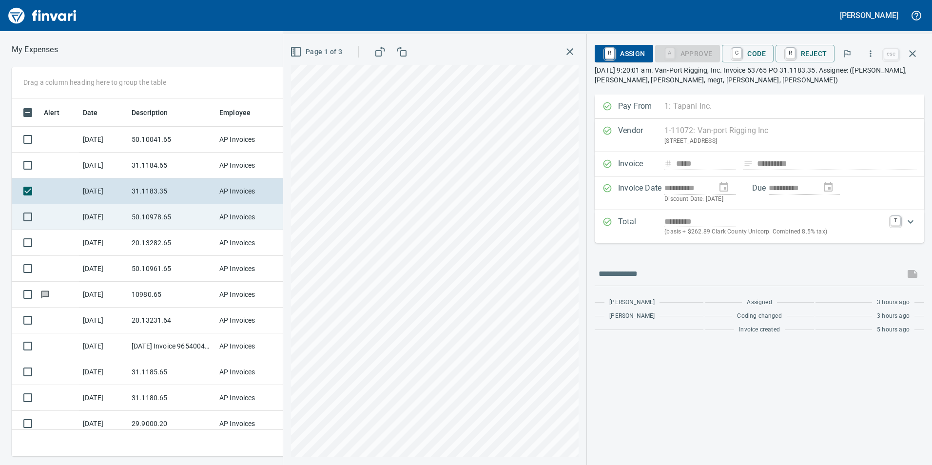
click at [152, 222] on td "50.10978.65" at bounding box center [172, 217] width 88 height 26
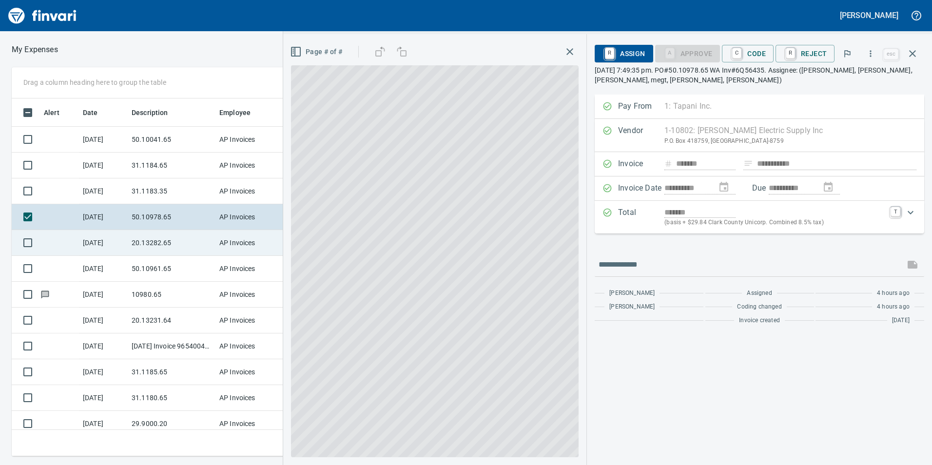
click at [153, 239] on td "20.13282.65" at bounding box center [172, 243] width 88 height 26
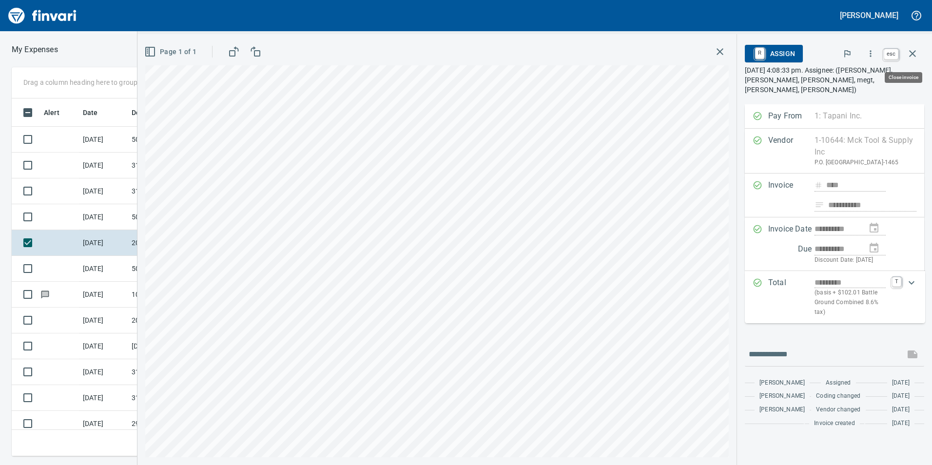
click at [907, 53] on icon "button" at bounding box center [912, 54] width 12 height 12
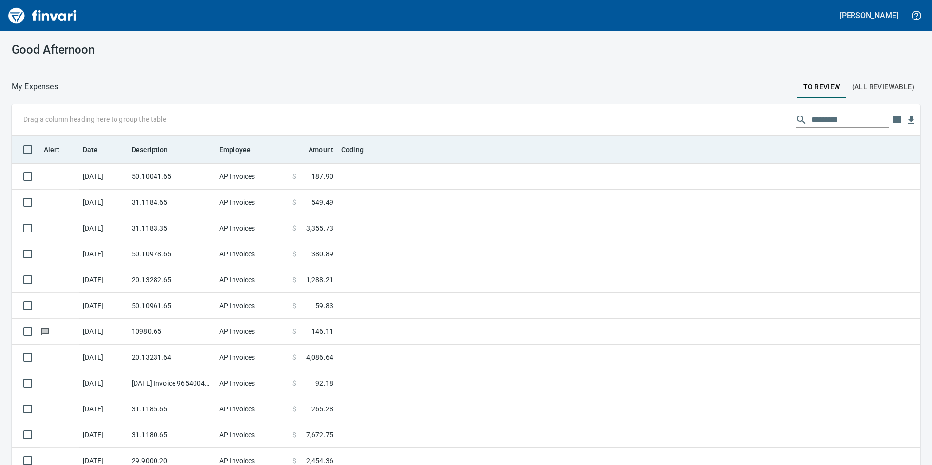
scroll to position [350, 886]
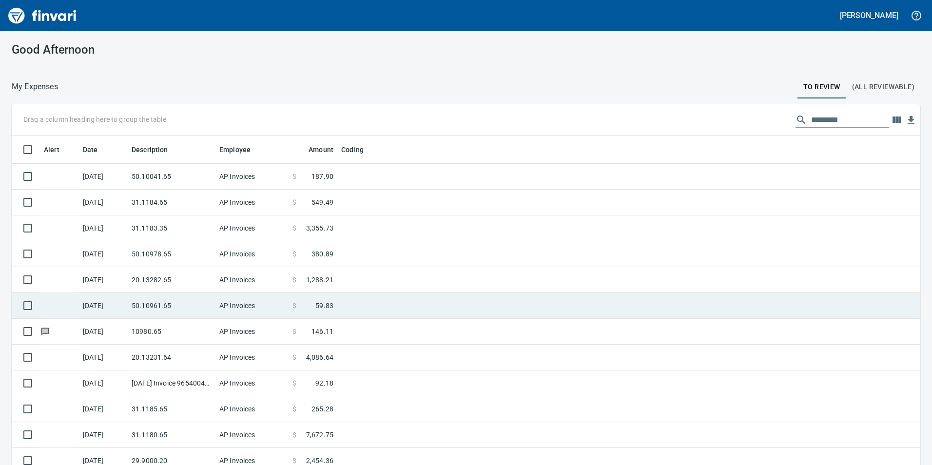
click at [189, 304] on td "50.10961.65" at bounding box center [172, 306] width 88 height 26
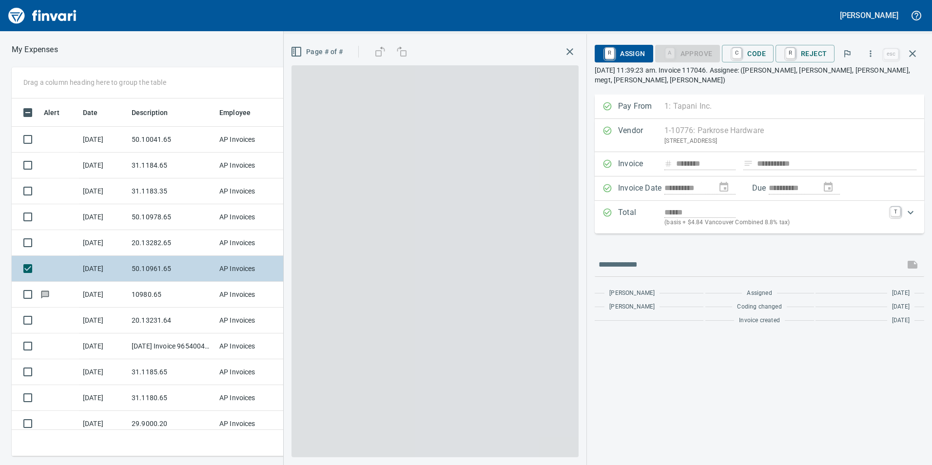
scroll to position [350, 650]
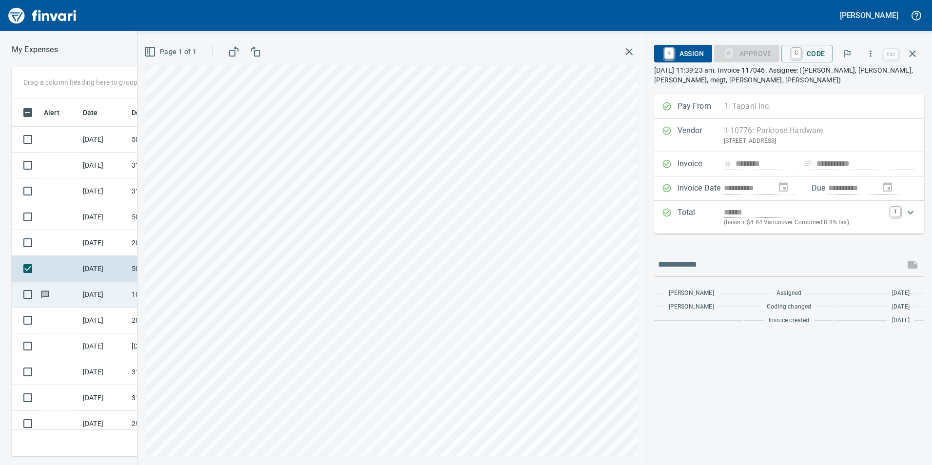
click at [121, 303] on td "[DATE]" at bounding box center [103, 295] width 49 height 26
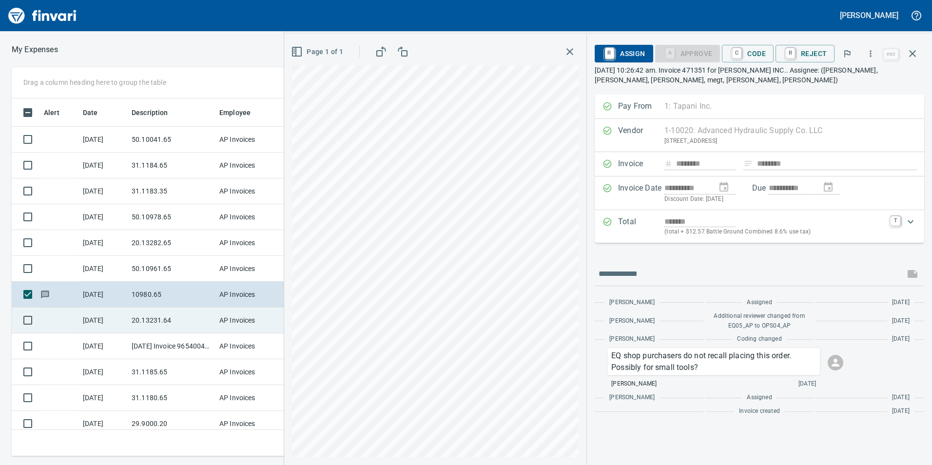
click at [120, 315] on td "[DATE]" at bounding box center [103, 320] width 49 height 26
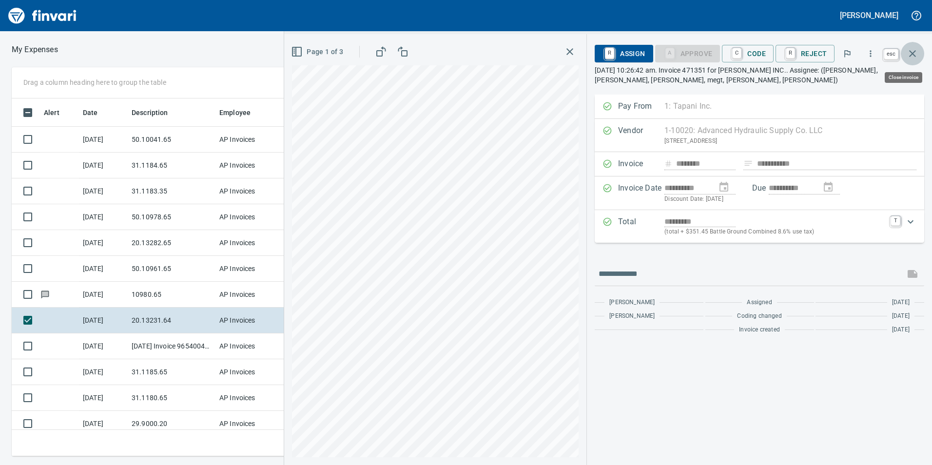
click at [906, 52] on button "button" at bounding box center [911, 53] width 23 height 23
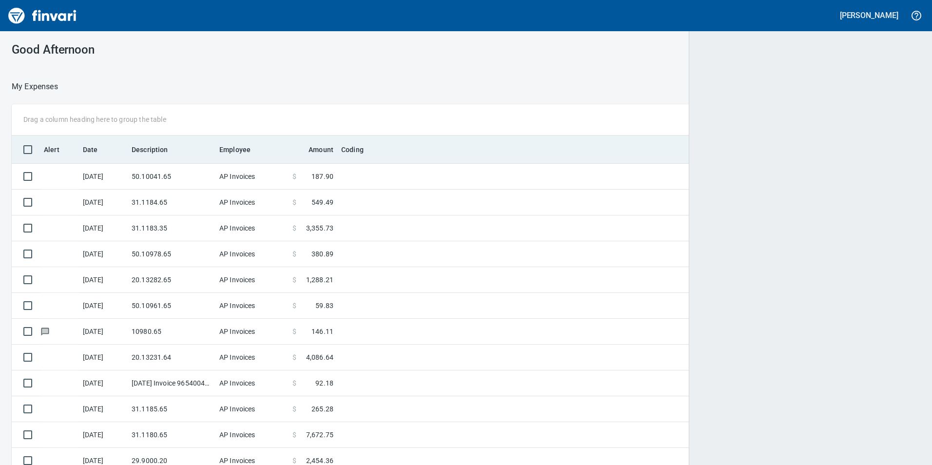
scroll to position [1, 1]
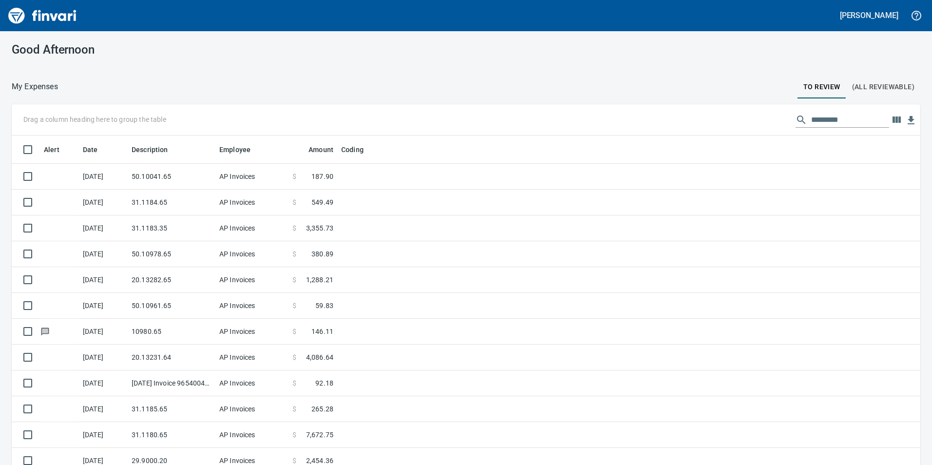
click at [812, 122] on input "text" at bounding box center [850, 120] width 78 height 16
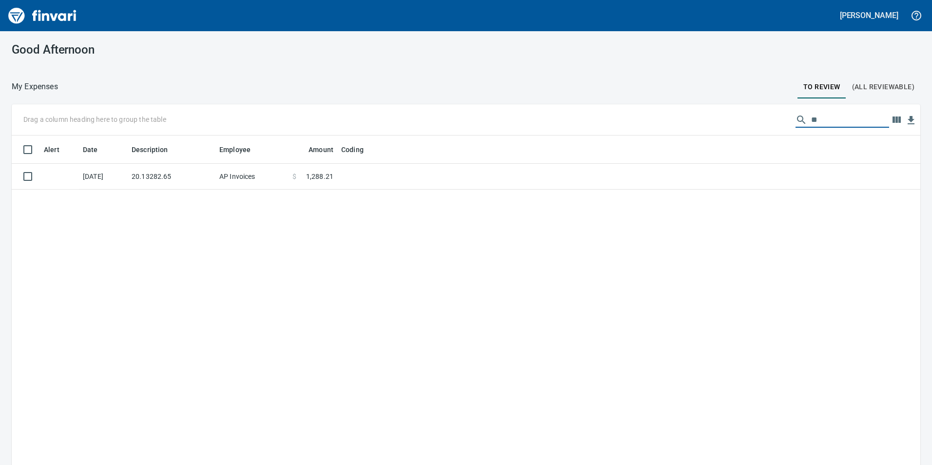
type input "*"
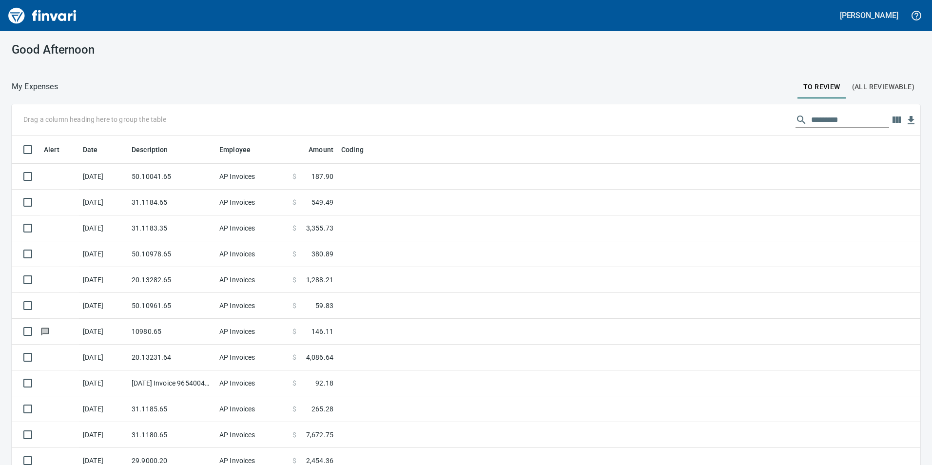
click at [825, 123] on input "text" at bounding box center [850, 120] width 78 height 16
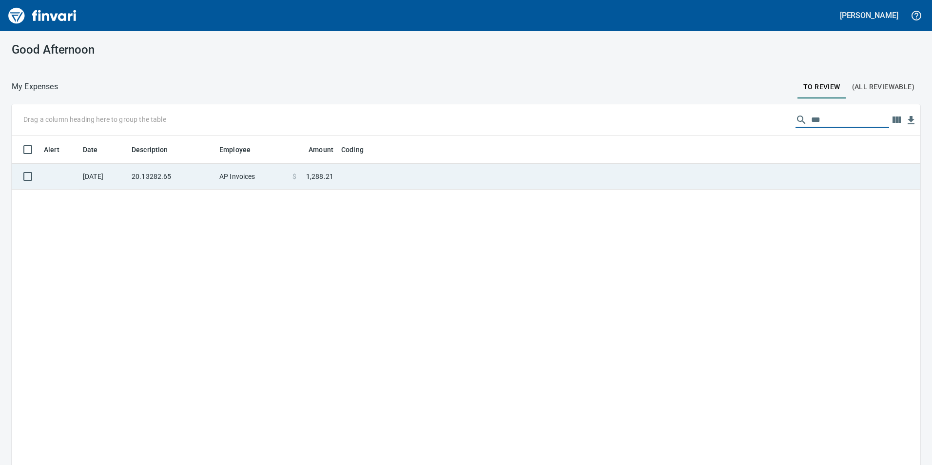
type input "***"
click at [170, 174] on td "20.13282.65" at bounding box center [172, 177] width 88 height 26
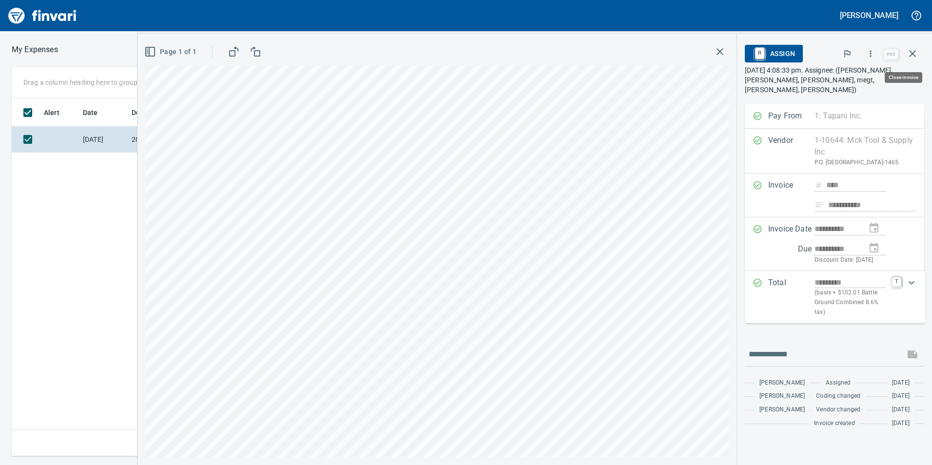
scroll to position [350, 657]
click at [873, 54] on icon "button" at bounding box center [870, 54] width 10 height 10
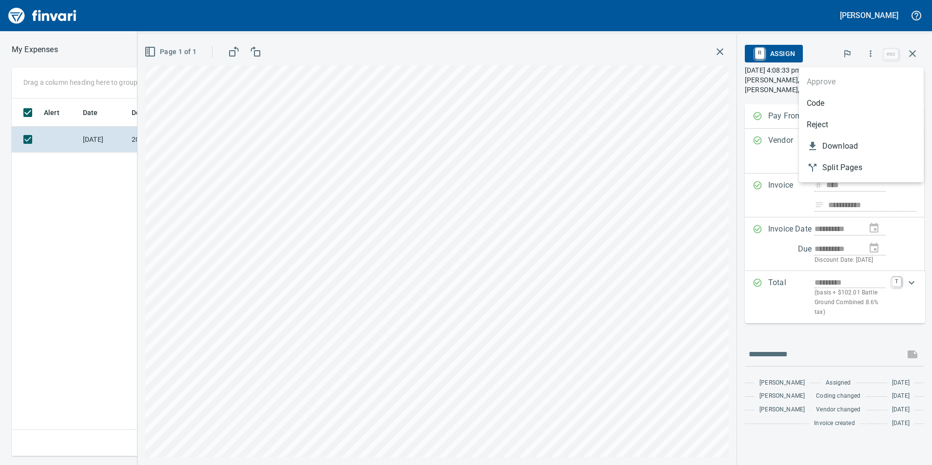
drag, startPoint x: 802, startPoint y: 107, endPoint x: 812, endPoint y: 125, distance: 20.3
click at [802, 107] on li "Code" at bounding box center [861, 103] width 125 height 21
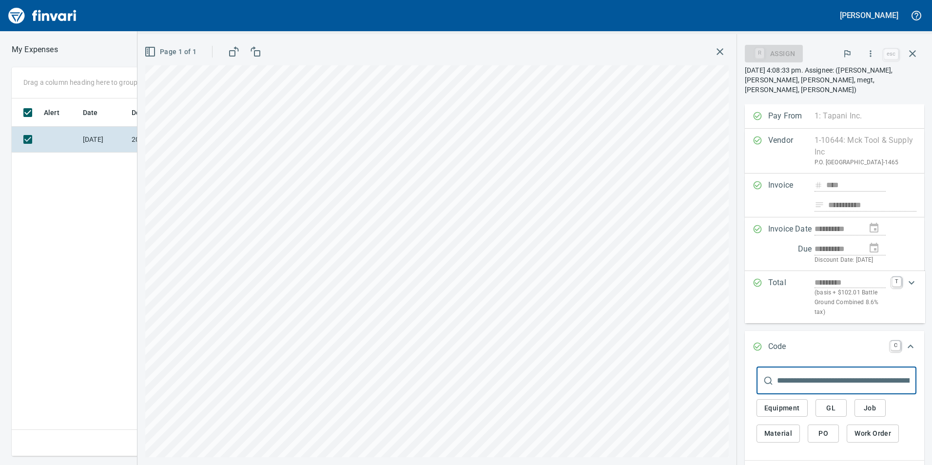
click at [831, 406] on span "GL" at bounding box center [831, 408] width 16 height 12
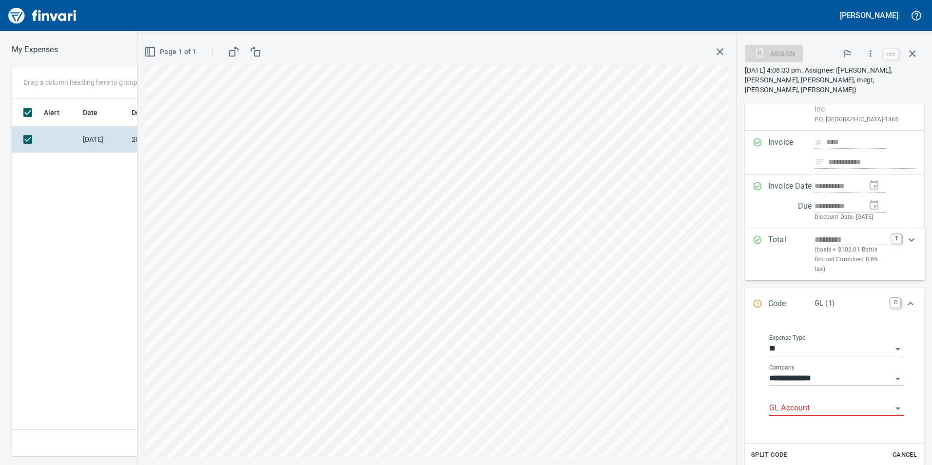
scroll to position [97, 0]
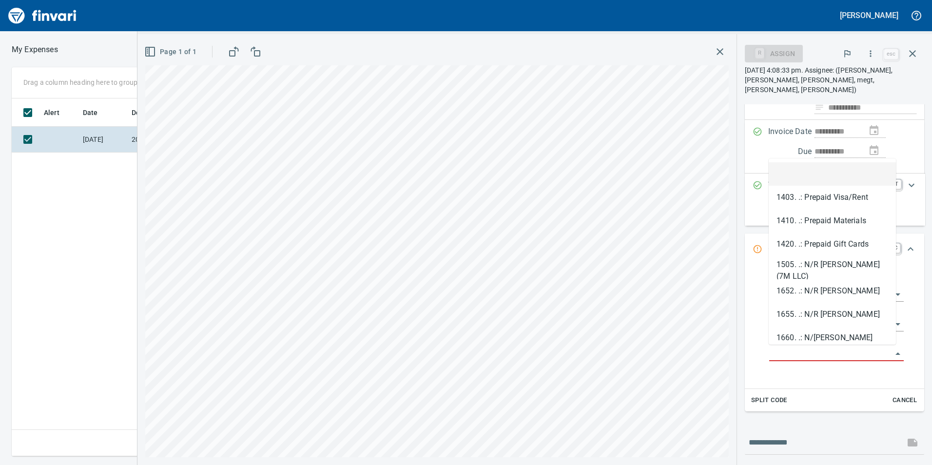
click at [823, 349] on input "GL Account" at bounding box center [830, 354] width 123 height 14
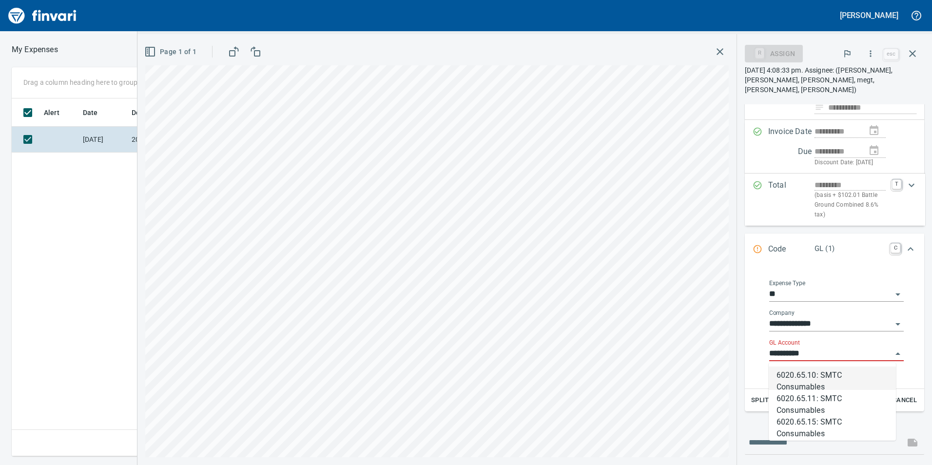
scroll to position [350, 657]
click at [832, 393] on div "6020.65.10: SMTC Consumables" at bounding box center [831, 378] width 127 height 31
click at [828, 383] on li "6020.65.10: SMTC Consumables" at bounding box center [831, 377] width 127 height 23
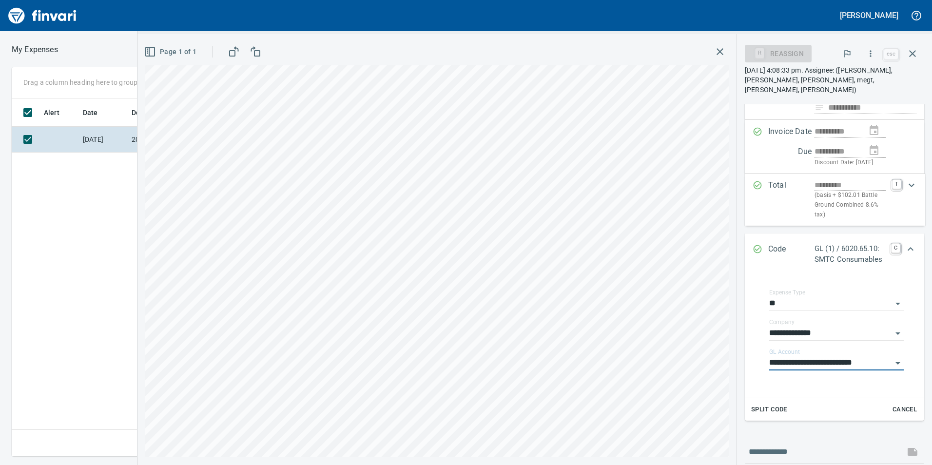
type input "**********"
click at [904, 247] on icon "Expand" at bounding box center [910, 249] width 12 height 12
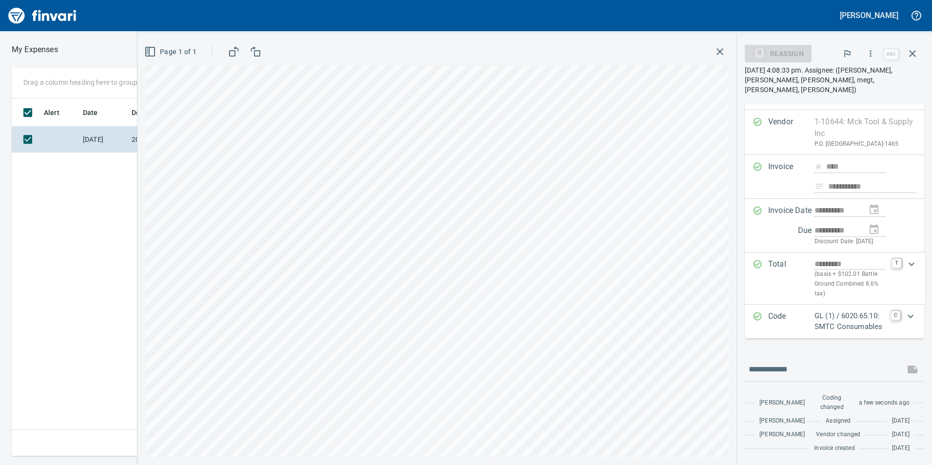
scroll to position [56, 0]
click at [875, 50] on icon "button" at bounding box center [870, 54] width 10 height 10
click at [873, 74] on li "Approve" at bounding box center [861, 81] width 125 height 21
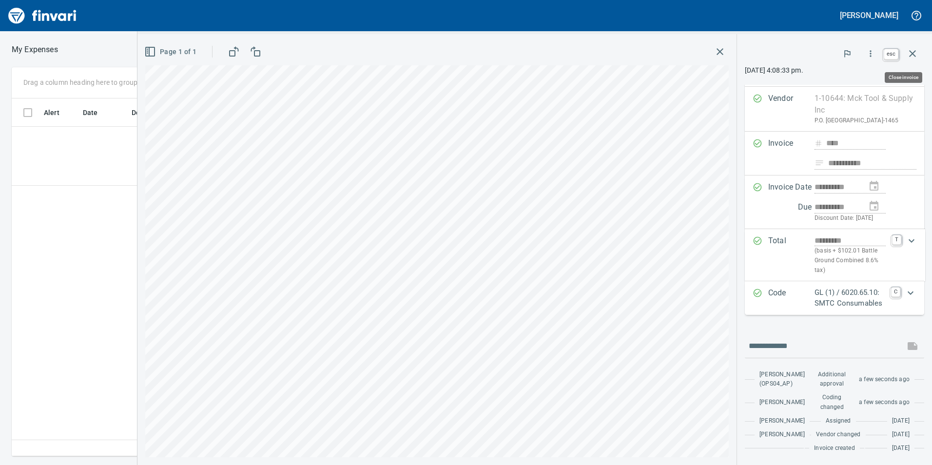
click at [917, 50] on icon "button" at bounding box center [912, 54] width 12 height 12
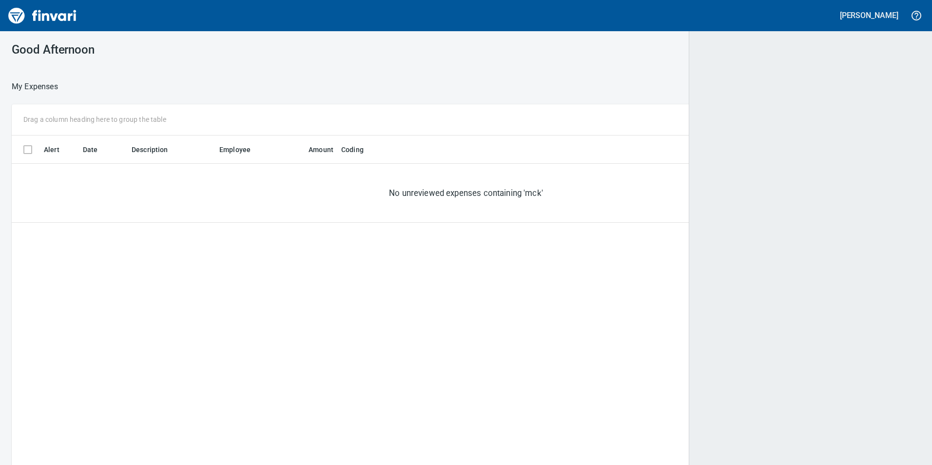
scroll to position [350, 894]
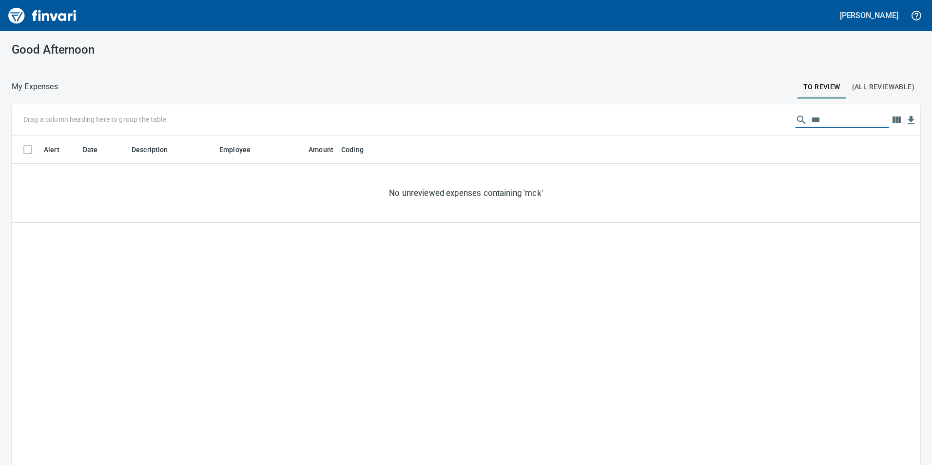
drag, startPoint x: 829, startPoint y: 115, endPoint x: 701, endPoint y: 122, distance: 128.4
click at [701, 122] on div "Drag a column heading here to group the table ***" at bounding box center [466, 119] width 908 height 31
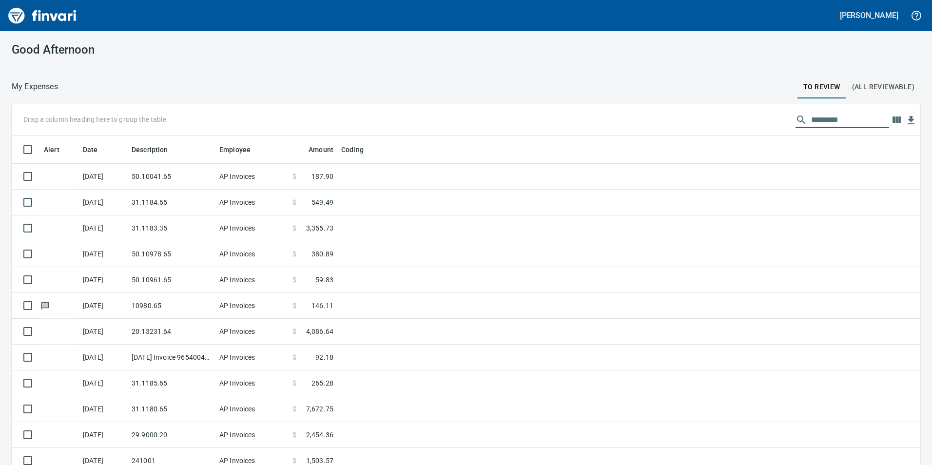
scroll to position [350, 886]
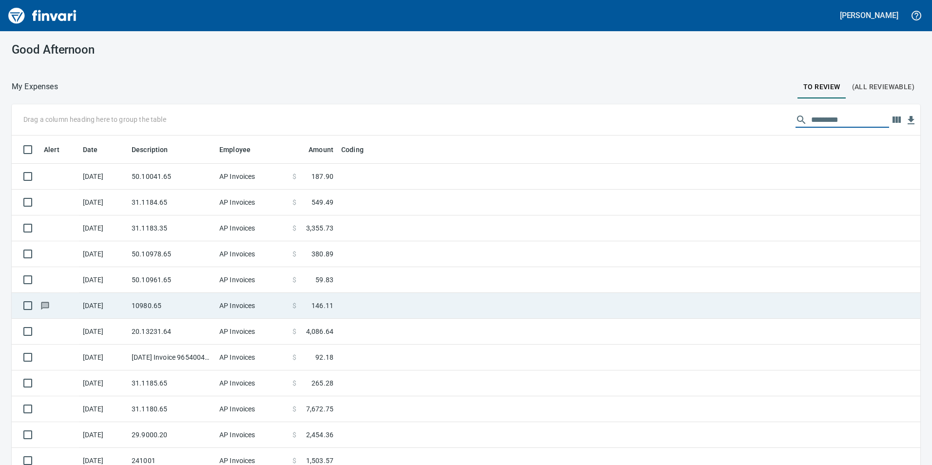
click at [188, 299] on td "10980.65" at bounding box center [172, 306] width 88 height 26
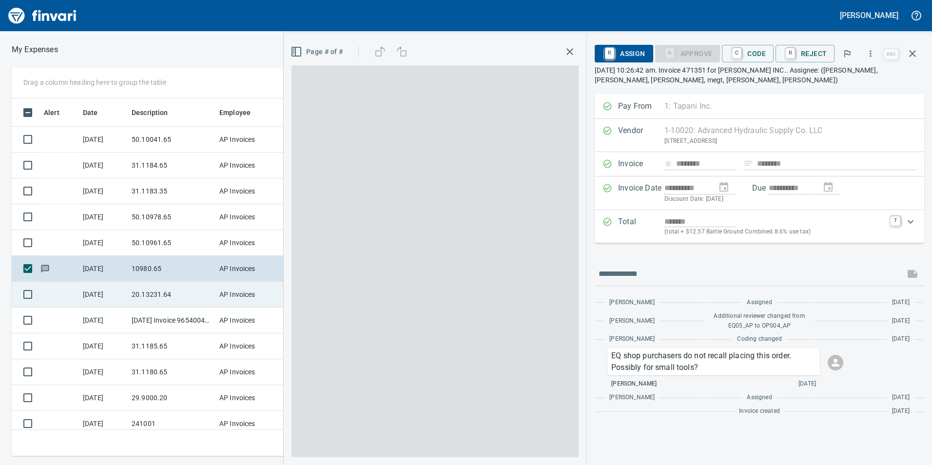
scroll to position [350, 650]
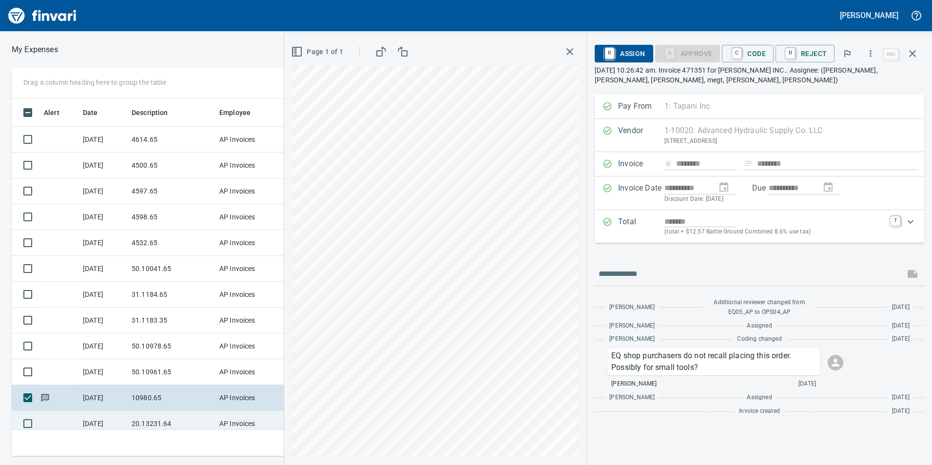
click at [168, 411] on td "20.13231.64" at bounding box center [172, 424] width 88 height 26
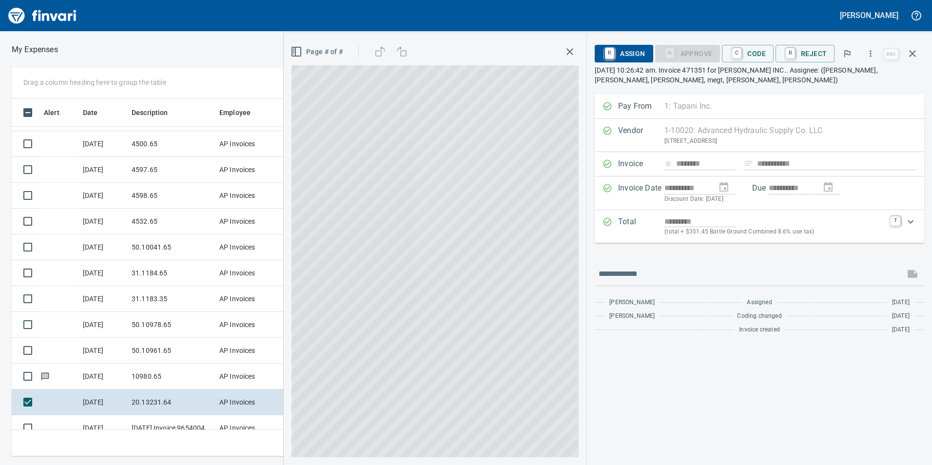
scroll to position [188, 0]
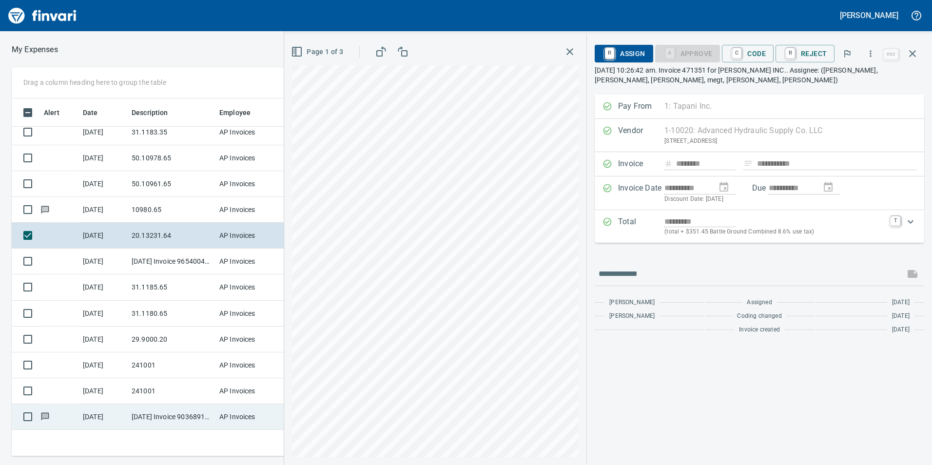
click at [143, 422] on td "[DATE] Invoice 90368916 from Topcon Solutions Inc (1-30481)" at bounding box center [172, 417] width 88 height 26
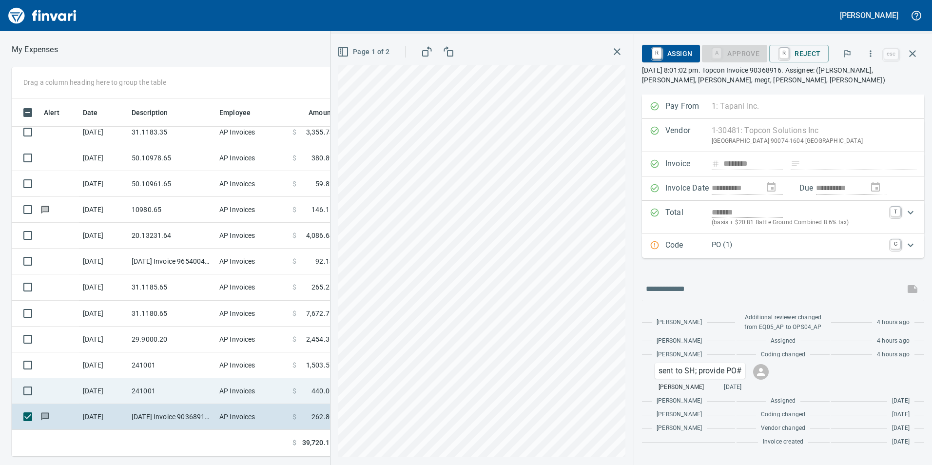
click at [139, 393] on td "241001" at bounding box center [172, 391] width 88 height 26
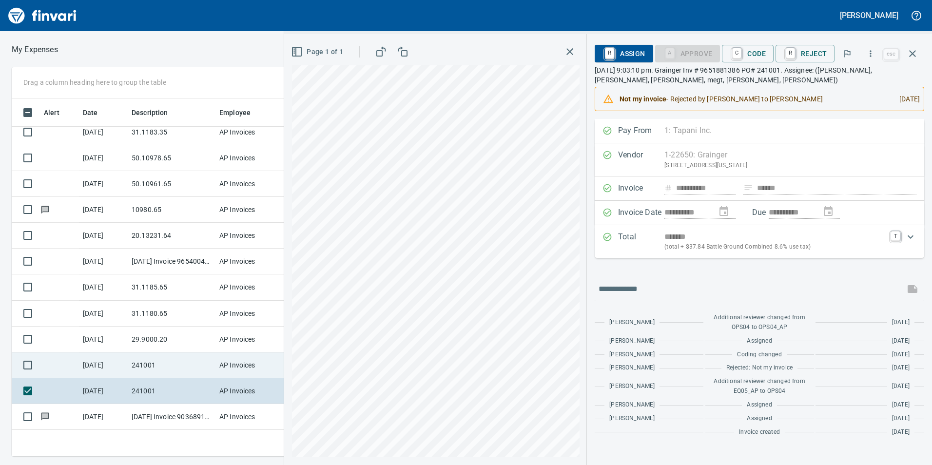
click at [162, 366] on td "241001" at bounding box center [172, 365] width 88 height 26
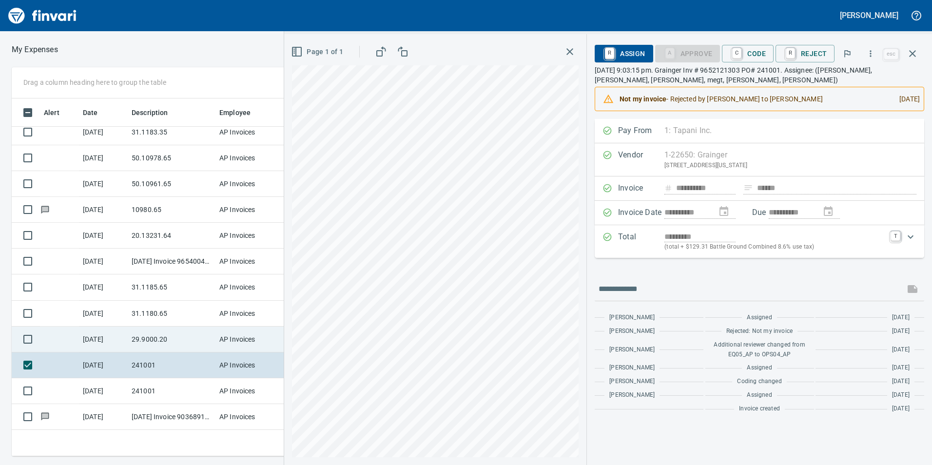
click at [171, 345] on td "29.9000.20" at bounding box center [172, 339] width 88 height 26
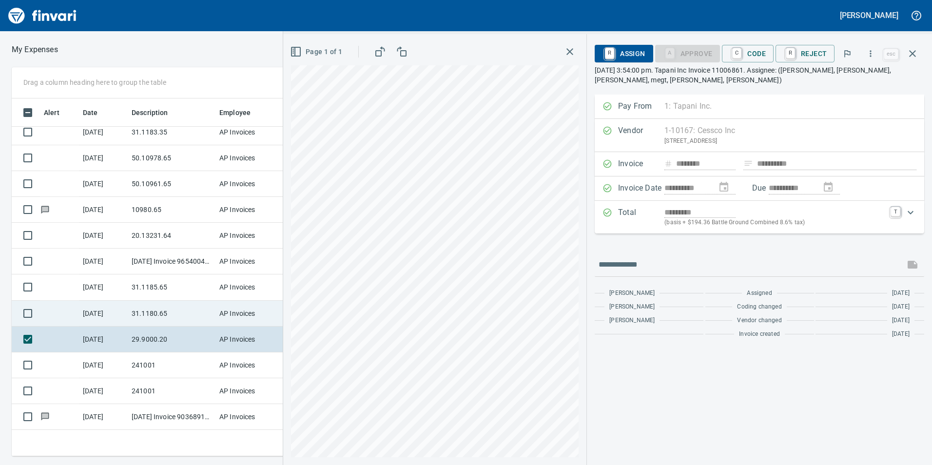
click at [165, 321] on td "31.1180.65" at bounding box center [172, 314] width 88 height 26
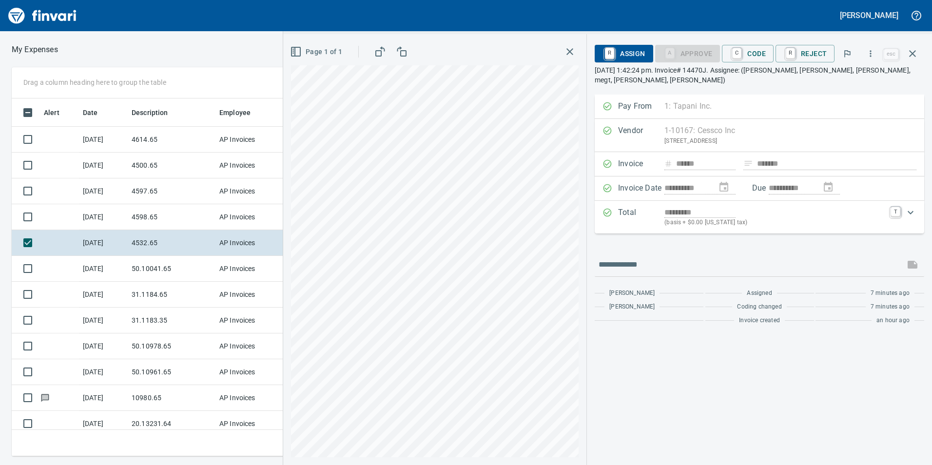
scroll to position [350, 650]
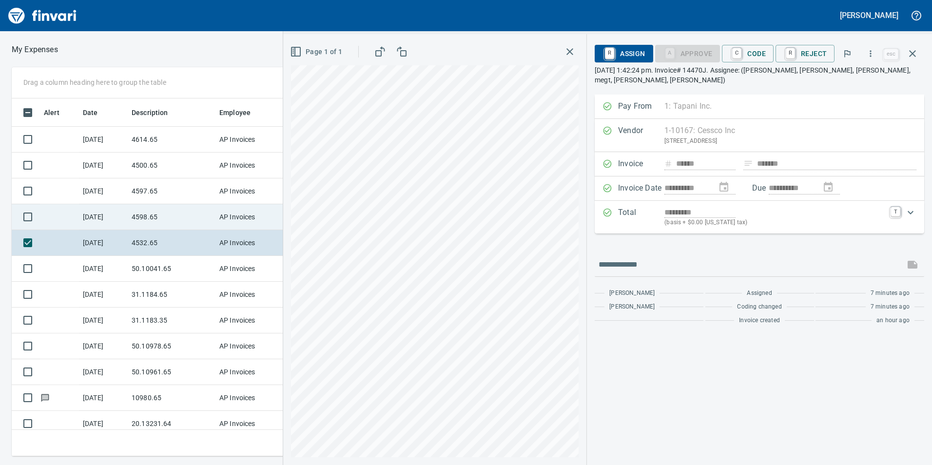
click at [153, 218] on td "4598.65" at bounding box center [172, 217] width 88 height 26
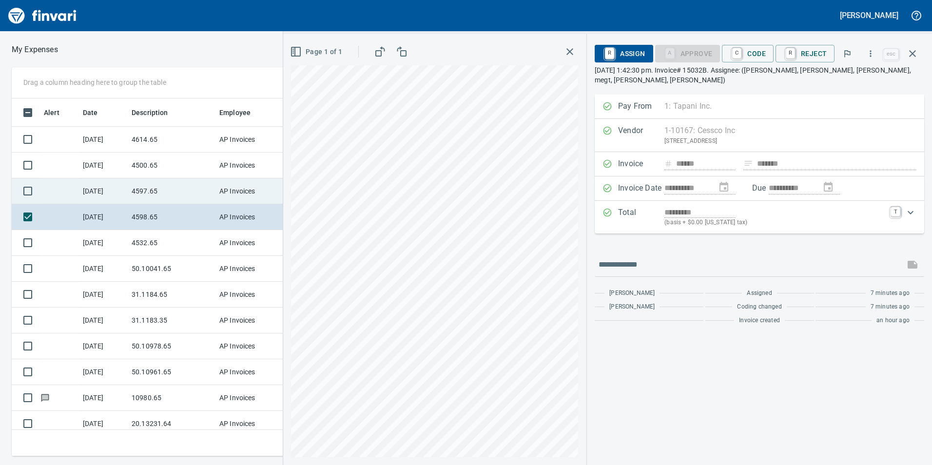
click at [156, 190] on td "4597.65" at bounding box center [172, 191] width 88 height 26
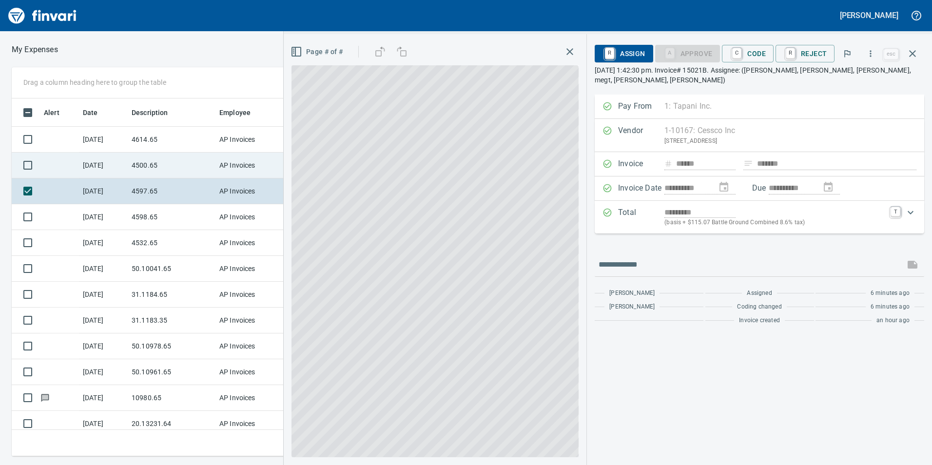
click at [150, 160] on td "4500.65" at bounding box center [172, 166] width 88 height 26
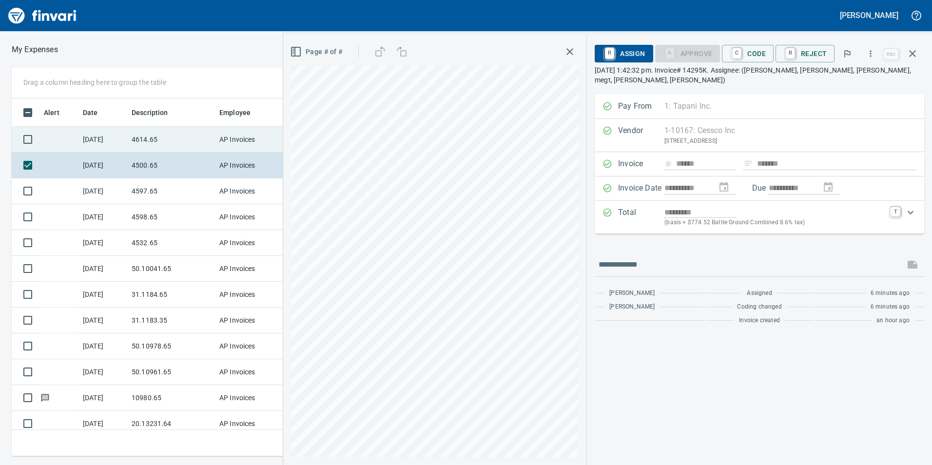
click at [150, 133] on td "4614.65" at bounding box center [172, 140] width 88 height 26
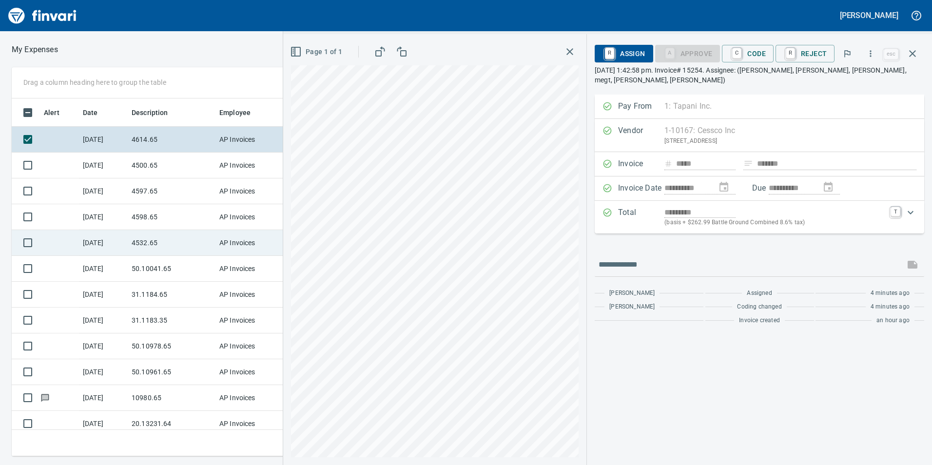
click at [148, 247] on td "4532.65" at bounding box center [172, 243] width 88 height 26
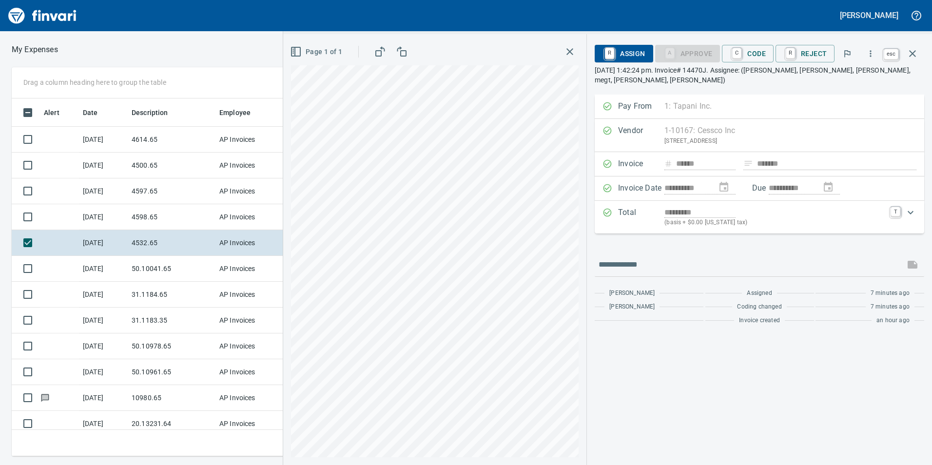
click at [912, 49] on icon "button" at bounding box center [912, 54] width 12 height 12
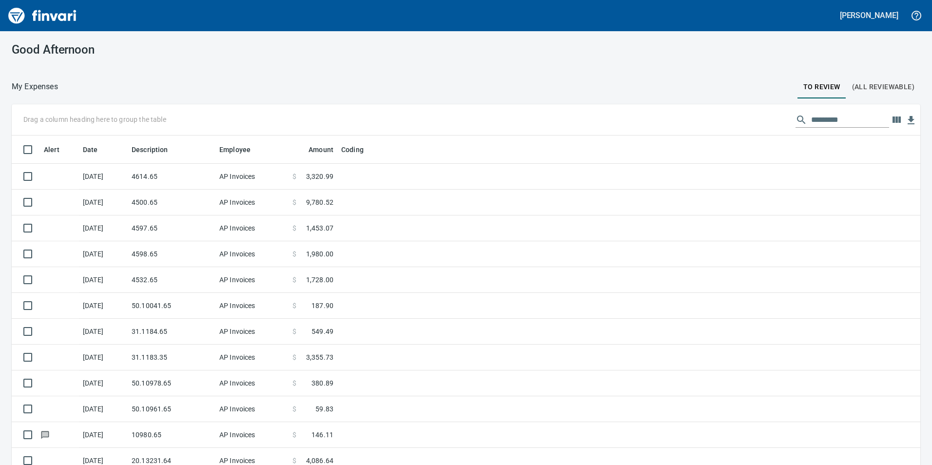
scroll to position [1, 1]
click at [835, 100] on div "My Expenses To Review (All Reviewable) Drag a column heading here to group the …" at bounding box center [466, 286] width 932 height 413
click at [836, 114] on input "text" at bounding box center [850, 120] width 78 height 16
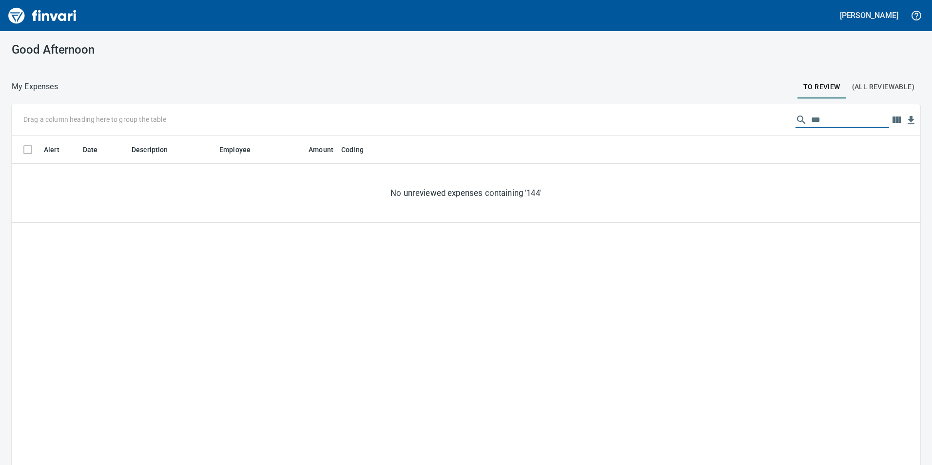
scroll to position [350, 894]
type input "******"
click at [895, 84] on span "(All Reviewable)" at bounding box center [883, 87] width 62 height 12
click at [852, 121] on input "******" at bounding box center [850, 120] width 78 height 16
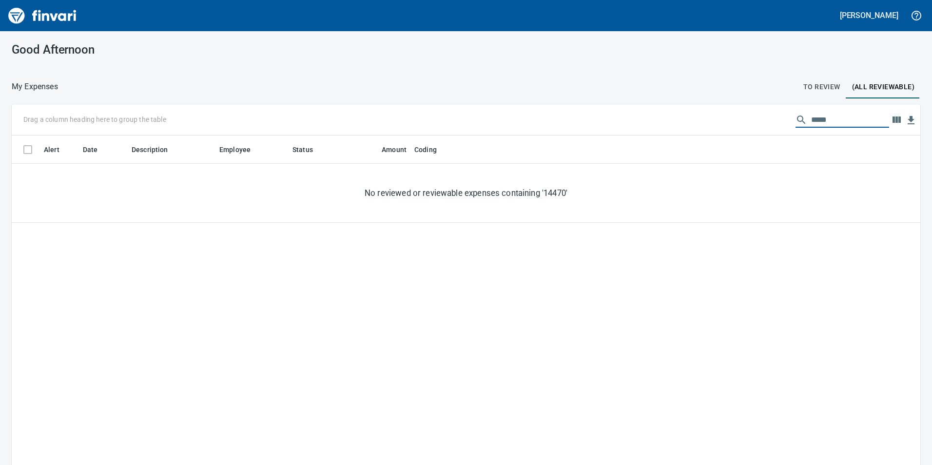
type input "*****"
drag, startPoint x: 782, startPoint y: 131, endPoint x: 765, endPoint y: 132, distance: 17.1
click at [765, 132] on div "Drag a column heading here to group the table *****" at bounding box center [466, 119] width 908 height 31
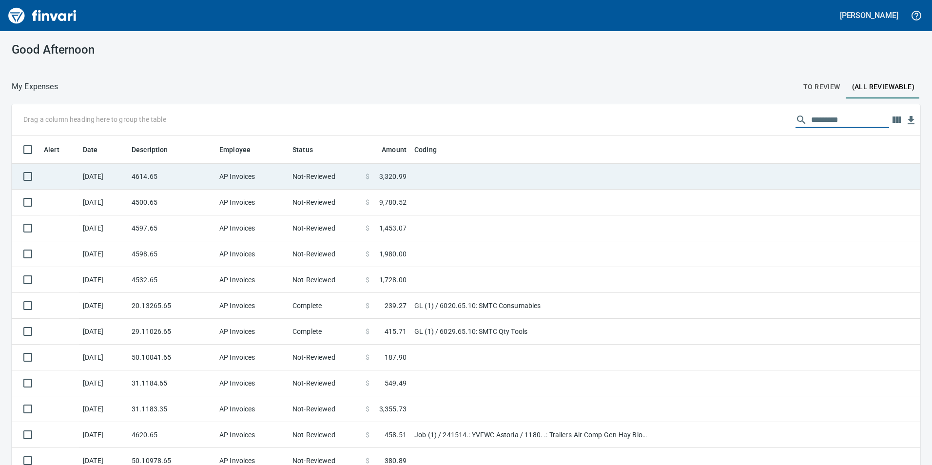
click at [200, 180] on td "4614.65" at bounding box center [172, 177] width 88 height 26
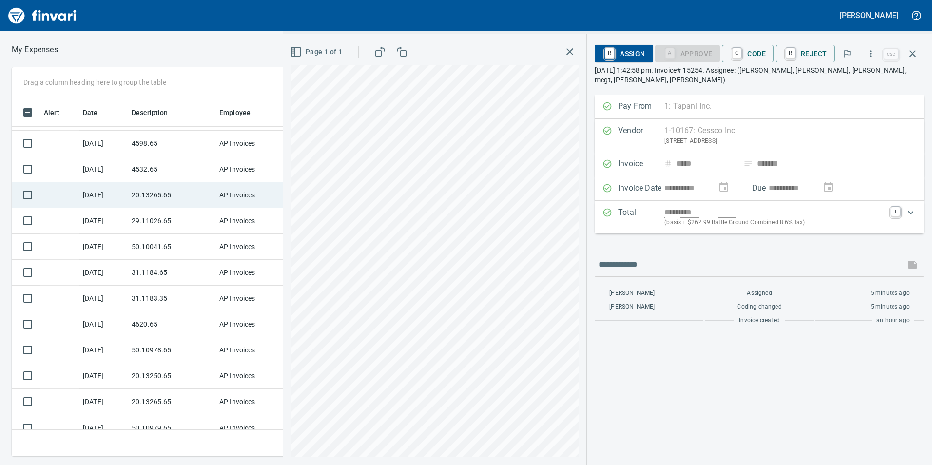
scroll to position [49, 0]
click at [158, 185] on td "4532.65" at bounding box center [172, 194] width 88 height 26
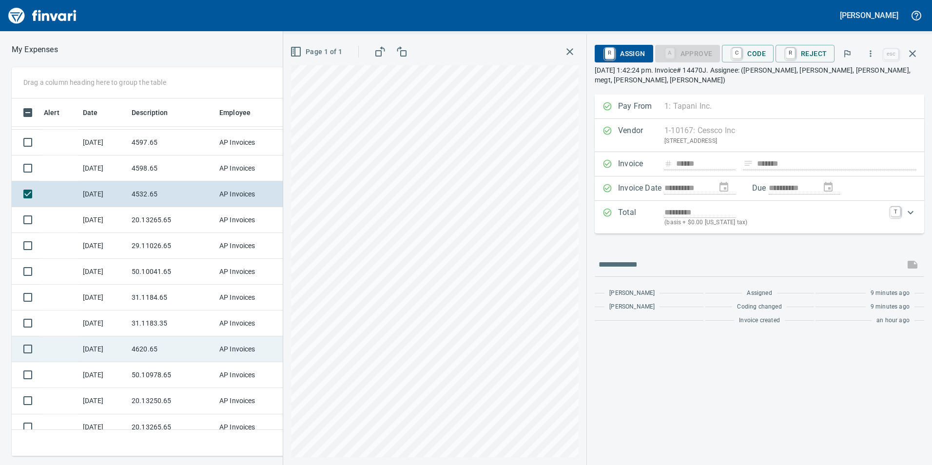
click at [195, 345] on td "4620.65" at bounding box center [172, 349] width 88 height 26
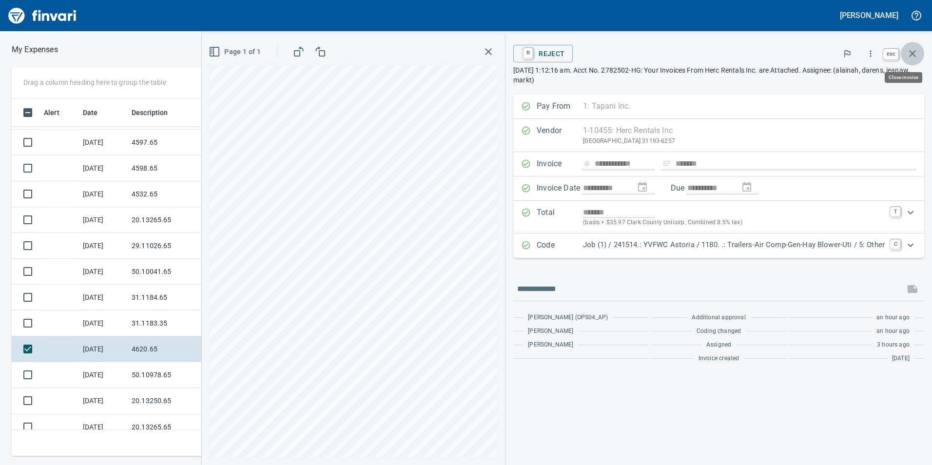
click at [913, 53] on icon "button" at bounding box center [912, 53] width 7 height 7
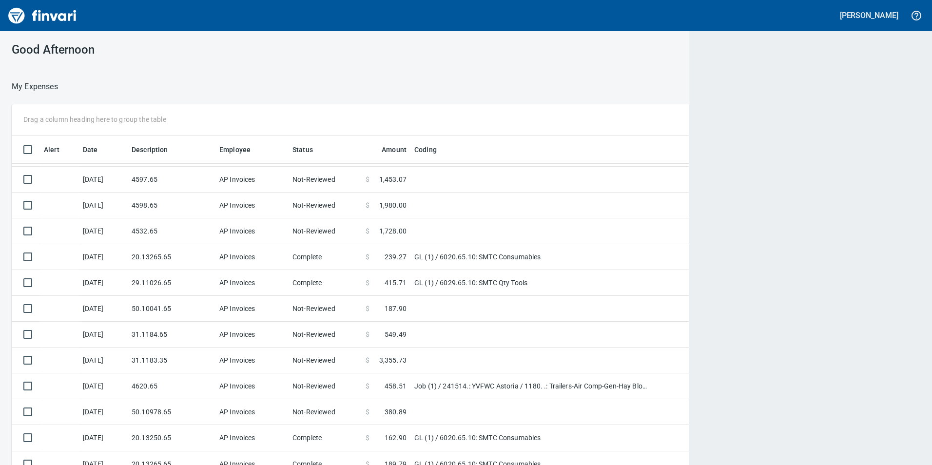
scroll to position [1, 1]
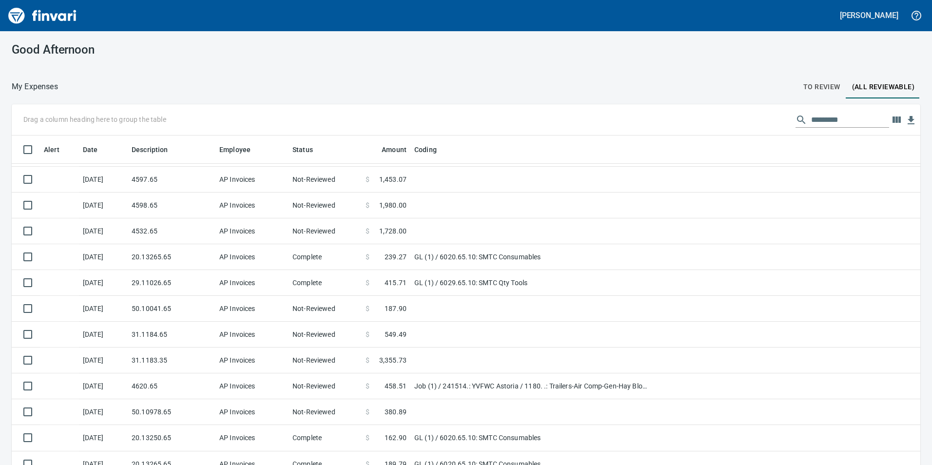
click at [823, 81] on span "To Review" at bounding box center [821, 87] width 37 height 12
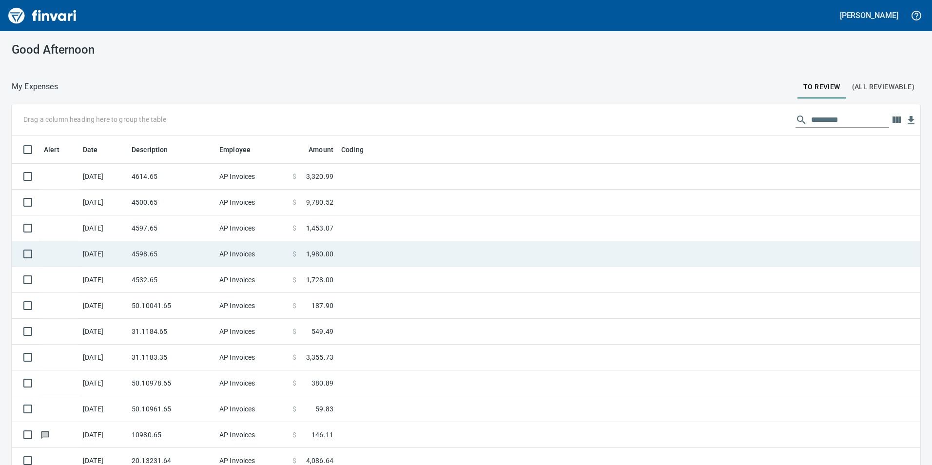
click at [225, 227] on td "AP Invoices" at bounding box center [251, 228] width 73 height 26
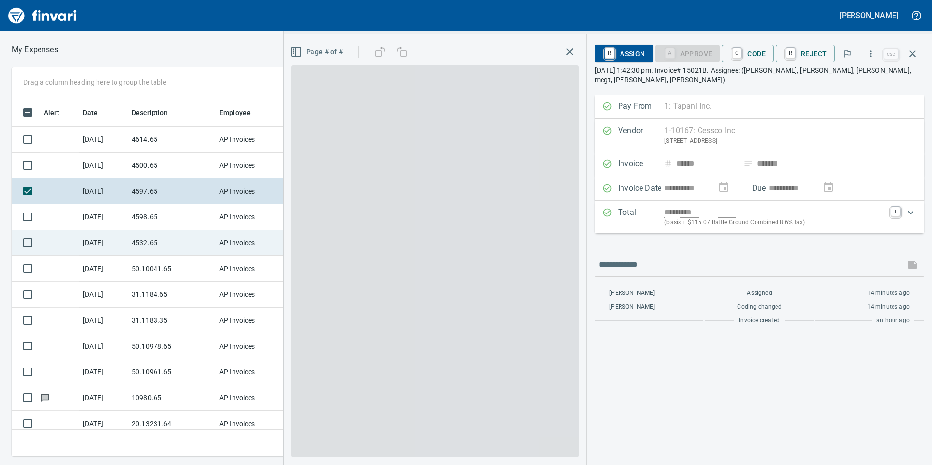
scroll to position [350, 650]
click at [156, 249] on td "4532.65" at bounding box center [172, 243] width 88 height 26
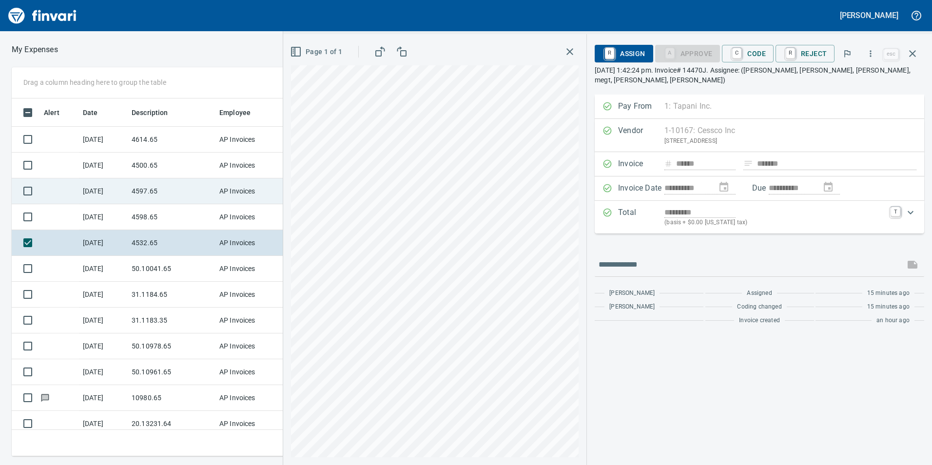
scroll to position [350, 650]
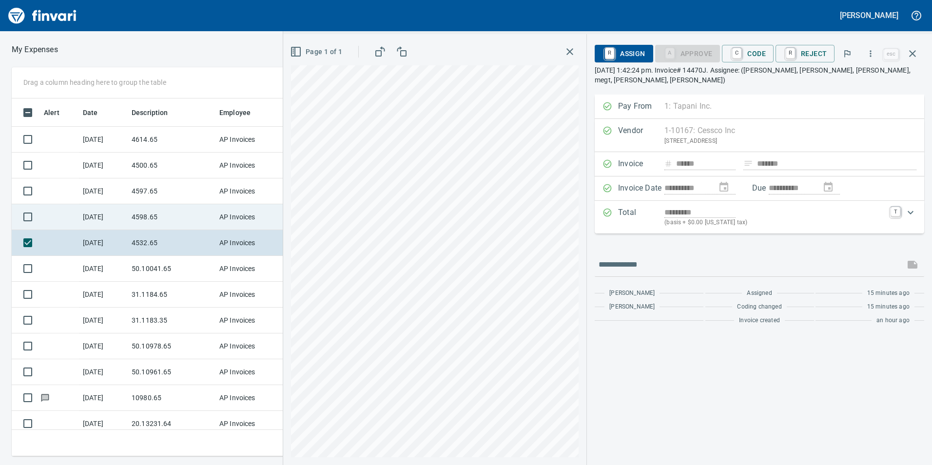
click at [128, 210] on td "4598.65" at bounding box center [172, 217] width 88 height 26
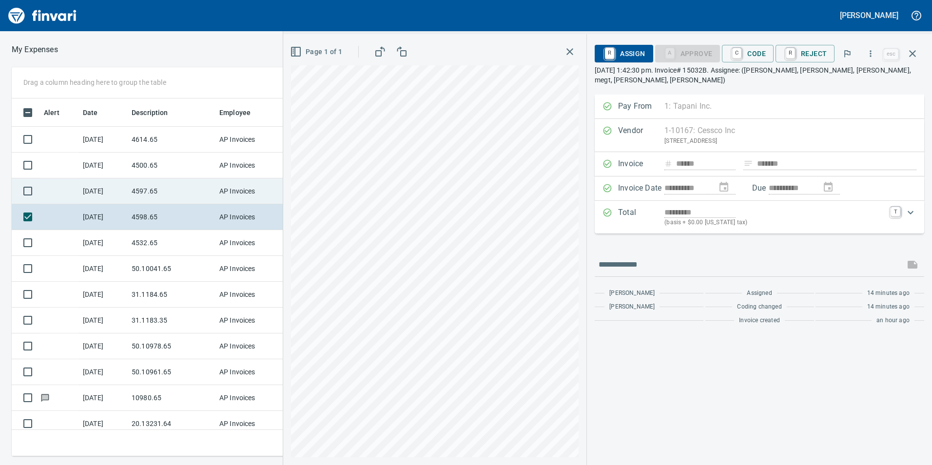
click at [121, 191] on td "[DATE]" at bounding box center [103, 191] width 49 height 26
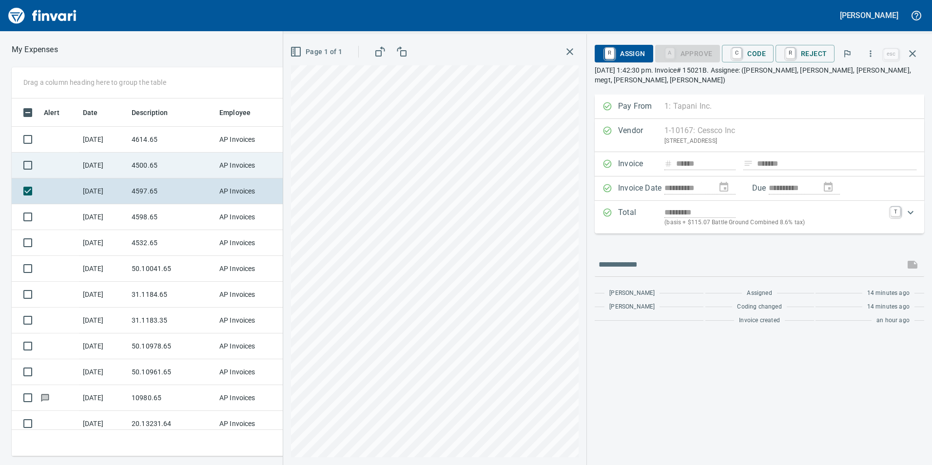
click at [111, 162] on td "[DATE]" at bounding box center [103, 166] width 49 height 26
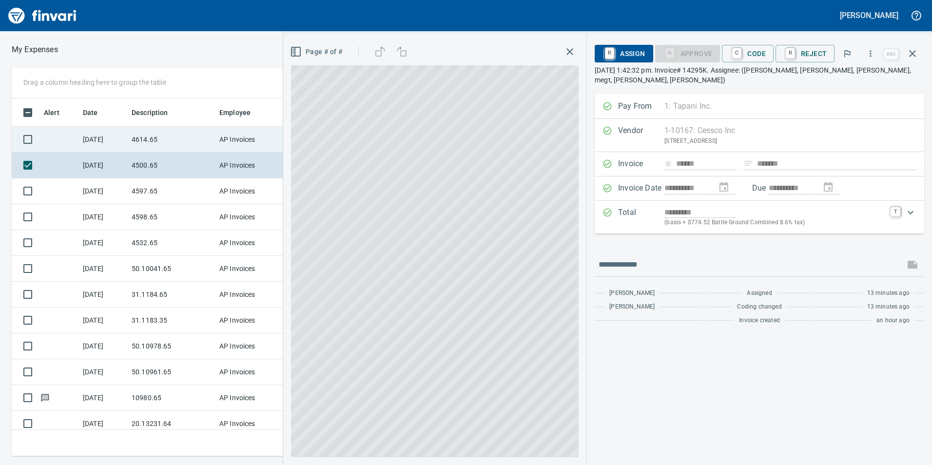
click at [114, 128] on td "[DATE]" at bounding box center [103, 140] width 49 height 26
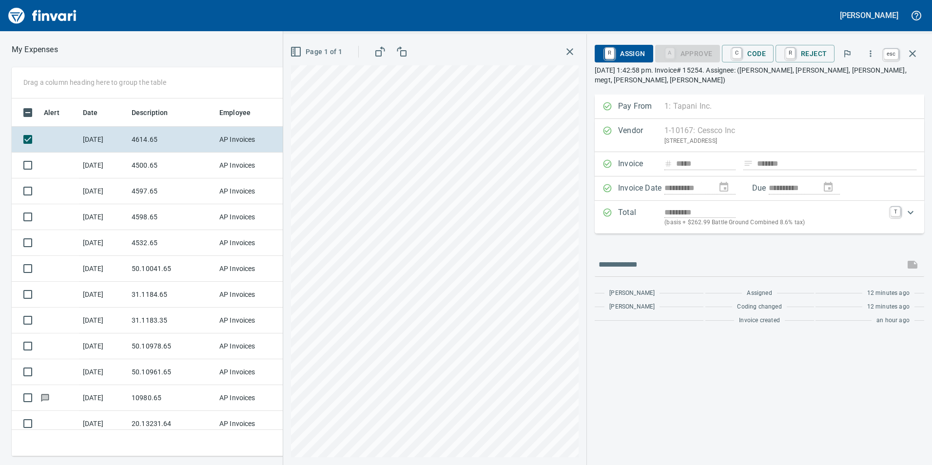
click at [917, 51] on icon "button" at bounding box center [912, 54] width 12 height 12
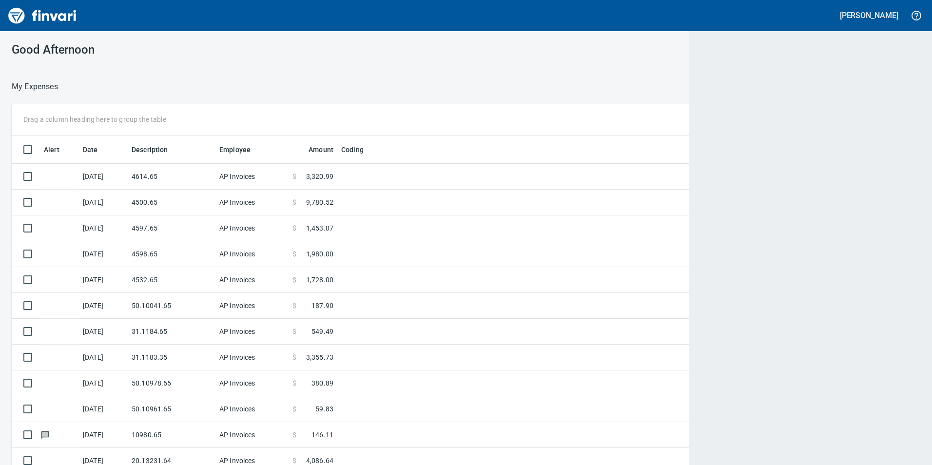
scroll to position [350, 884]
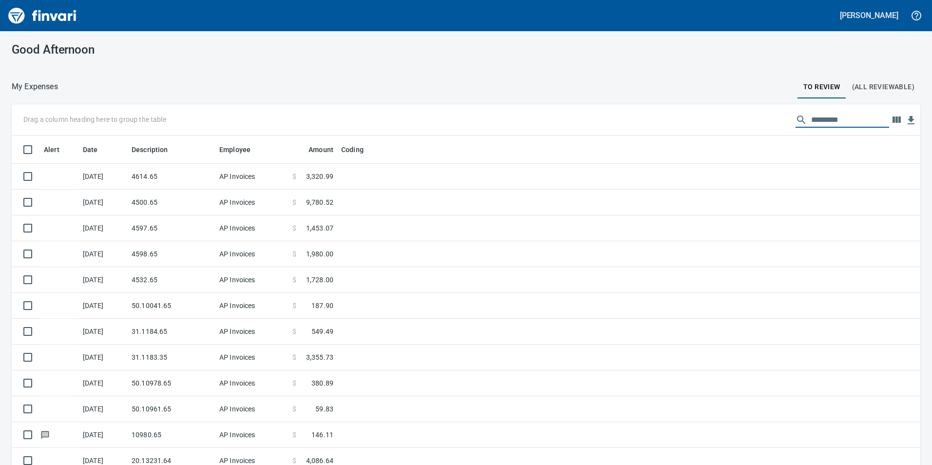
click at [857, 117] on input "text" at bounding box center [850, 120] width 78 height 16
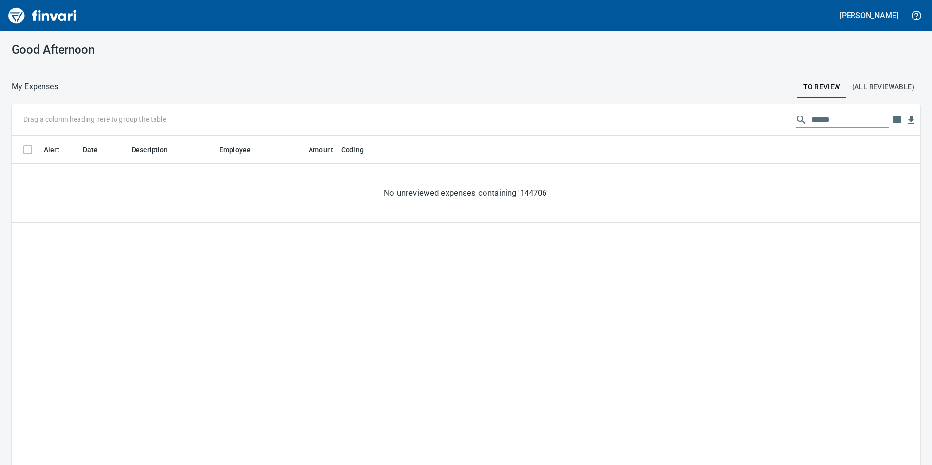
click at [832, 128] on div "Drag a column heading here to group the table ******" at bounding box center [466, 119] width 908 height 31
click at [833, 122] on input "******" at bounding box center [850, 120] width 78 height 16
type input "******"
click at [888, 93] on span "(All Reviewable)" at bounding box center [883, 87] width 62 height 12
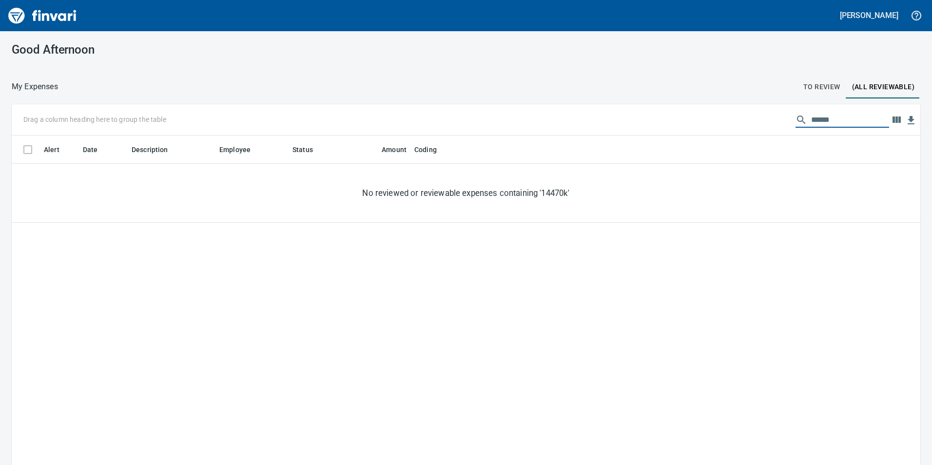
click at [854, 113] on input "******" at bounding box center [850, 120] width 78 height 16
drag, startPoint x: 854, startPoint y: 113, endPoint x: 762, endPoint y: 123, distance: 92.2
click at [762, 124] on div "Drag a column heading here to group the table ******" at bounding box center [466, 119] width 908 height 31
type input "*"
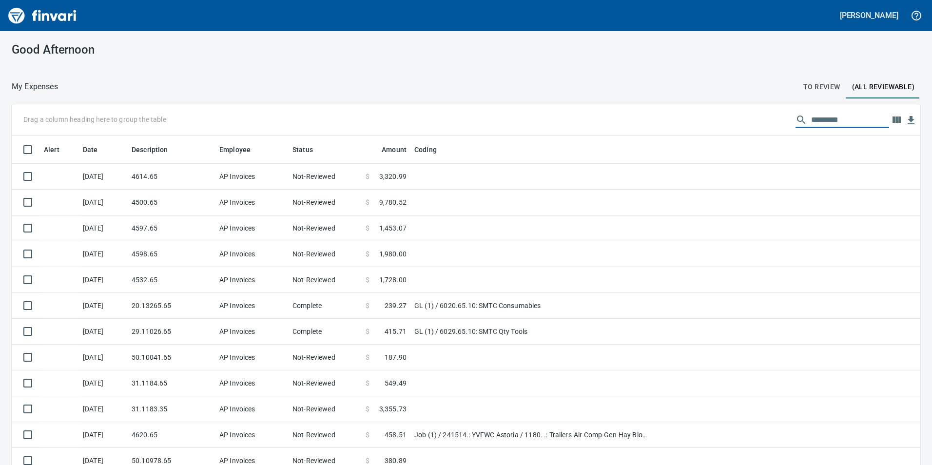
scroll to position [350, 886]
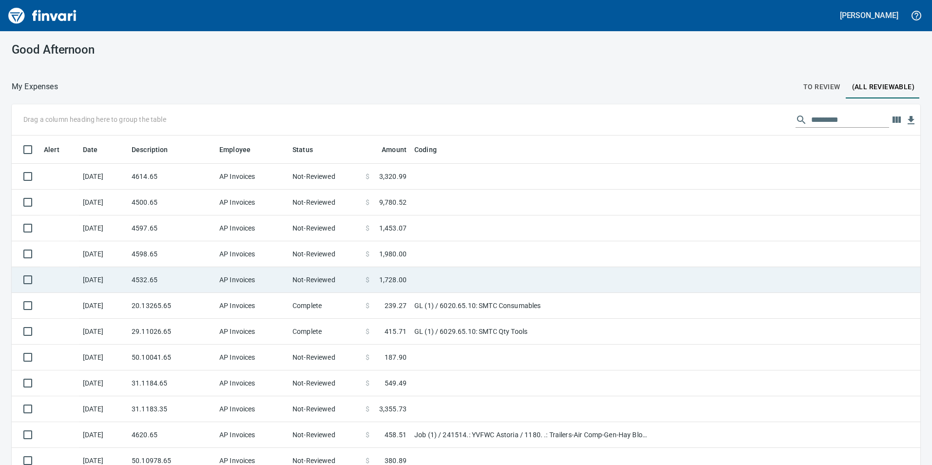
click at [167, 279] on td "4532.65" at bounding box center [172, 280] width 88 height 26
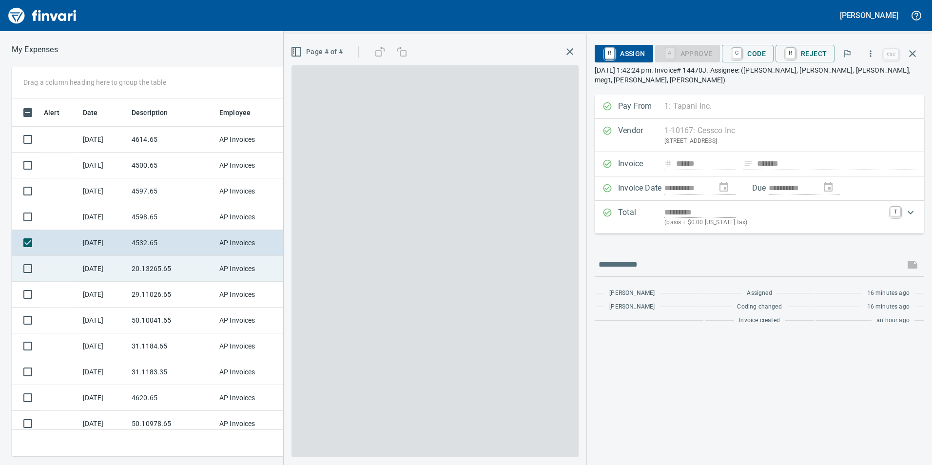
scroll to position [350, 650]
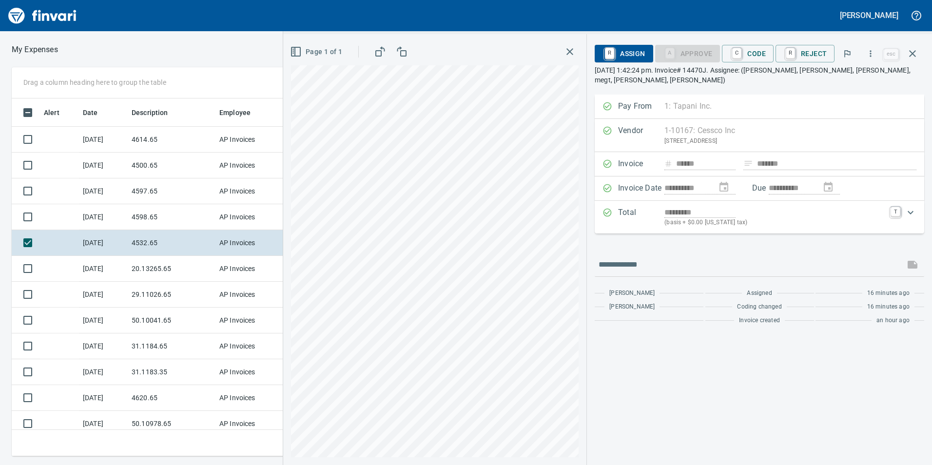
click at [656, 236] on div "**********" at bounding box center [607, 249] width 649 height 431
click at [233, 312] on div "Drag a column heading here to group the table Alert Date Description Employee S…" at bounding box center [466, 261] width 932 height 389
click at [734, 131] on div "**********" at bounding box center [607, 249] width 649 height 431
